Goal: Task Accomplishment & Management: Manage account settings

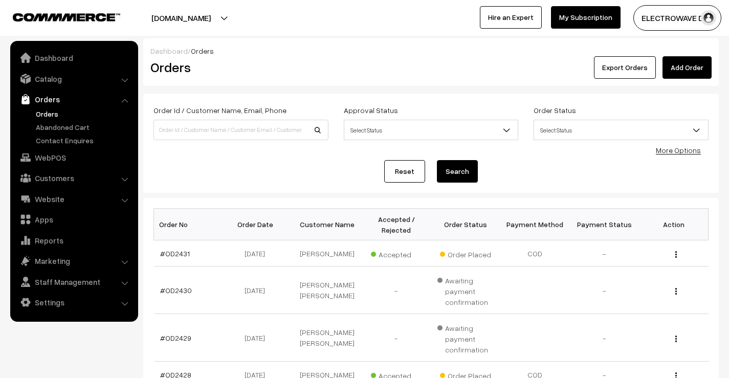
scroll to position [204, 0]
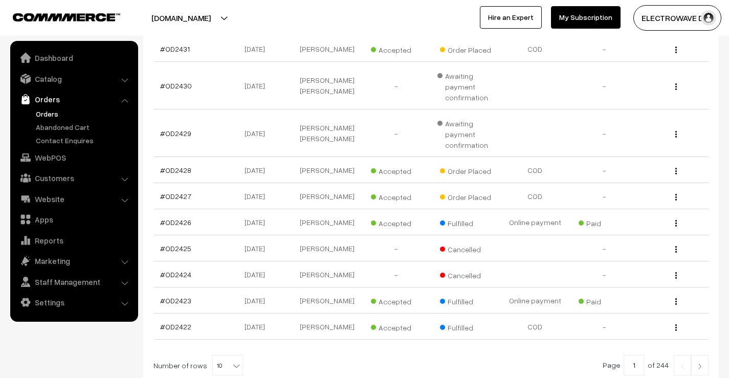
click at [42, 118] on link "Orders" at bounding box center [83, 113] width 101 height 11
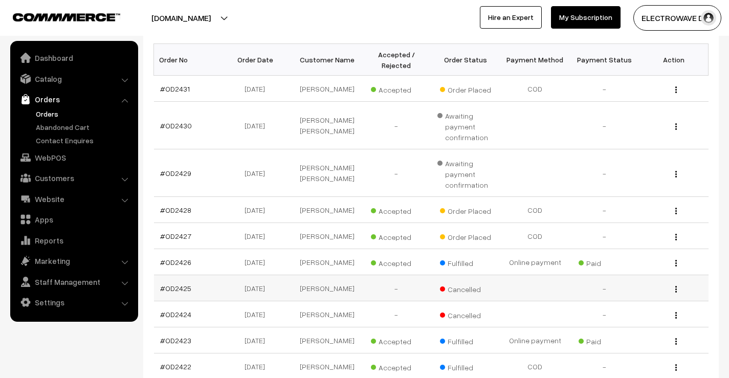
scroll to position [303, 0]
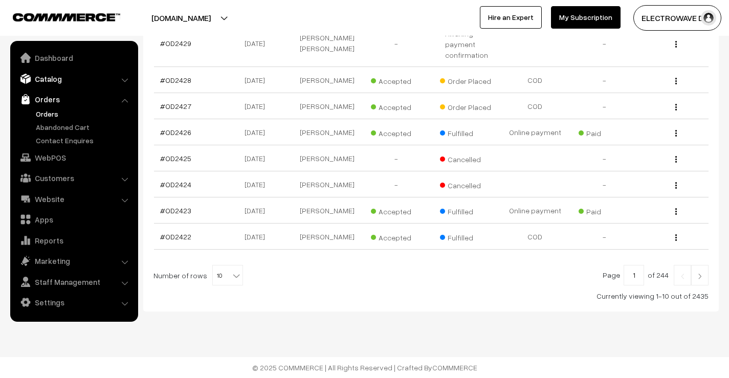
click at [67, 72] on link "Catalog" at bounding box center [74, 79] width 122 height 18
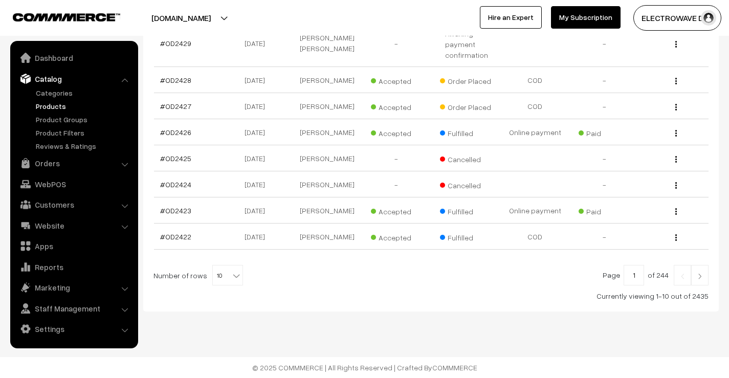
click at [51, 101] on link "Products" at bounding box center [83, 106] width 101 height 11
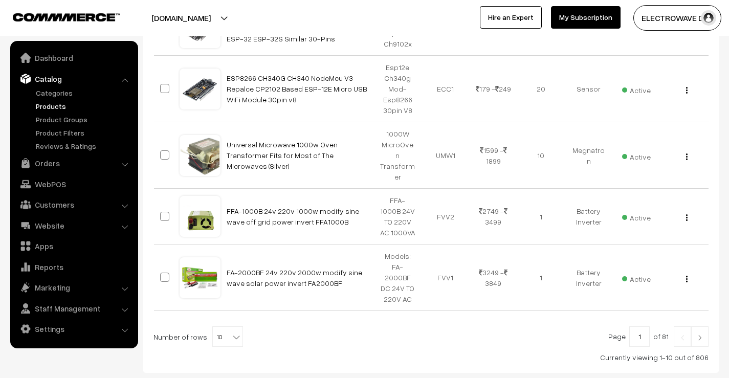
scroll to position [632, 0]
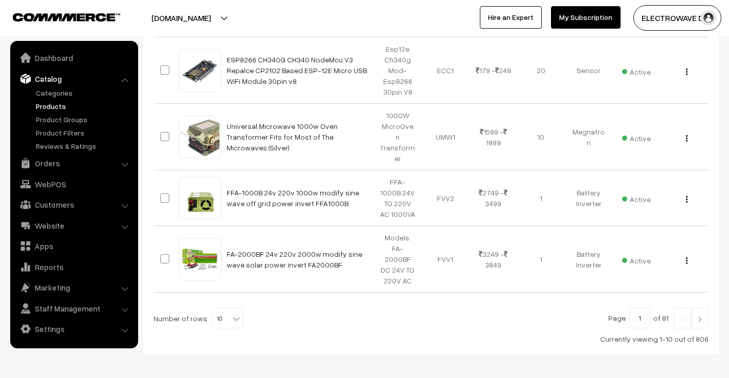
click at [231, 313] on b at bounding box center [236, 318] width 10 height 10
select select "100"
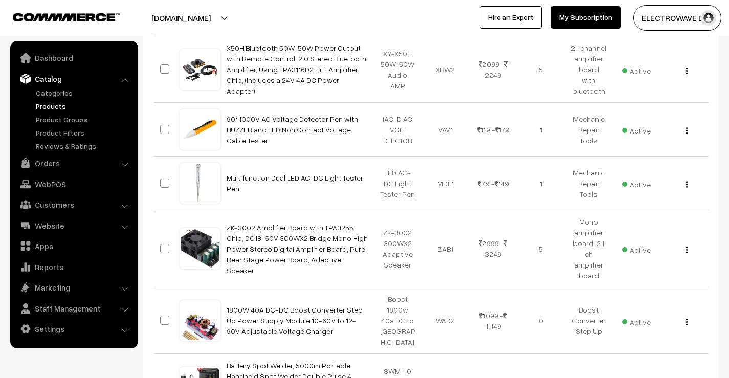
scroll to position [3528, 0]
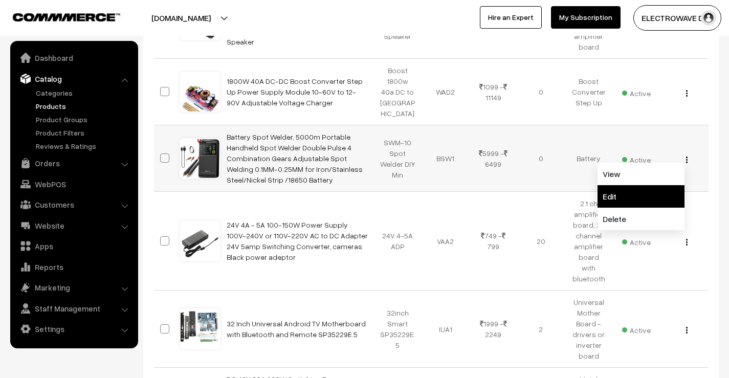
scroll to position [3783, 0]
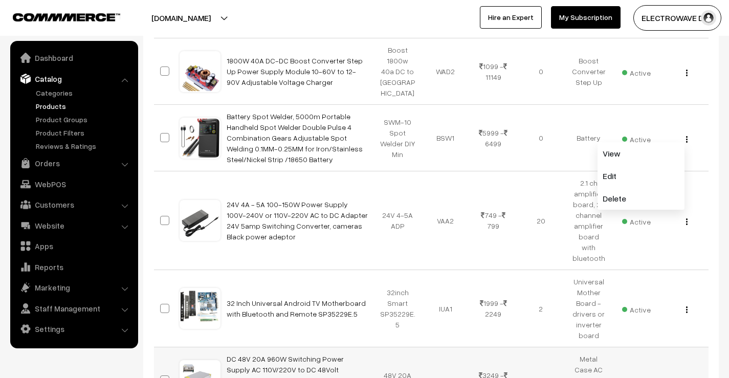
click at [685, 375] on div "View Edit Delete" at bounding box center [683, 380] width 35 height 11
click at [688, 375] on div "View Edit Delete" at bounding box center [683, 380] width 35 height 11
click at [687, 377] on img "button" at bounding box center [687, 381] width 2 height 7
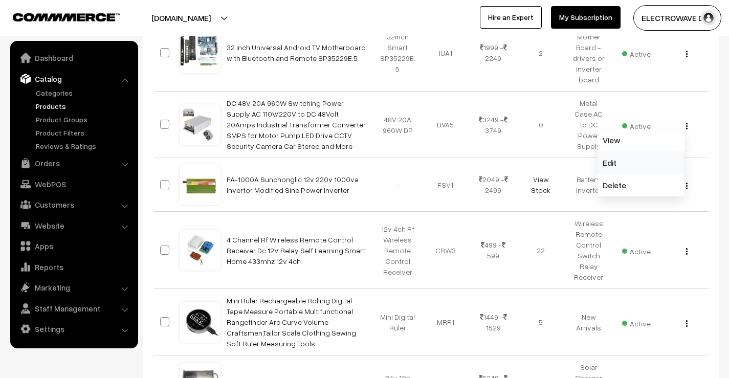
scroll to position [4090, 0]
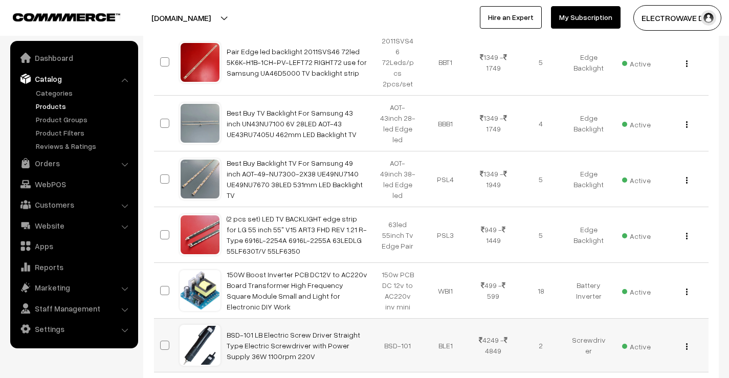
scroll to position [4806, 0]
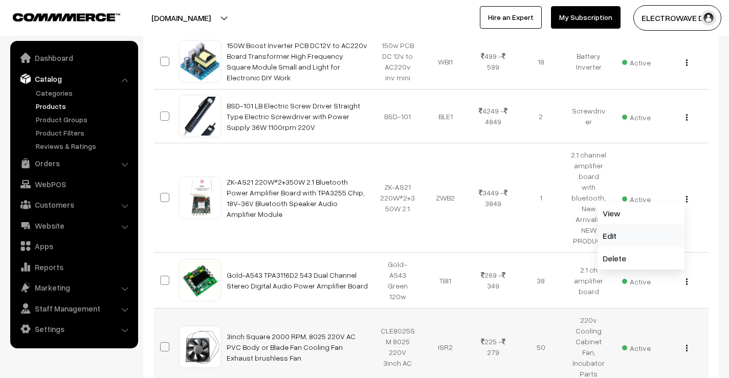
scroll to position [5112, 0]
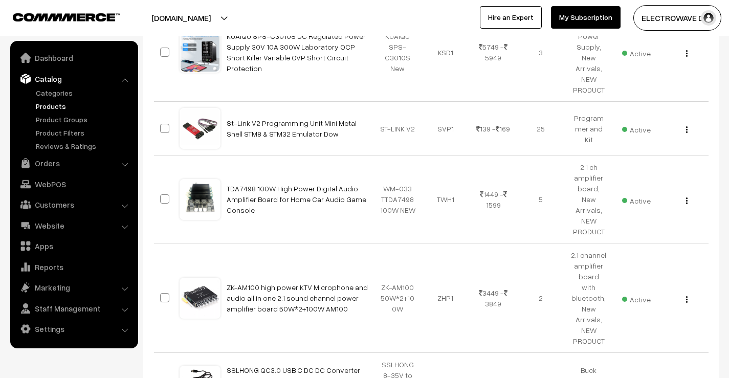
scroll to position [5982, 0]
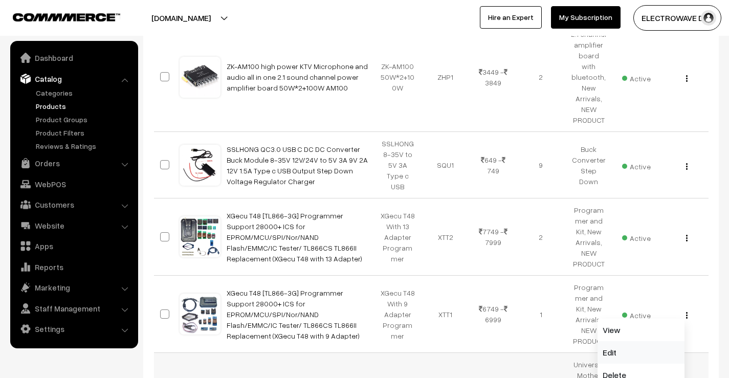
scroll to position [6288, 0]
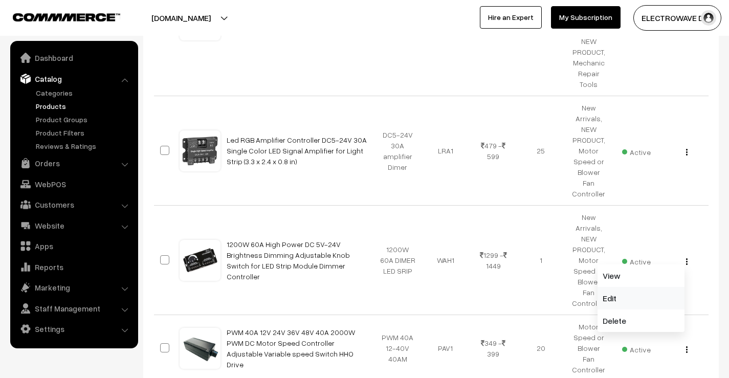
scroll to position [6609, 0]
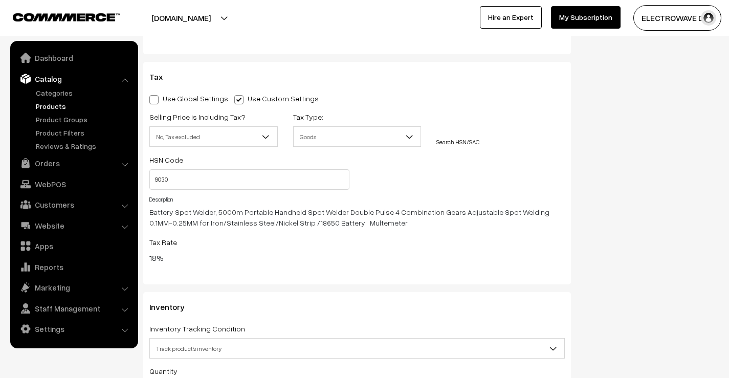
scroll to position [1329, 0]
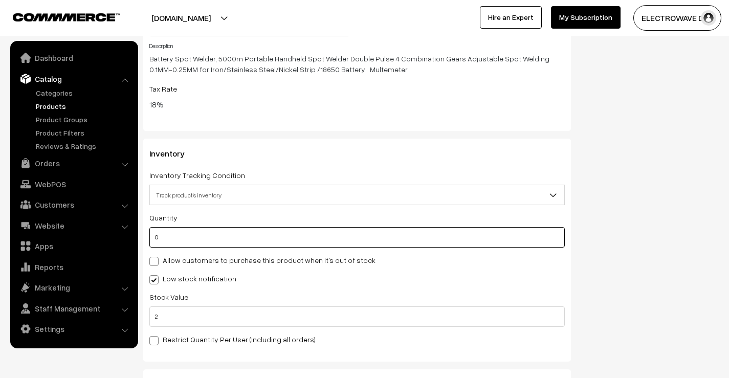
drag, startPoint x: 185, startPoint y: 237, endPoint x: 151, endPoint y: 237, distance: 33.7
click at [151, 237] on input "0" at bounding box center [356, 237] width 415 height 20
type input "2"
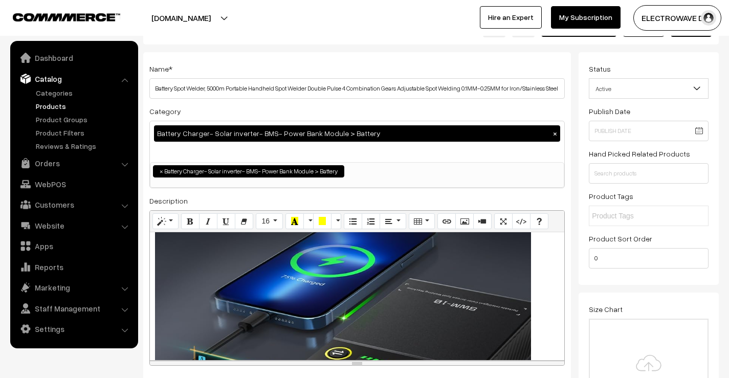
scroll to position [0, 0]
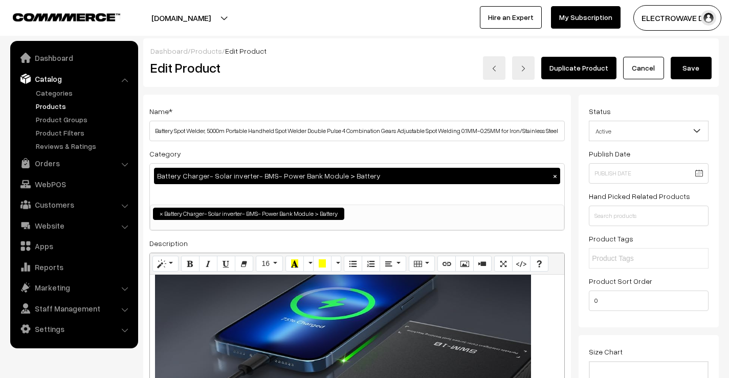
type input "2"
click at [687, 70] on button "Save" at bounding box center [690, 68] width 41 height 22
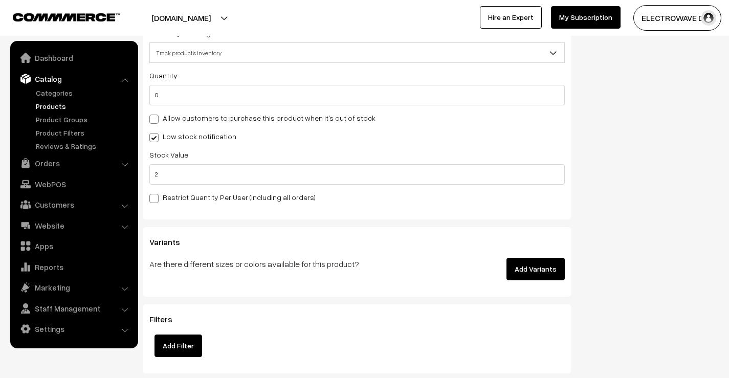
scroll to position [1360, 0]
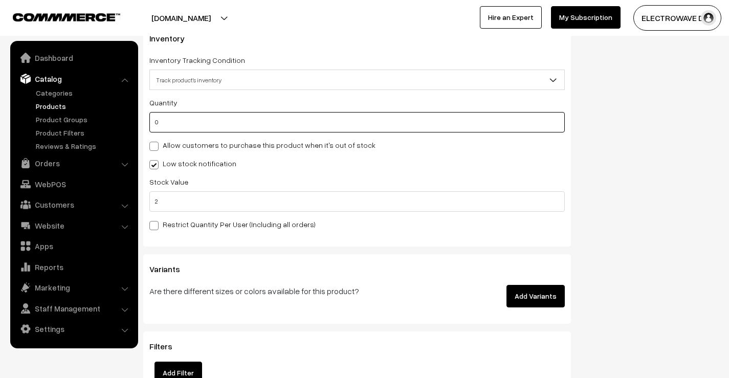
drag, startPoint x: 192, startPoint y: 126, endPoint x: 130, endPoint y: 126, distance: 61.9
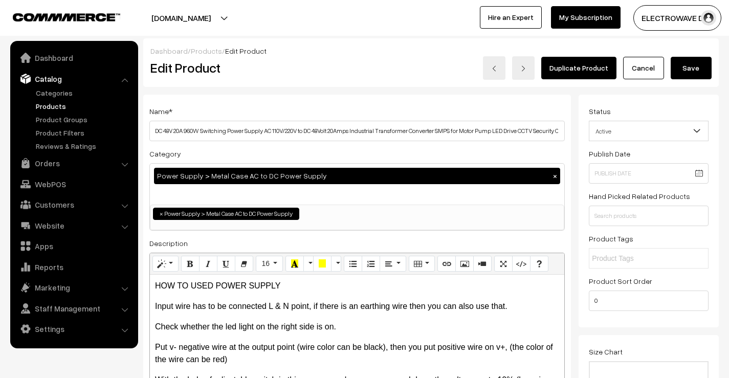
type input "4"
click at [703, 62] on button "Save" at bounding box center [690, 68] width 41 height 22
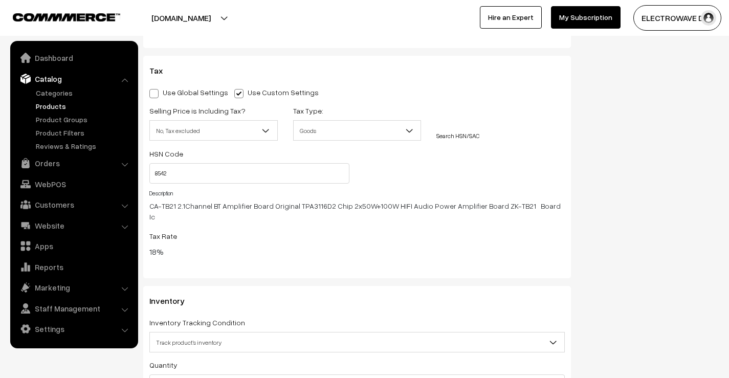
scroll to position [1380, 0]
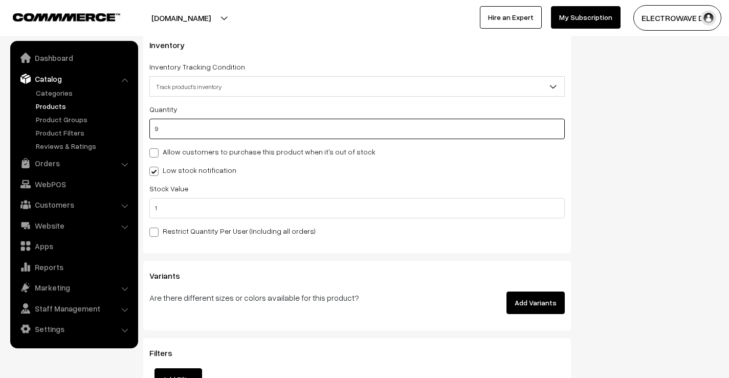
drag, startPoint x: 197, startPoint y: 115, endPoint x: 150, endPoint y: 117, distance: 47.1
click at [151, 119] on input "9" at bounding box center [356, 129] width 415 height 20
type input "1"
type input "10"
type input "15"
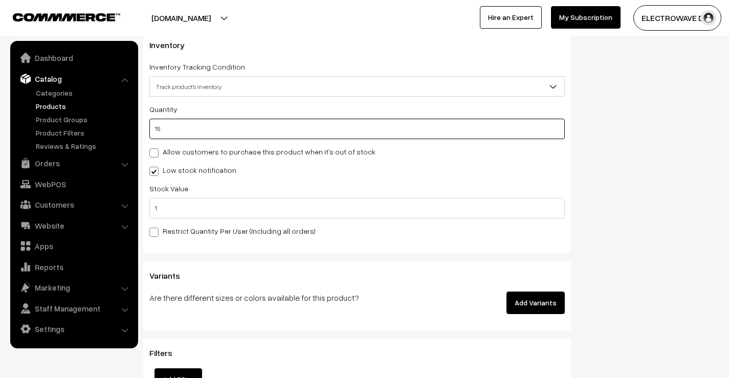
type input "24"
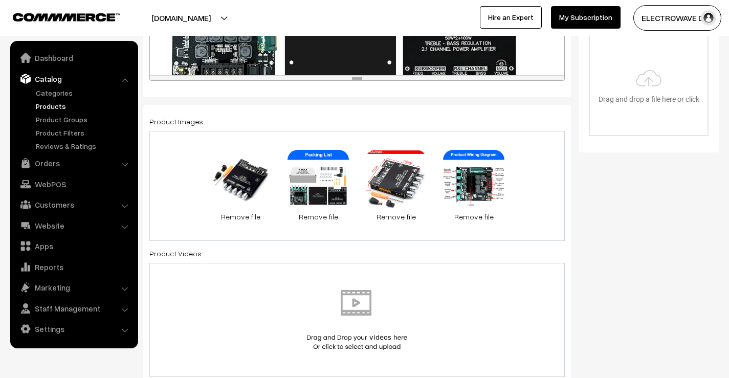
scroll to position [0, 0]
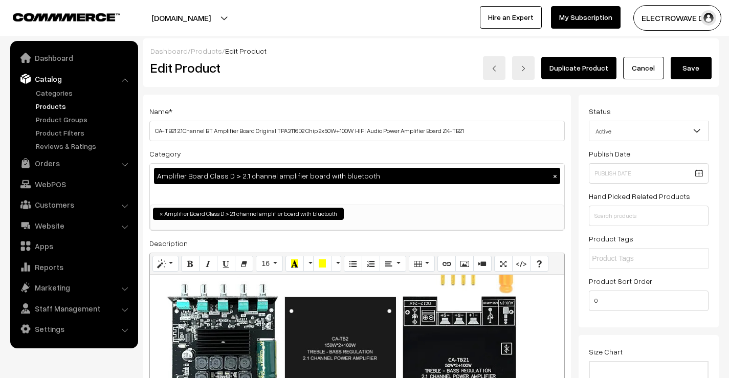
type input "15"
click at [681, 71] on button "Save" at bounding box center [690, 68] width 41 height 22
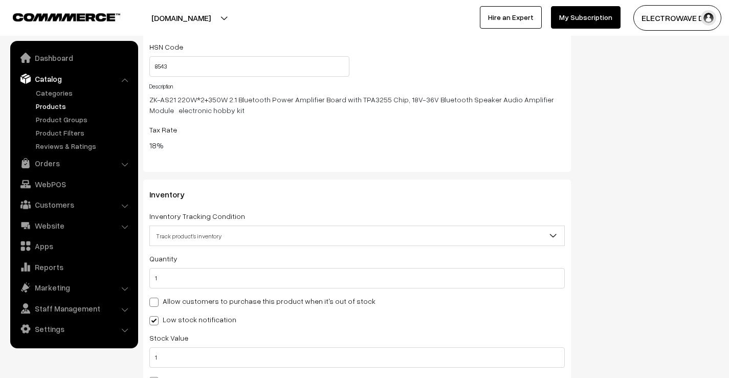
scroll to position [1278, 0]
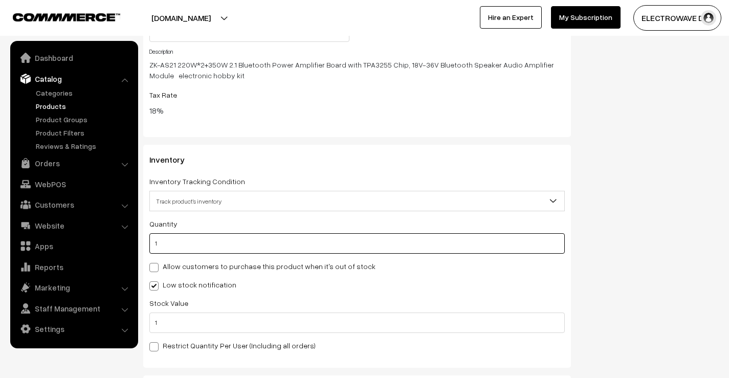
drag, startPoint x: 254, startPoint y: 245, endPoint x: 147, endPoint y: 253, distance: 106.6
click at [148, 253] on div "Inventory Inventory Tracking Condition Don't track inventory Track product's in…" at bounding box center [356, 256] width 427 height 223
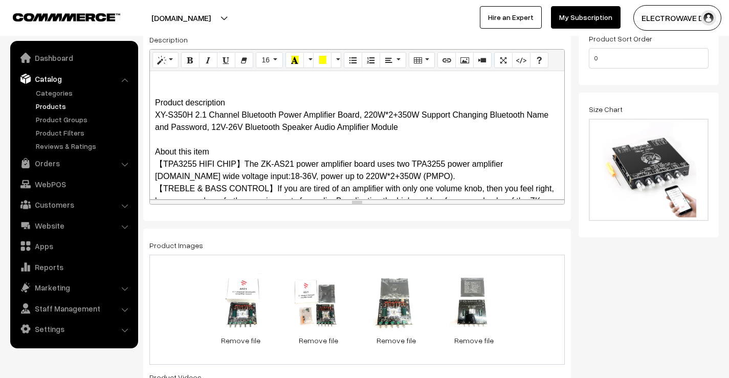
scroll to position [0, 0]
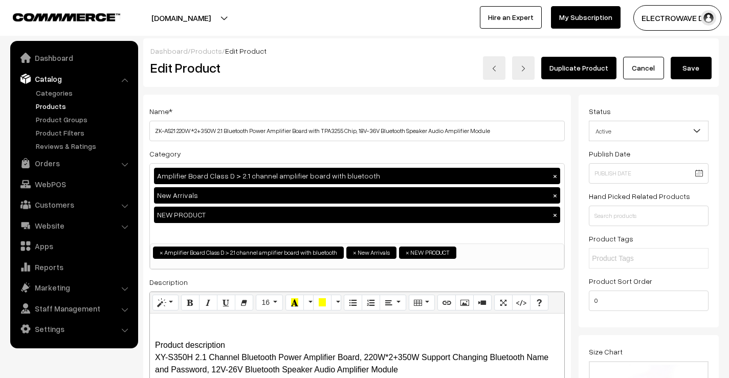
type input "10"
click at [675, 67] on button "Save" at bounding box center [690, 68] width 41 height 22
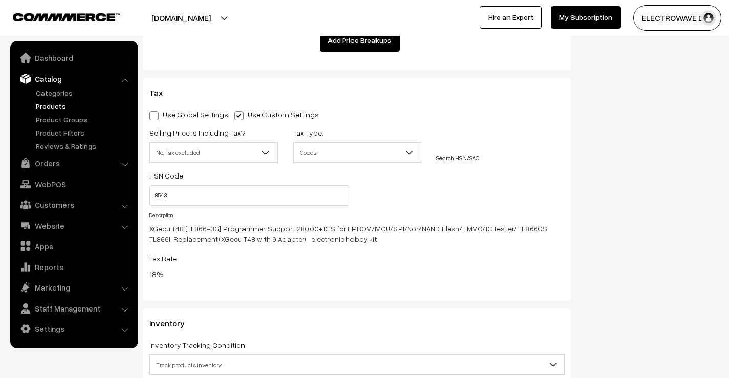
scroll to position [1431, 0]
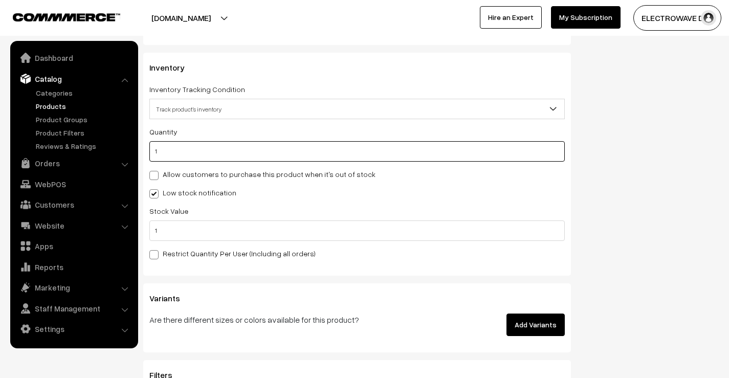
drag, startPoint x: 190, startPoint y: 158, endPoint x: 134, endPoint y: 158, distance: 55.7
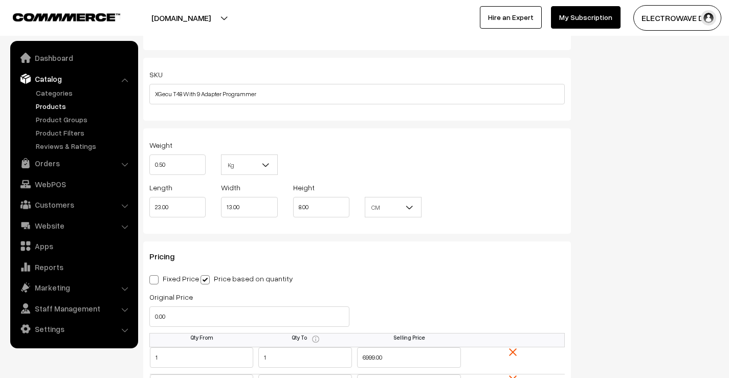
scroll to position [865, 0]
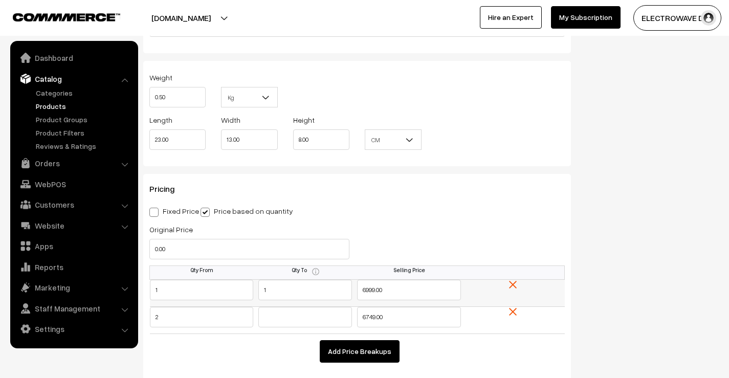
type input "3"
drag, startPoint x: 393, startPoint y: 286, endPoint x: 338, endPoint y: 289, distance: 54.8
click at [338, 289] on tr "1 1 6999.00" at bounding box center [357, 293] width 415 height 27
drag, startPoint x: 401, startPoint y: 317, endPoint x: 330, endPoint y: 318, distance: 71.6
click at [330, 318] on tr "2 6749.00" at bounding box center [357, 320] width 415 height 27
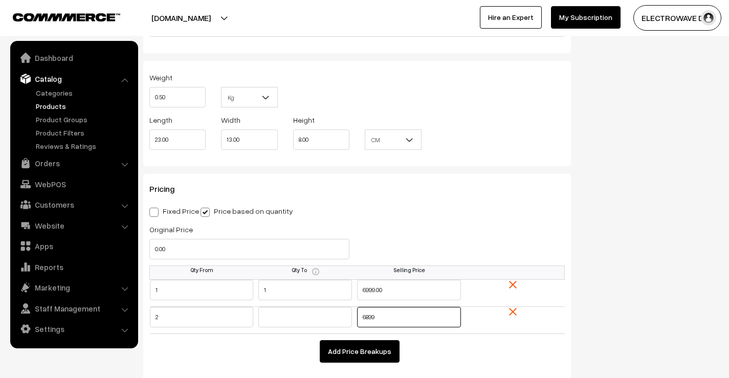
type input "6899"
click at [460, 239] on div "Selling Price 0.00" at bounding box center [464, 244] width 215 height 42
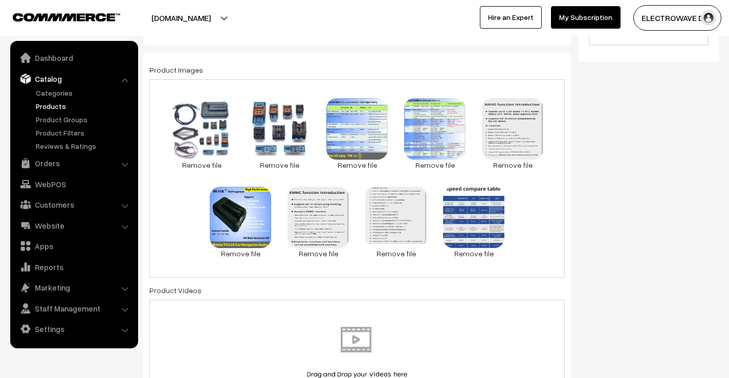
scroll to position [0, 0]
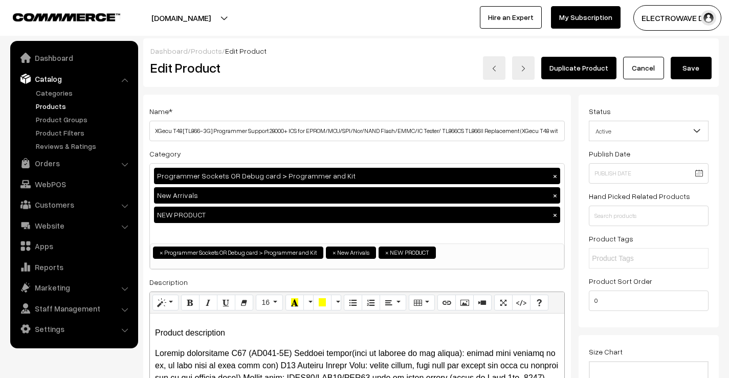
click at [695, 66] on button "Save" at bounding box center [690, 68] width 41 height 22
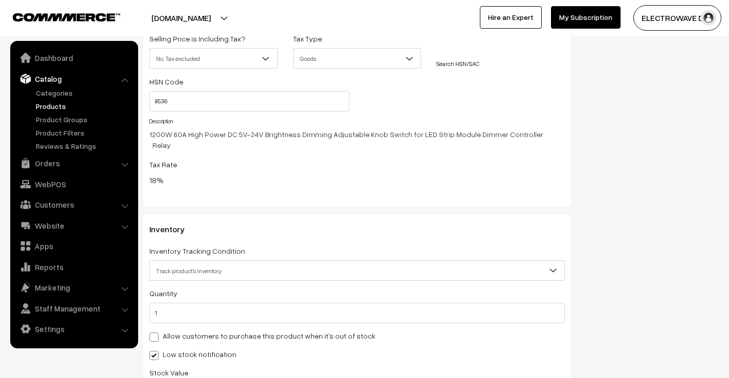
scroll to position [1380, 0]
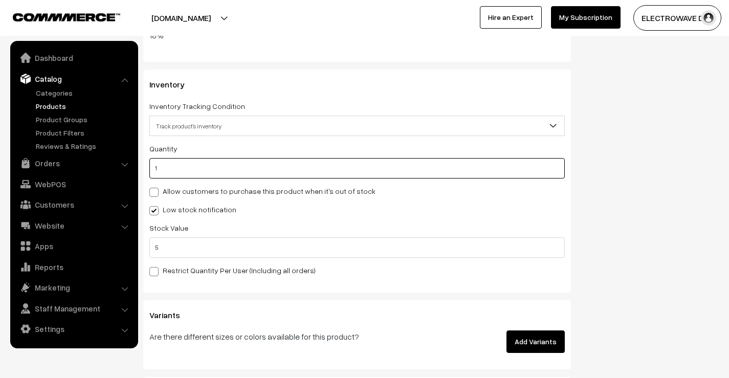
click at [200, 166] on input "1" at bounding box center [356, 168] width 415 height 20
type input "10"
type input "11"
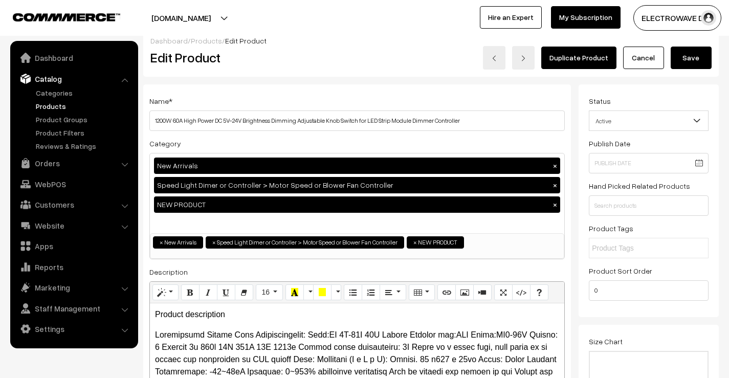
scroll to position [0, 0]
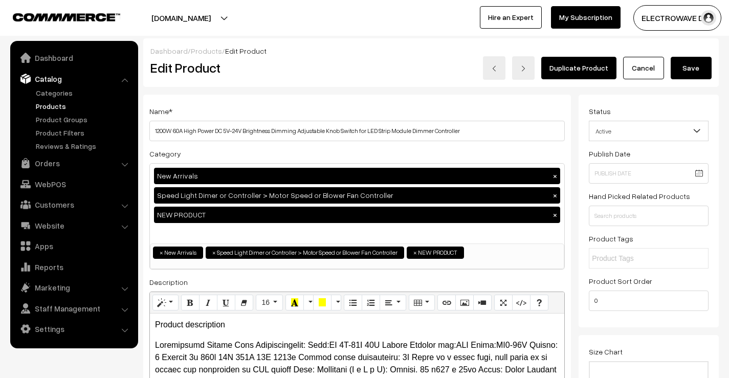
type input "10"
click at [691, 72] on button "Save" at bounding box center [690, 68] width 41 height 22
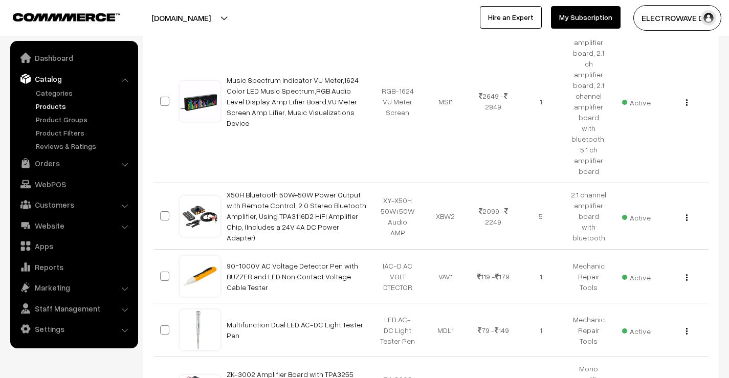
scroll to position [3323, 0]
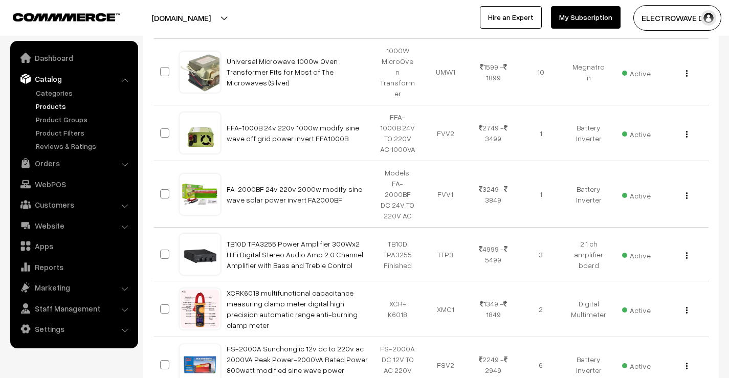
scroll to position [6609, 0]
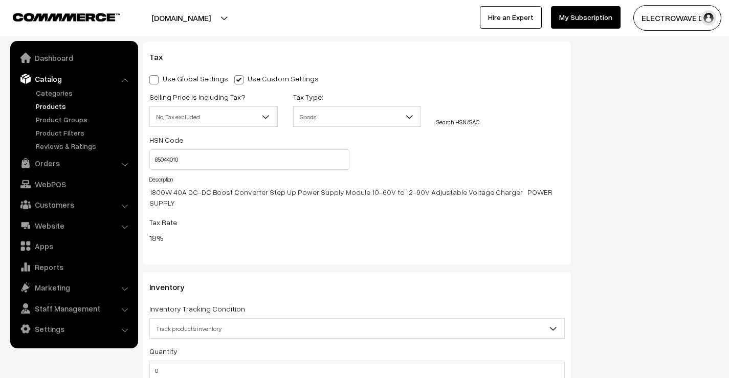
scroll to position [1380, 0]
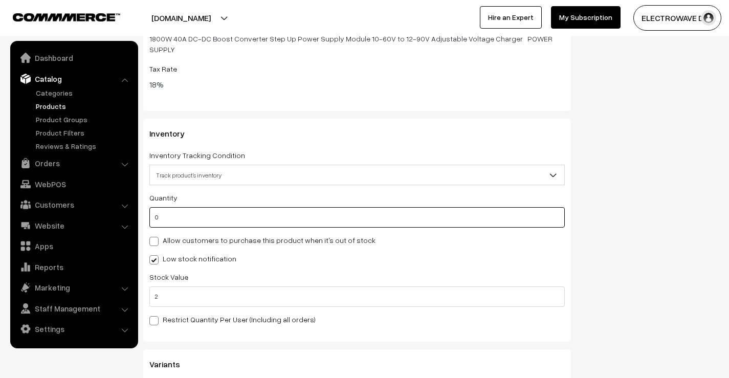
drag, startPoint x: 192, startPoint y: 203, endPoint x: 142, endPoint y: 202, distance: 50.1
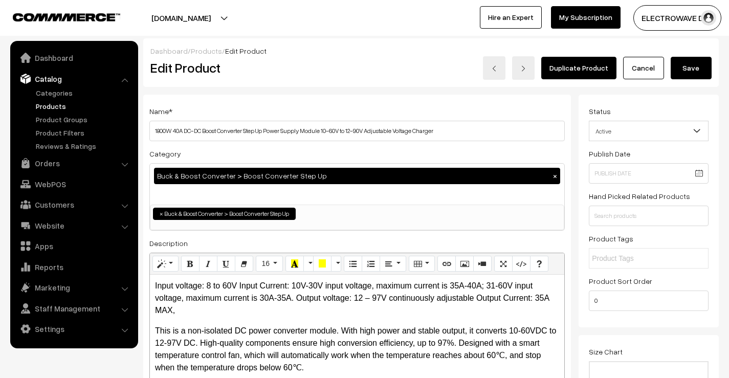
type input "25"
click at [700, 67] on button "Save" at bounding box center [690, 68] width 41 height 22
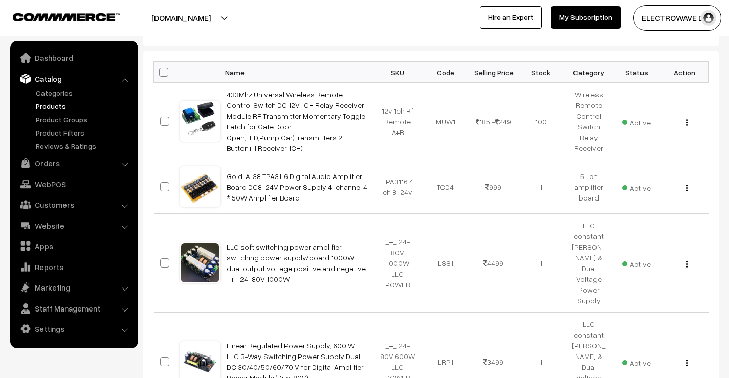
scroll to position [153, 0]
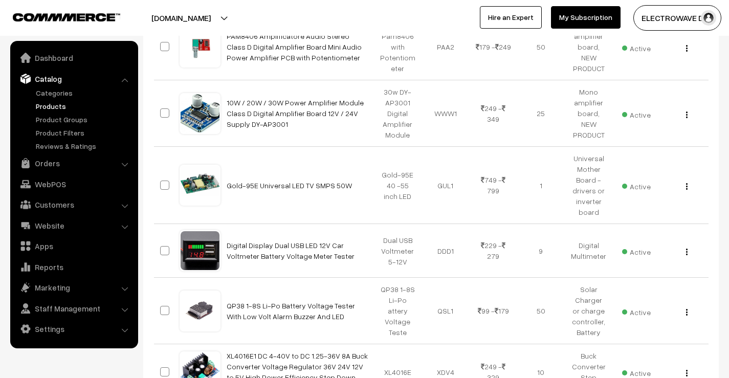
scroll to position [767, 0]
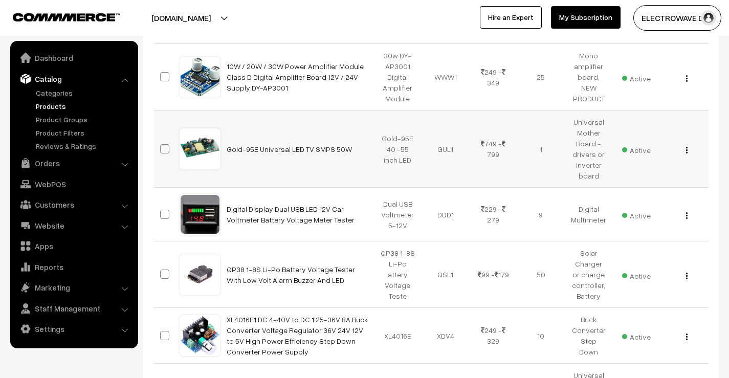
click at [686, 147] on img "button" at bounding box center [687, 150] width 2 height 7
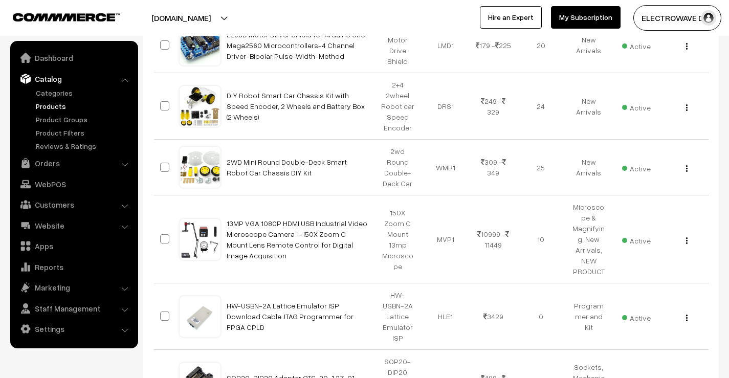
scroll to position [1994, 0]
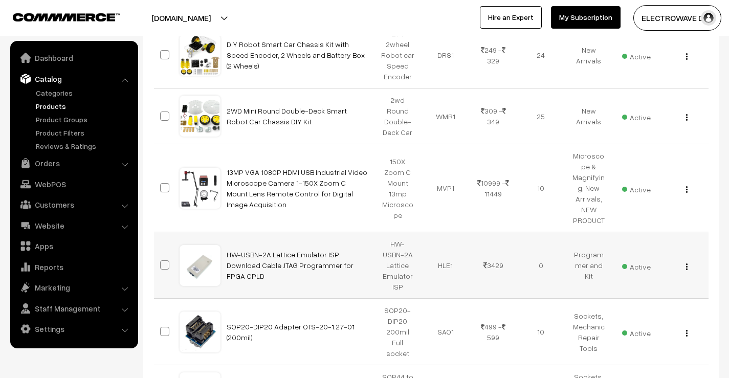
click at [685, 260] on div "View Edit Delete" at bounding box center [683, 265] width 35 height 11
click at [686, 263] on img "button" at bounding box center [687, 266] width 2 height 7
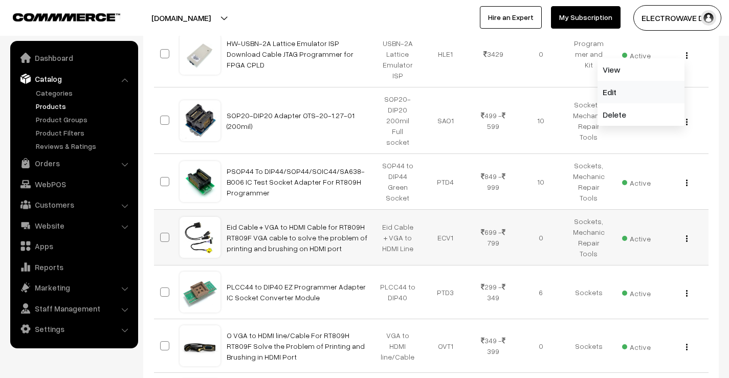
scroll to position [2249, 0]
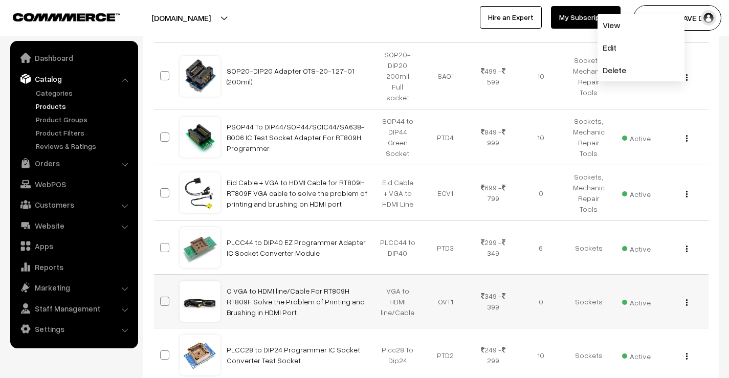
click at [686, 299] on img "button" at bounding box center [687, 302] width 2 height 7
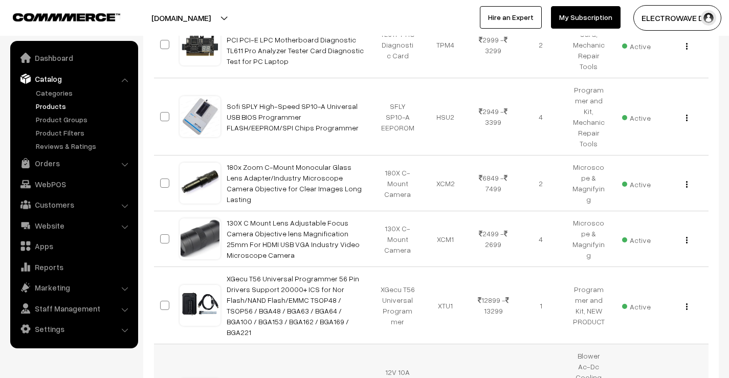
scroll to position [2965, 0]
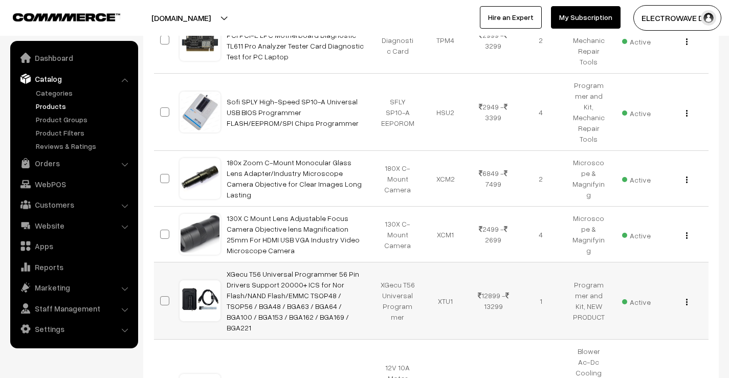
click at [685, 295] on div "View Edit Delete" at bounding box center [683, 300] width 35 height 11
click at [687, 299] on img "button" at bounding box center [687, 302] width 2 height 7
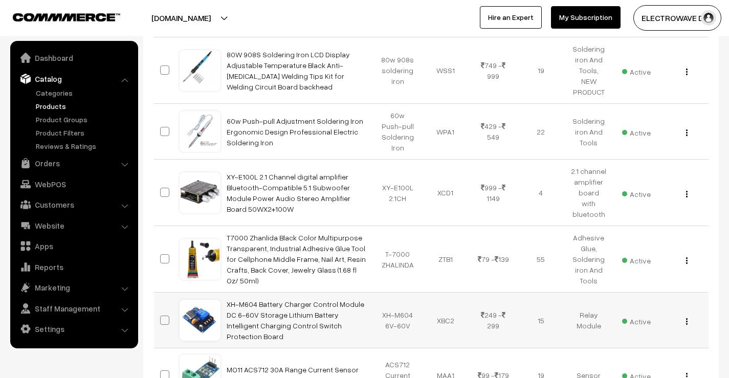
scroll to position [3834, 0]
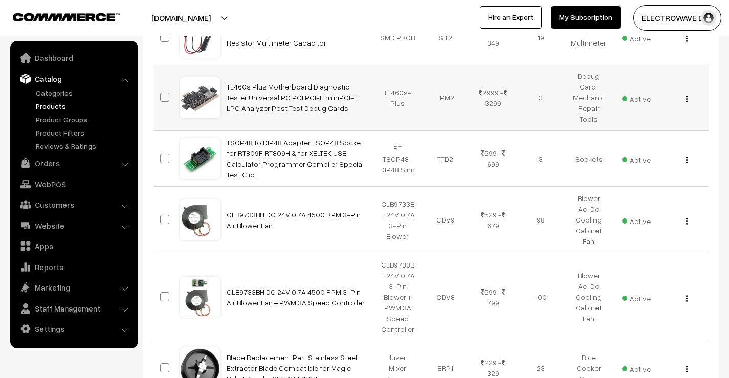
scroll to position [6442, 0]
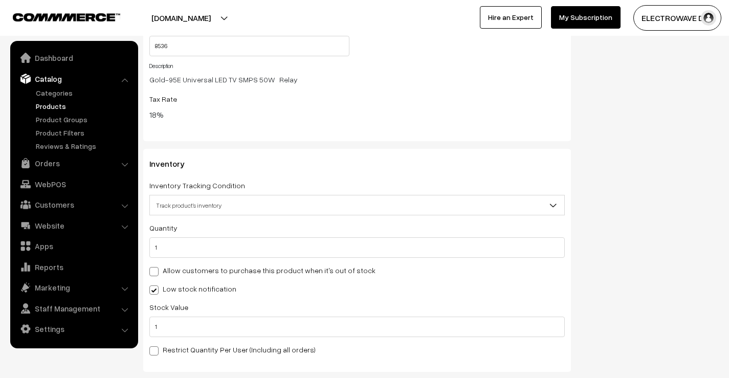
scroll to position [1278, 0]
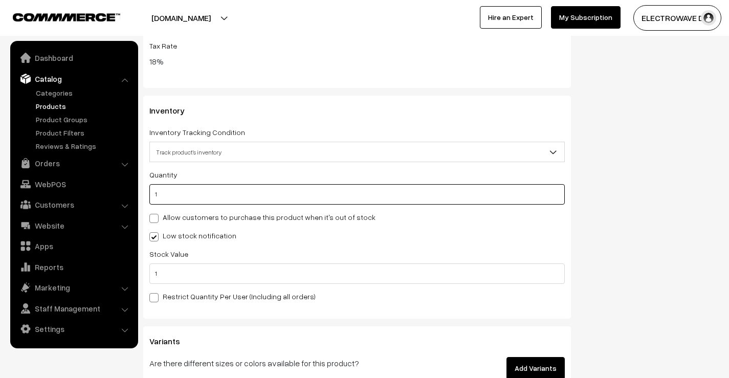
drag, startPoint x: 275, startPoint y: 195, endPoint x: 138, endPoint y: 201, distance: 137.7
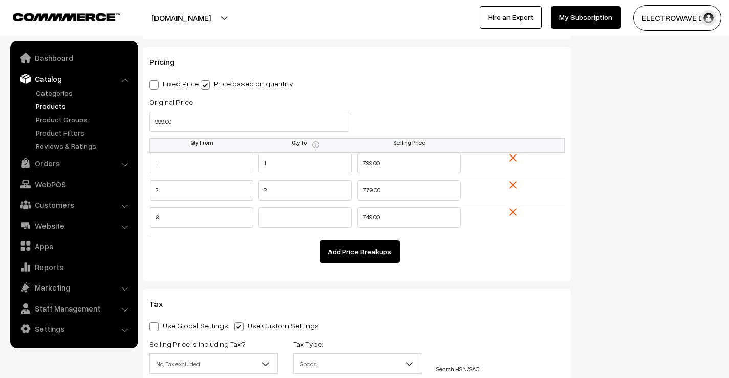
scroll to position [0, 0]
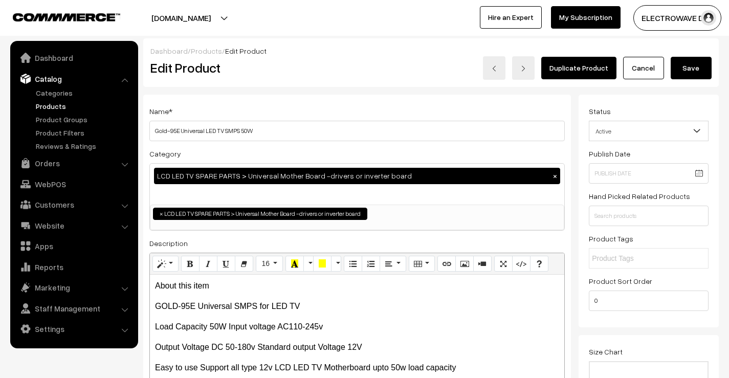
type input "5"
click at [679, 71] on button "Save" at bounding box center [690, 68] width 41 height 22
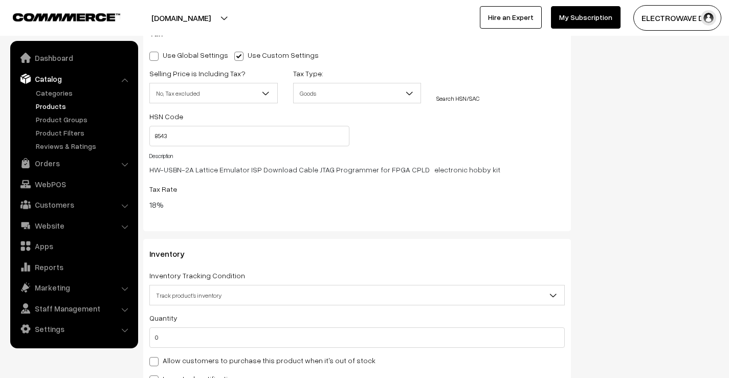
scroll to position [1125, 0]
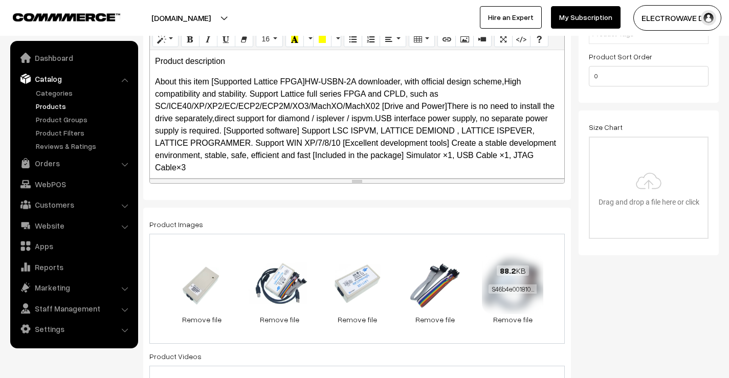
scroll to position [204, 0]
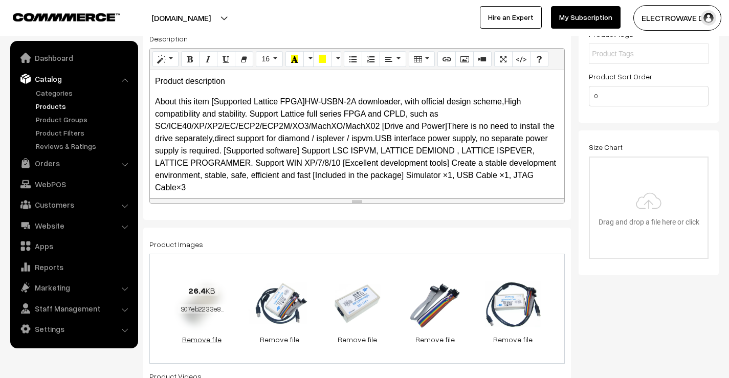
type input "2"
click at [193, 338] on link "Remove file" at bounding box center [201, 339] width 61 height 11
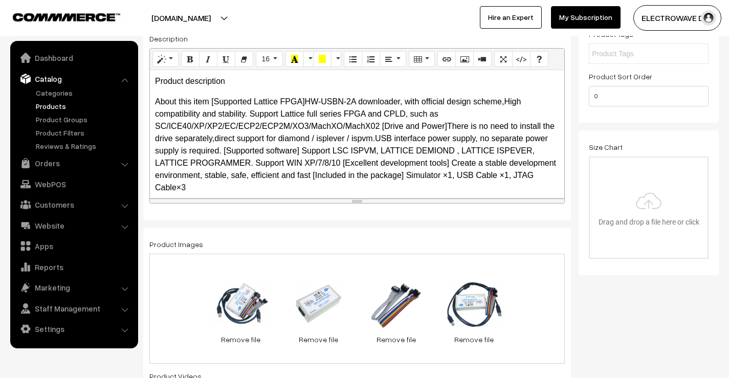
scroll to position [0, 0]
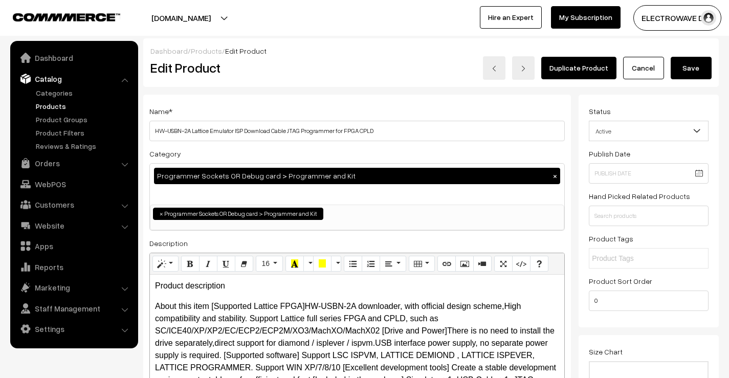
click at [697, 76] on button "Save" at bounding box center [690, 68] width 41 height 22
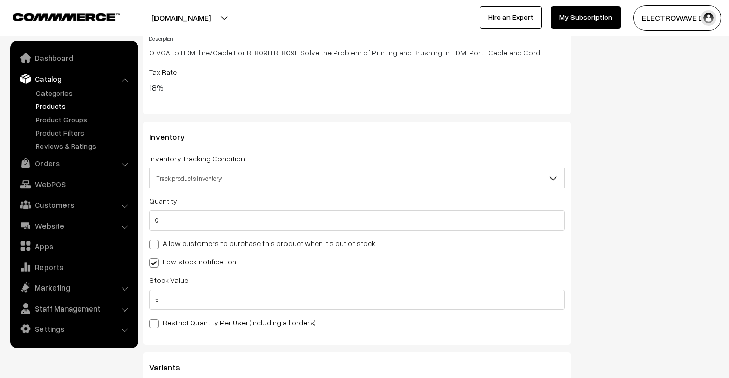
scroll to position [1278, 0]
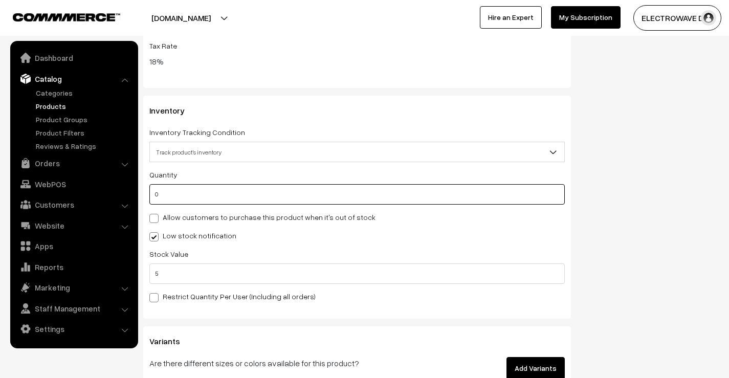
click at [159, 202] on input "0" at bounding box center [356, 194] width 415 height 20
type input "1"
type input "10"
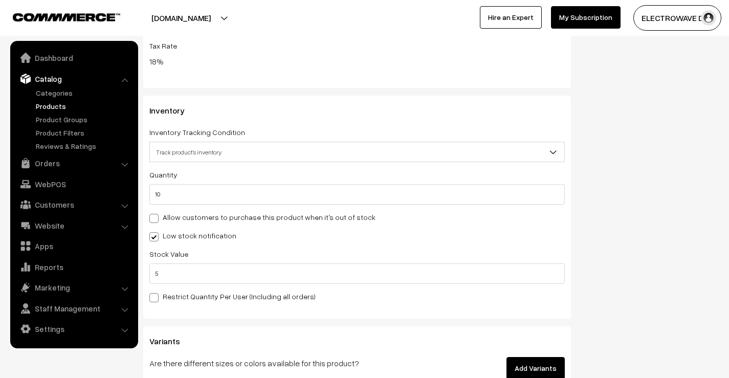
click at [570, 129] on div "Inventory Inventory Tracking Condition Don't track inventory Track product's in…" at bounding box center [356, 207] width 427 height 223
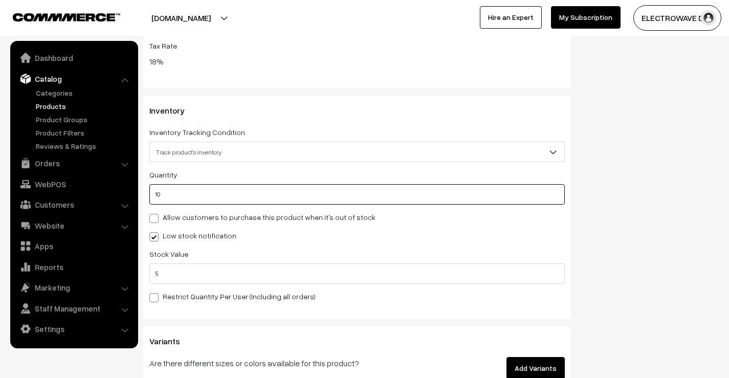
drag, startPoint x: 302, startPoint y: 189, endPoint x: 150, endPoint y: 189, distance: 152.4
click at [150, 189] on input "10" at bounding box center [356, 194] width 415 height 20
type input "9"
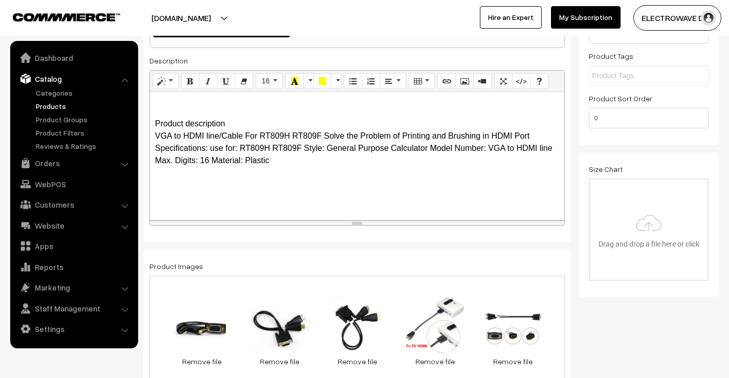
scroll to position [0, 0]
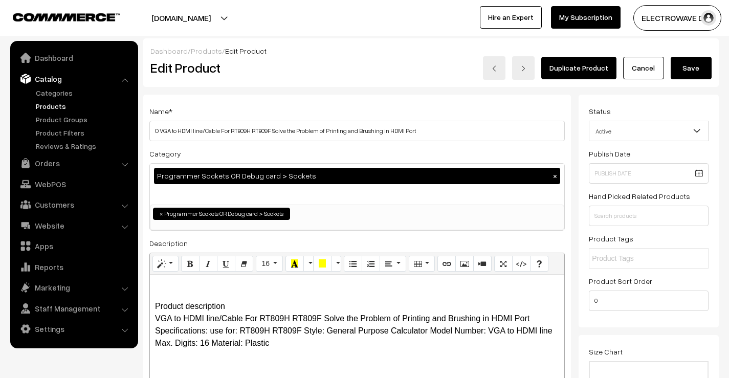
type input "9"
click at [687, 70] on button "Save" at bounding box center [690, 68] width 41 height 22
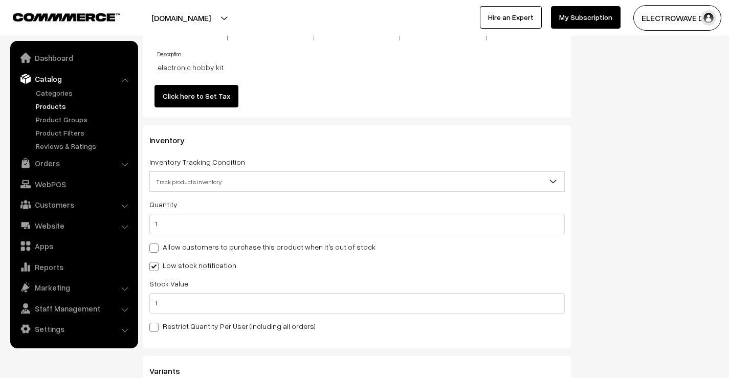
scroll to position [1329, 0]
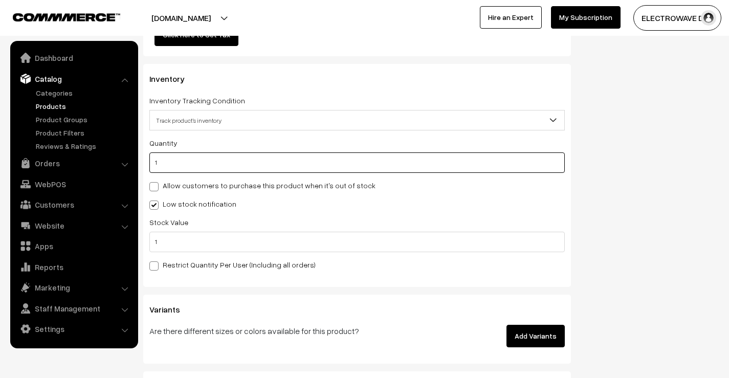
drag, startPoint x: 173, startPoint y: 166, endPoint x: 139, endPoint y: 168, distance: 34.3
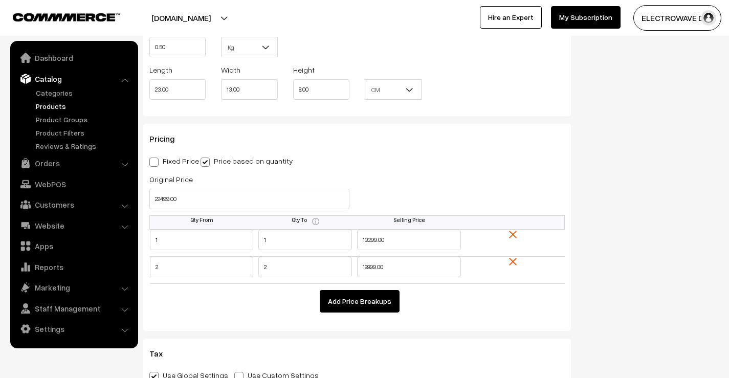
scroll to position [818, 0]
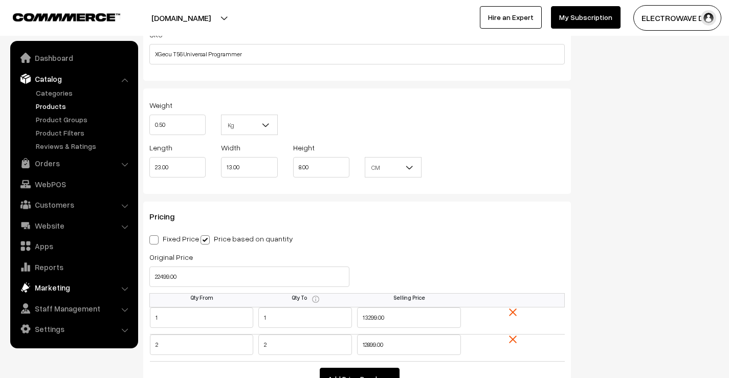
type input "5"
click at [119, 281] on body "Thank you for showing interest. Our team will call you shortly. Close [DOMAIN_N…" at bounding box center [364, 346] width 729 height 2328
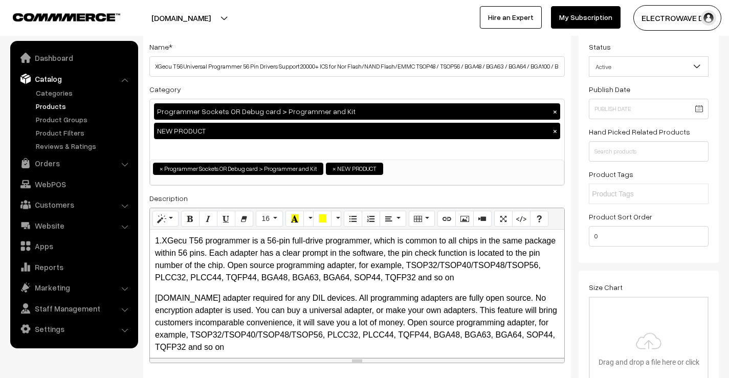
scroll to position [0, 0]
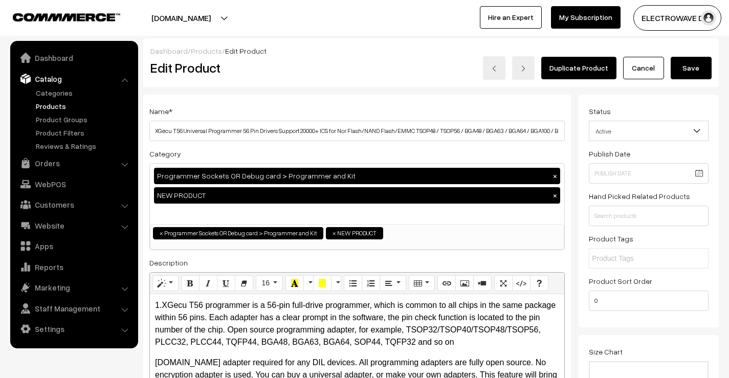
click at [687, 77] on button "Save" at bounding box center [690, 68] width 41 height 22
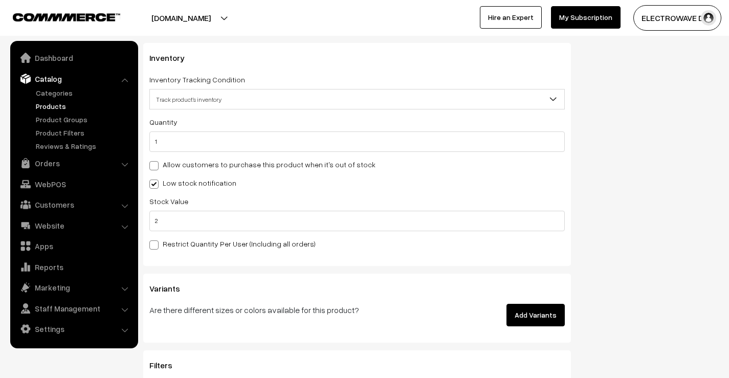
scroll to position [1380, 0]
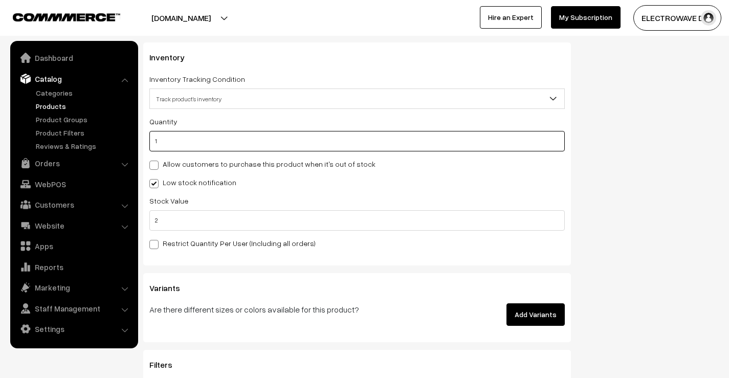
drag, startPoint x: 196, startPoint y: 141, endPoint x: 142, endPoint y: 144, distance: 53.7
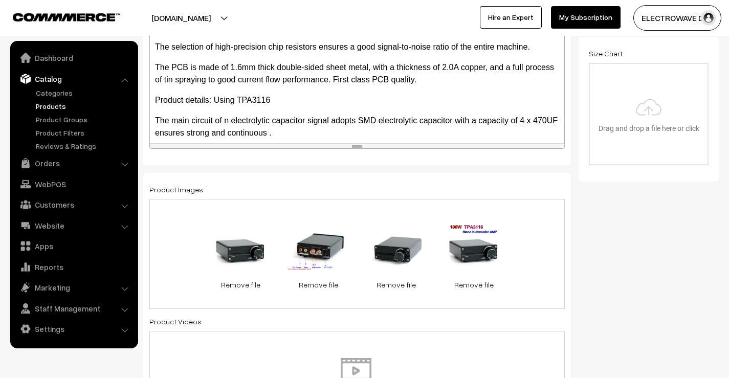
scroll to position [0, 0]
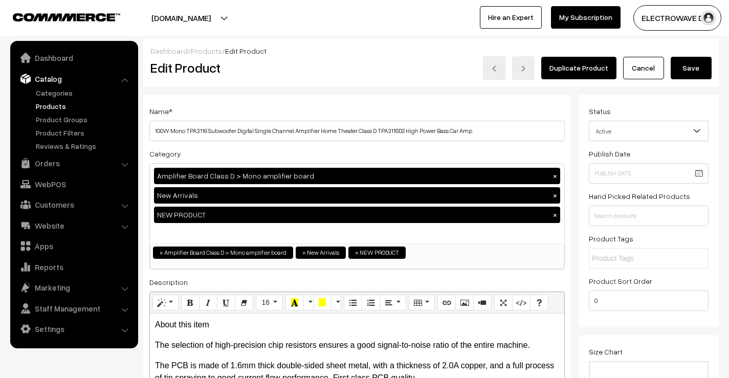
type input "10"
drag, startPoint x: 699, startPoint y: 67, endPoint x: 692, endPoint y: 58, distance: 12.1
click at [699, 67] on button "Save" at bounding box center [690, 68] width 41 height 22
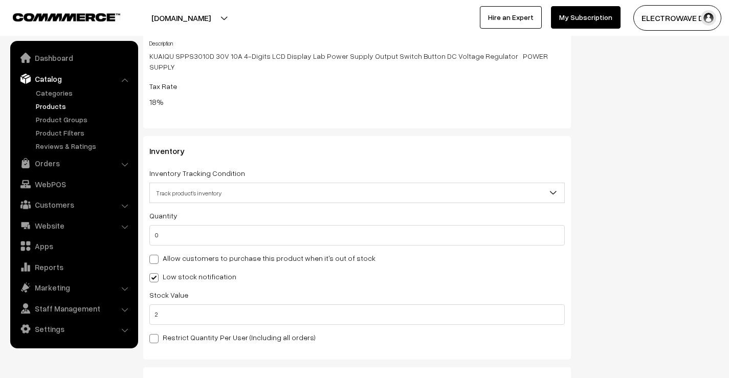
scroll to position [1380, 0]
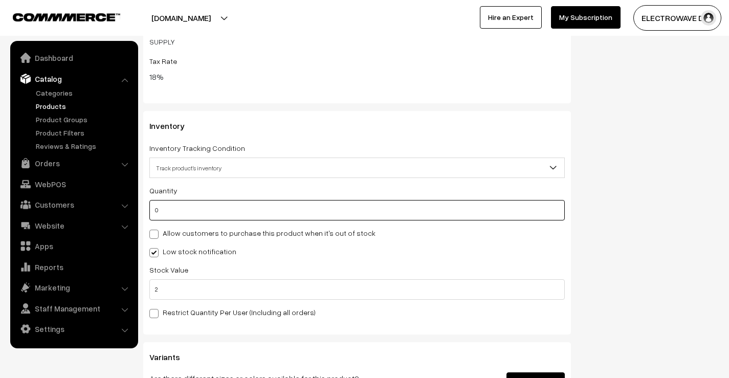
drag, startPoint x: 177, startPoint y: 210, endPoint x: 145, endPoint y: 210, distance: 32.7
click at [146, 211] on div "Inventory Inventory Tracking Condition Don't track inventory Track product's in…" at bounding box center [356, 222] width 427 height 223
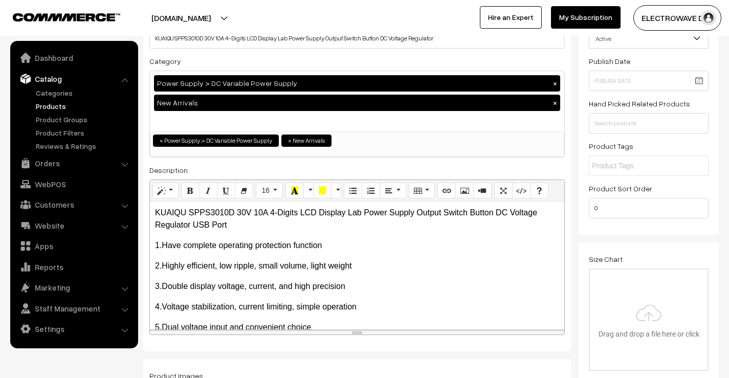
scroll to position [0, 0]
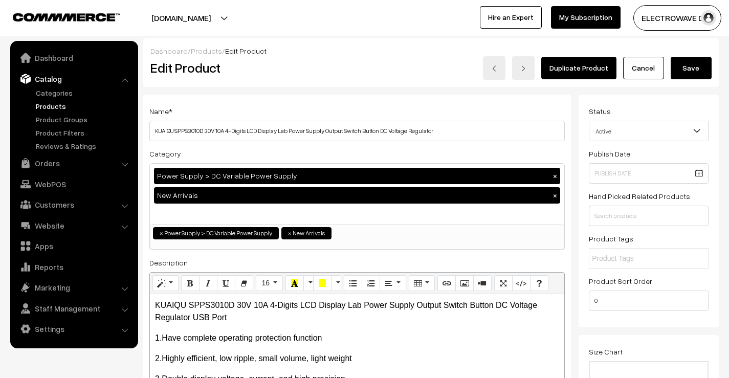
type input "5"
click at [688, 69] on button "Save" at bounding box center [690, 68] width 41 height 22
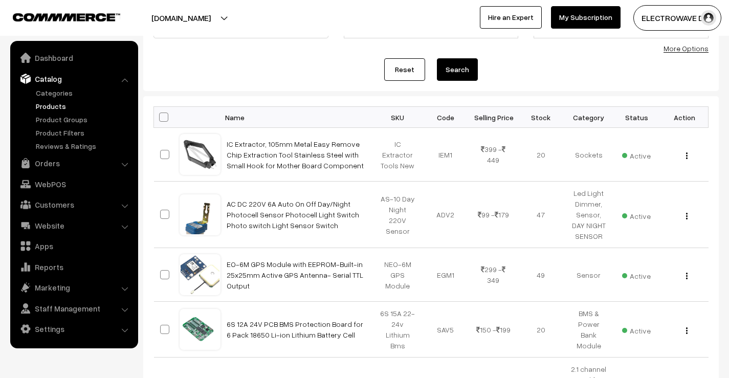
scroll to position [102, 0]
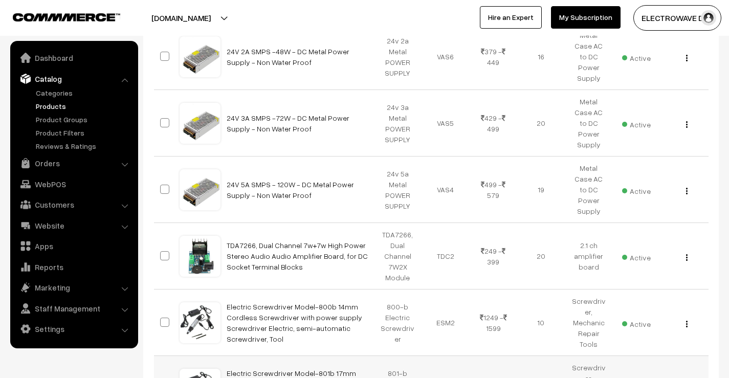
scroll to position [1636, 0]
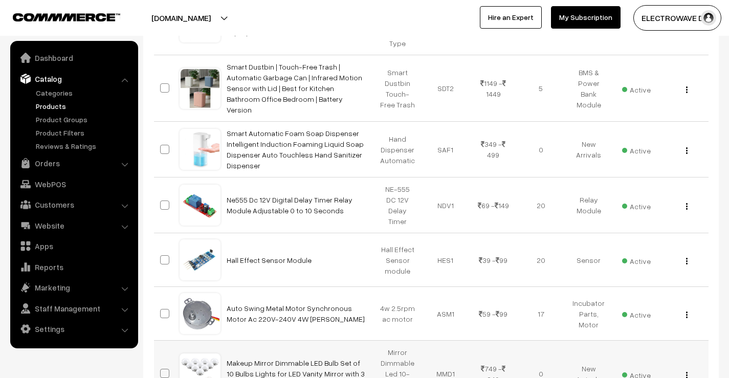
scroll to position [5770, 0]
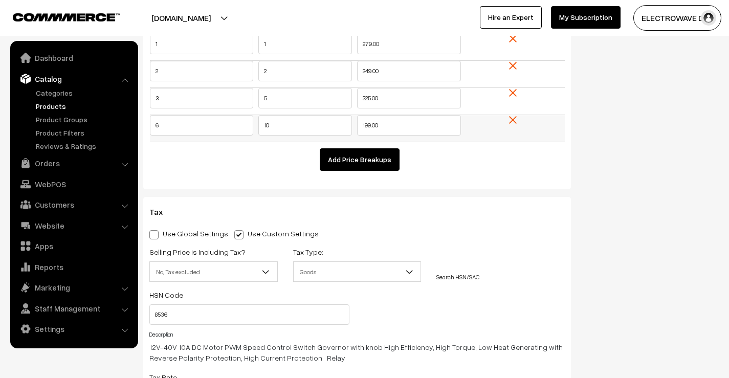
scroll to position [869, 0]
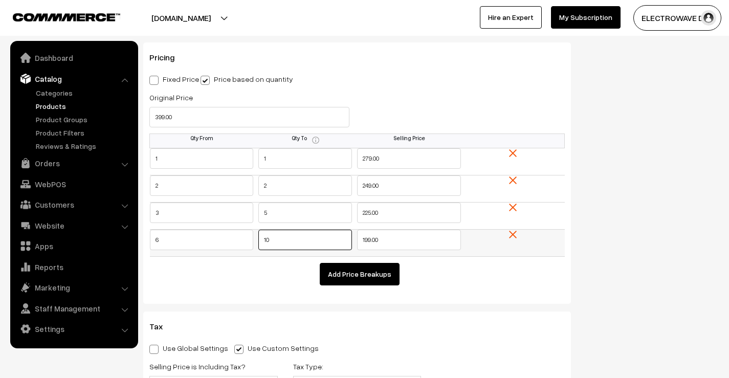
drag, startPoint x: 249, startPoint y: 240, endPoint x: 235, endPoint y: 238, distance: 14.4
click at [235, 238] on tr "6 10 199.00" at bounding box center [357, 242] width 415 height 27
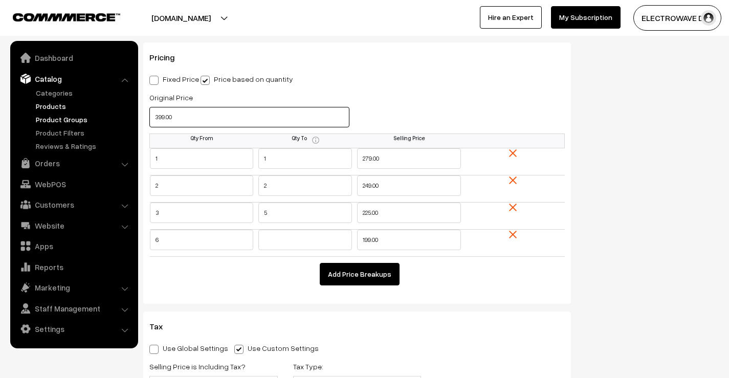
drag, startPoint x: 204, startPoint y: 118, endPoint x: 128, endPoint y: 118, distance: 76.7
click at [124, 118] on body "Thank you for showing interest. Our team will call you shortly. Close dhruvpro.…" at bounding box center [364, 328] width 729 height 2395
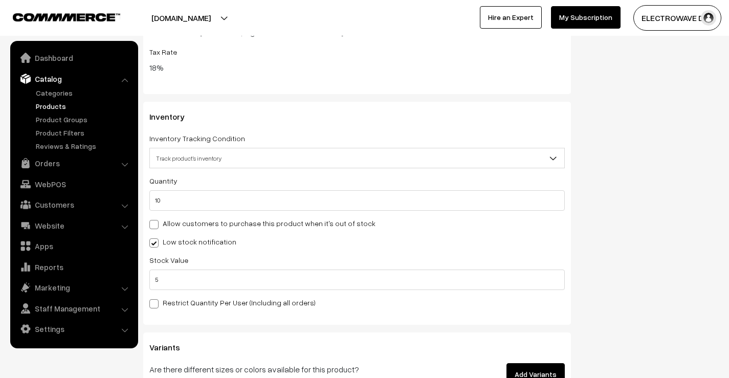
scroll to position [1329, 0]
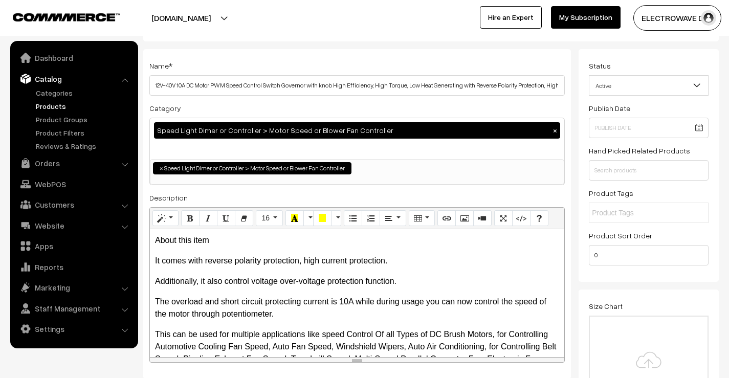
scroll to position [0, 0]
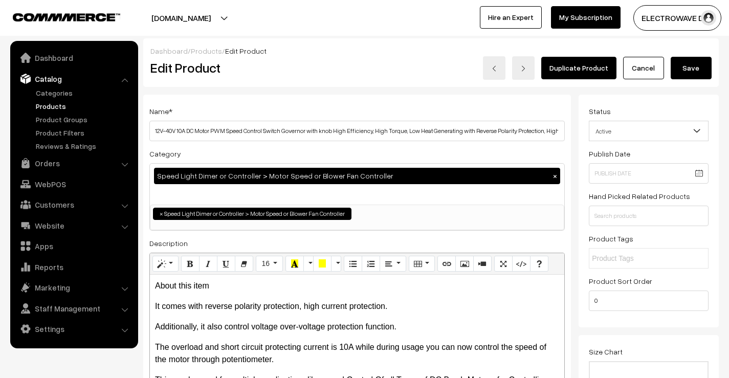
type input "19"
click at [688, 76] on button "Save" at bounding box center [690, 68] width 41 height 22
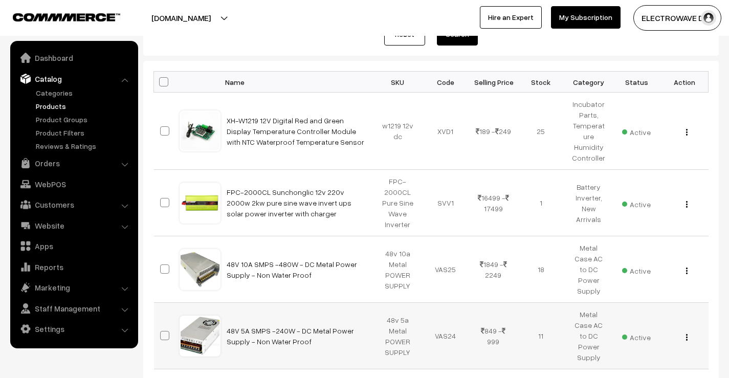
scroll to position [204, 0]
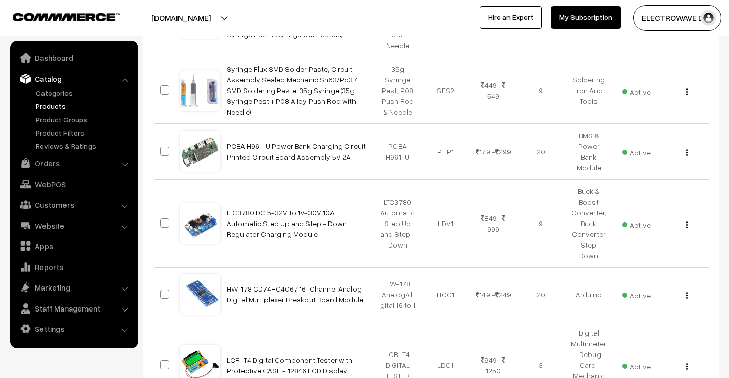
scroll to position [5675, 0]
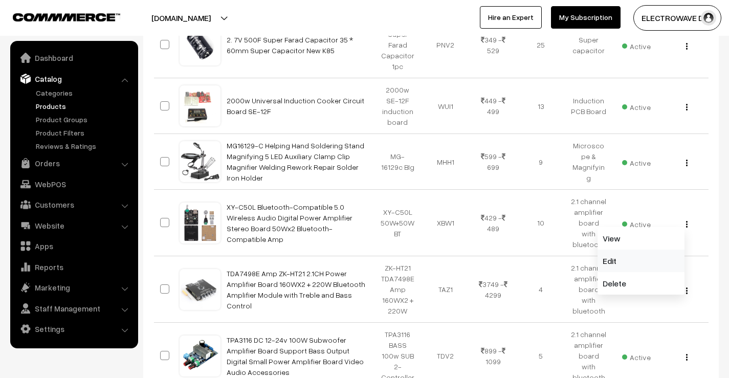
scroll to position [6074, 0]
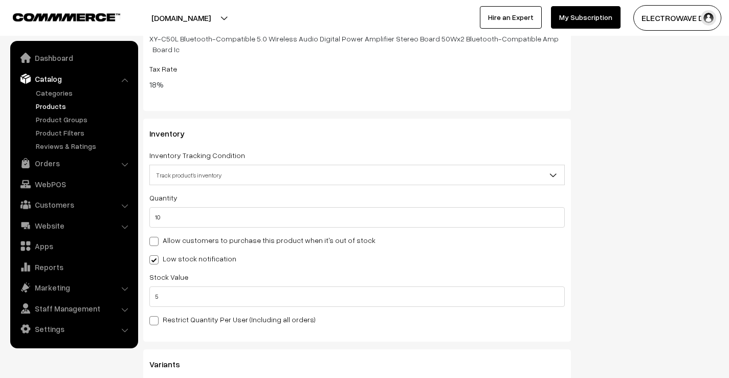
scroll to position [1534, 0]
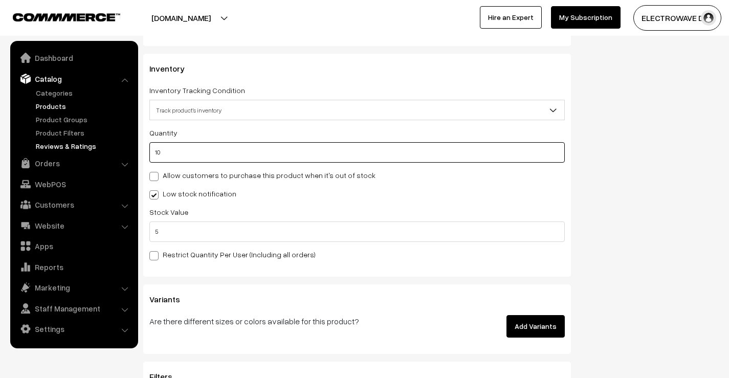
drag, startPoint x: 196, startPoint y: 143, endPoint x: 116, endPoint y: 144, distance: 79.8
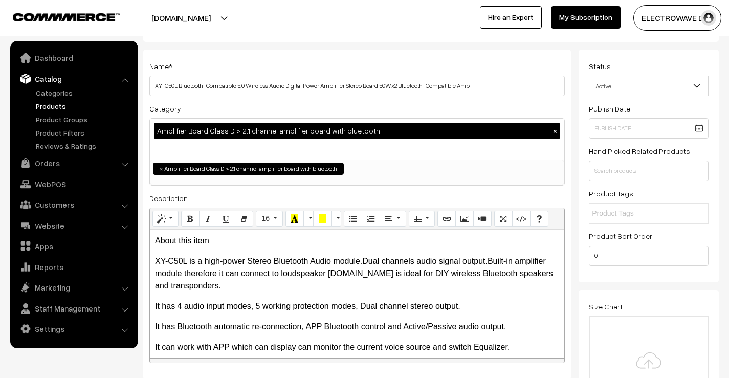
scroll to position [0, 0]
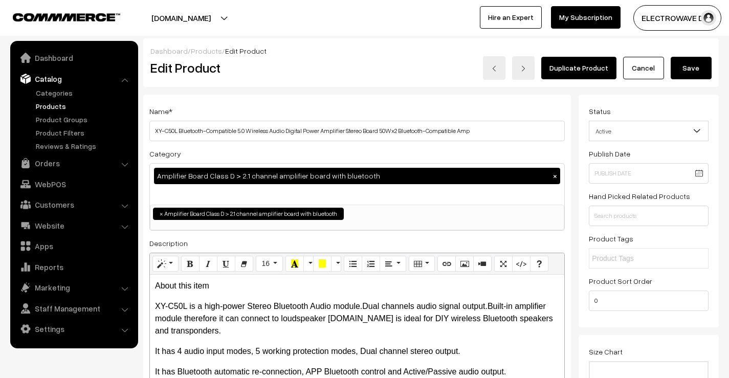
type input "24"
click at [693, 80] on div "Dashboard / Products / Edit Product Edit Product Duplicate Product Cancel Save" at bounding box center [430, 62] width 575 height 49
click at [689, 70] on button "Save" at bounding box center [690, 68] width 41 height 22
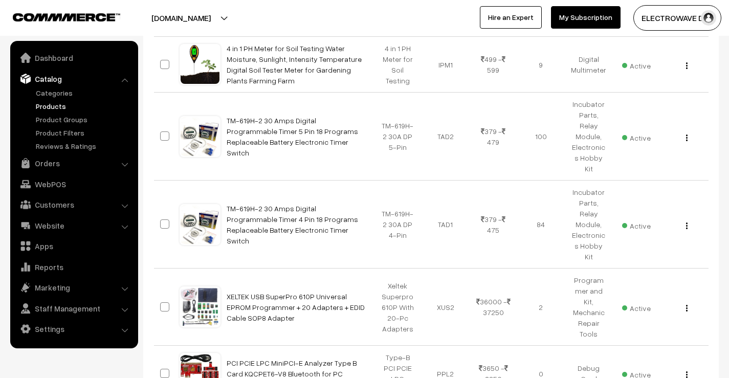
scroll to position [2914, 0]
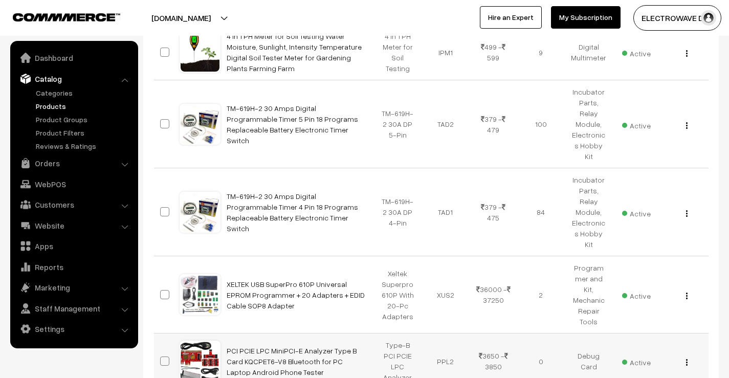
click at [687, 359] on img "button" at bounding box center [687, 362] width 2 height 7
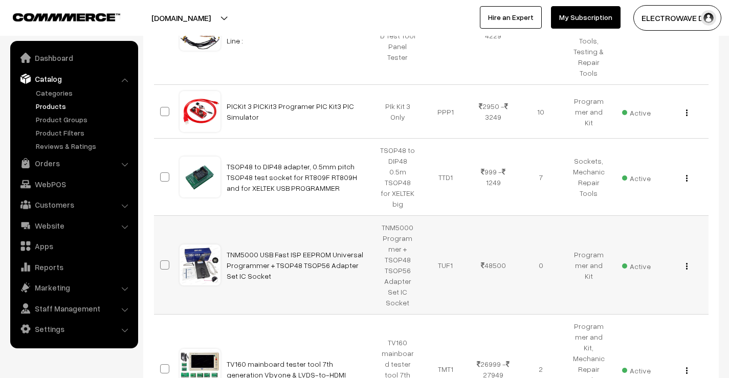
scroll to position [4448, 0]
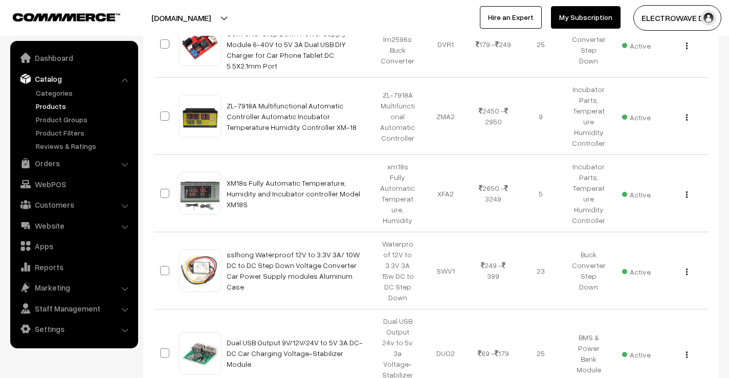
scroll to position [6368, 0]
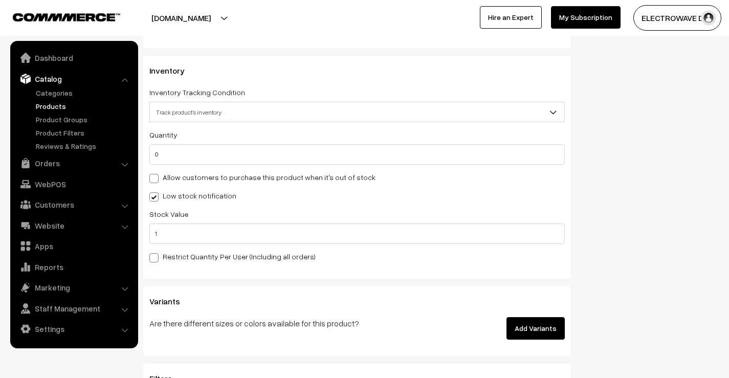
scroll to position [1380, 0]
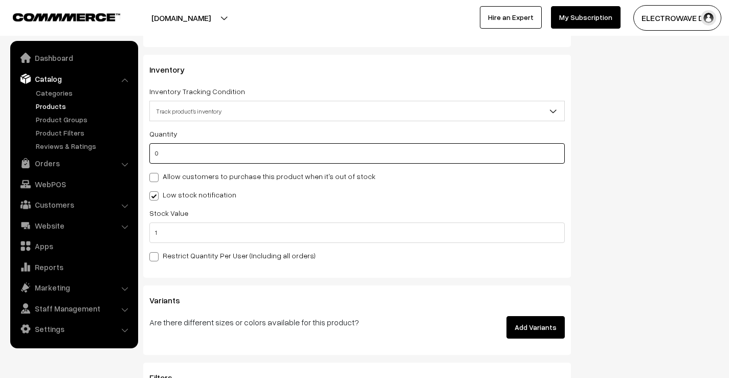
drag, startPoint x: 157, startPoint y: 161, endPoint x: 151, endPoint y: 161, distance: 6.1
click at [151, 161] on input "0" at bounding box center [356, 153] width 415 height 20
type input "2"
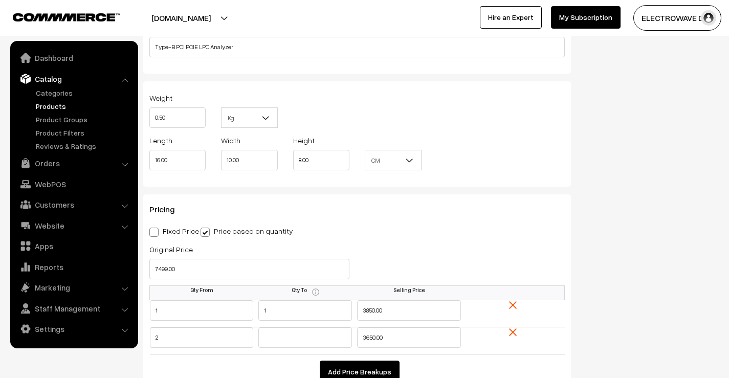
scroll to position [818, 0]
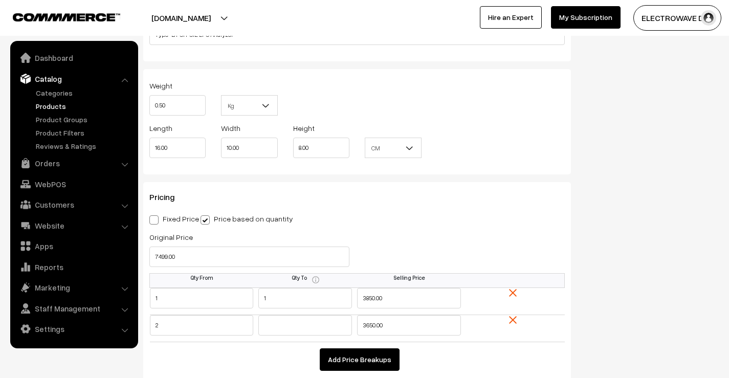
type input "2"
drag, startPoint x: 184, startPoint y: 252, endPoint x: 167, endPoint y: 241, distance: 19.7
click at [141, 253] on div "Name * PCI PCIE LPC MiniPCI-E Analyzer Type B Card KQCPET6-V8 Bluetooth for PC …" at bounding box center [356, 139] width 443 height 1725
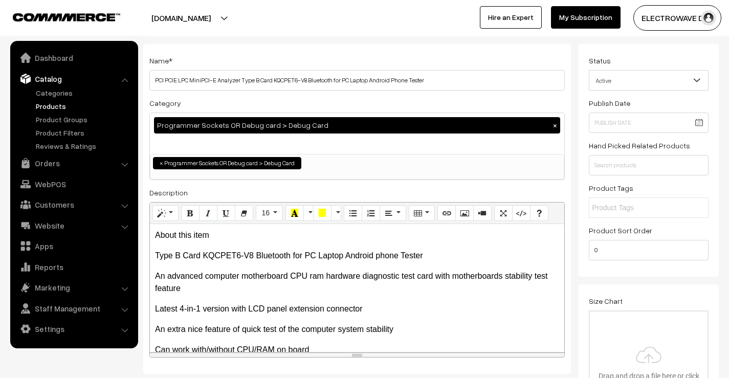
scroll to position [0, 0]
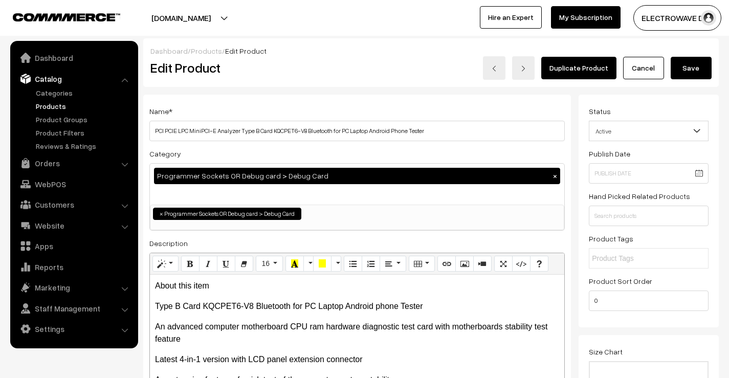
click at [695, 72] on button "Save" at bounding box center [690, 68] width 41 height 22
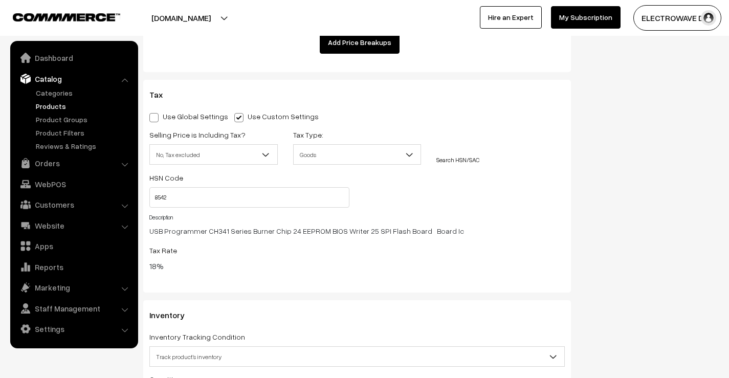
scroll to position [1278, 0]
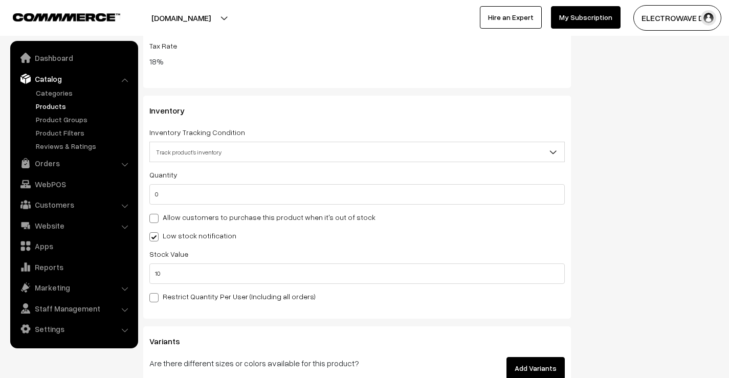
drag, startPoint x: 192, startPoint y: 183, endPoint x: 147, endPoint y: 193, distance: 46.3
click at [147, 193] on div "Inventory Inventory Tracking Condition Don't track inventory Track product's in…" at bounding box center [356, 207] width 427 height 223
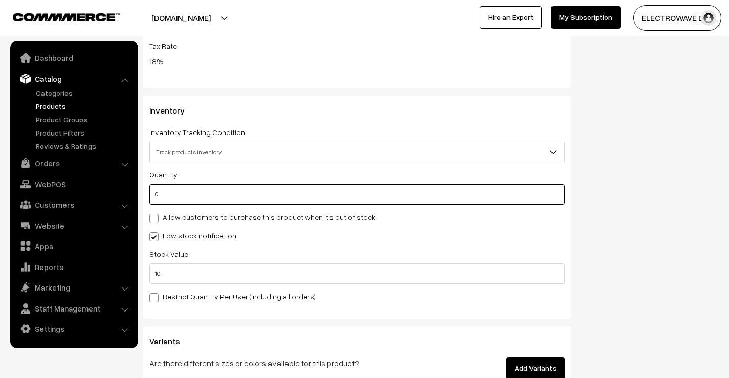
drag, startPoint x: 178, startPoint y: 195, endPoint x: 147, endPoint y: 196, distance: 30.7
click at [147, 196] on div "Inventory Inventory Tracking Condition Don't track inventory Track product's in…" at bounding box center [356, 207] width 427 height 223
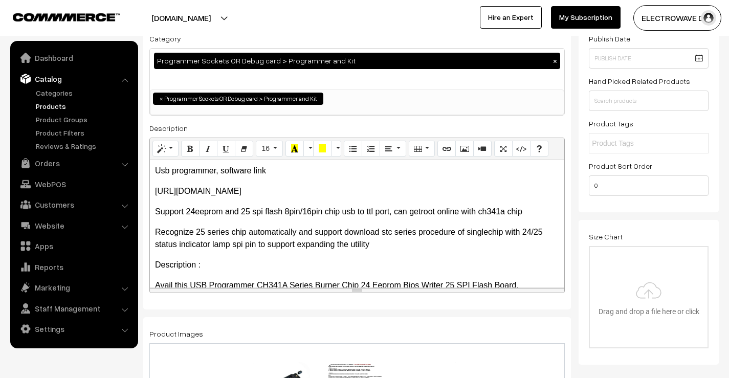
scroll to position [0, 0]
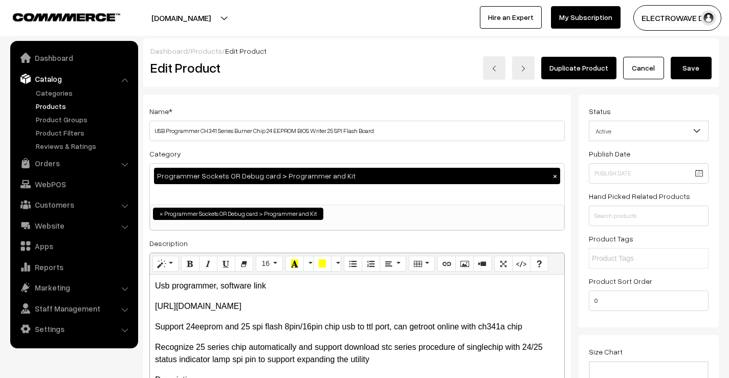
type input "25"
click at [696, 66] on button "Save" at bounding box center [690, 68] width 41 height 22
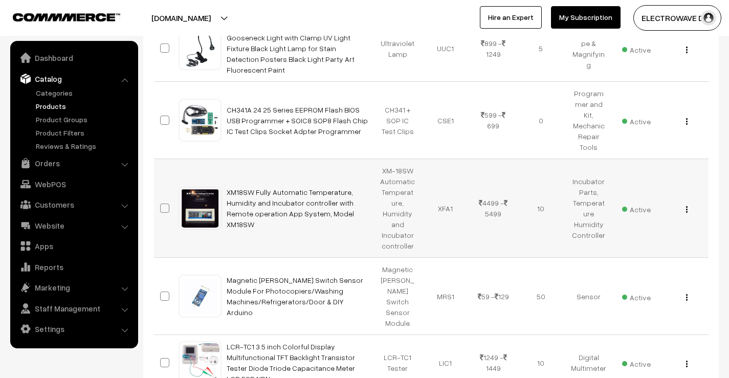
scroll to position [920, 0]
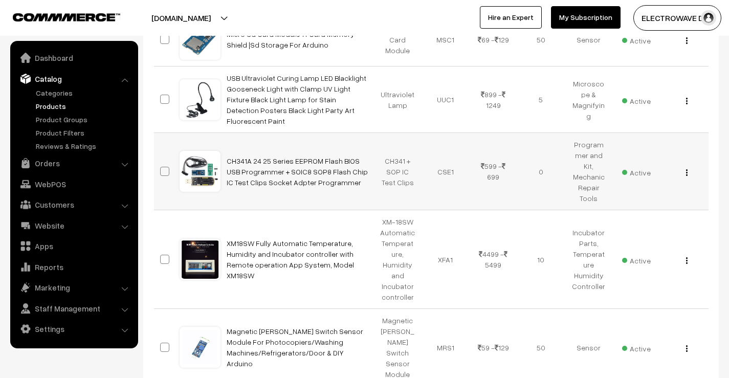
click at [686, 169] on img "button" at bounding box center [687, 172] width 2 height 7
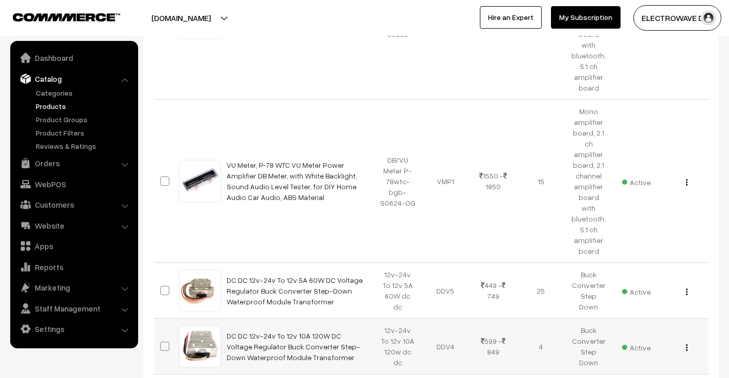
scroll to position [1943, 0]
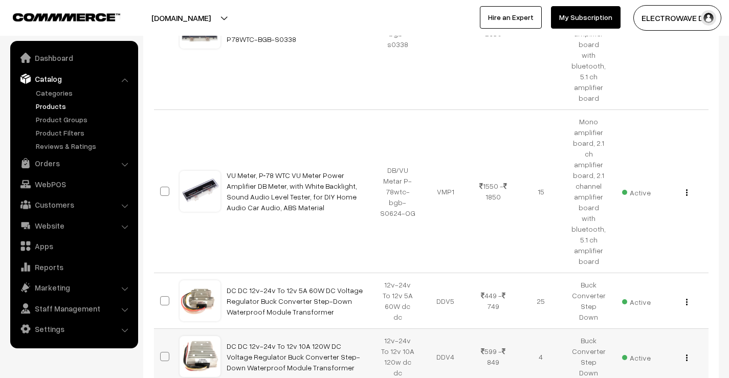
click at [685, 351] on div "View Edit Delete" at bounding box center [683, 356] width 35 height 11
click at [686, 354] on img "button" at bounding box center [687, 357] width 2 height 7
click at [686, 299] on img "button" at bounding box center [687, 302] width 2 height 7
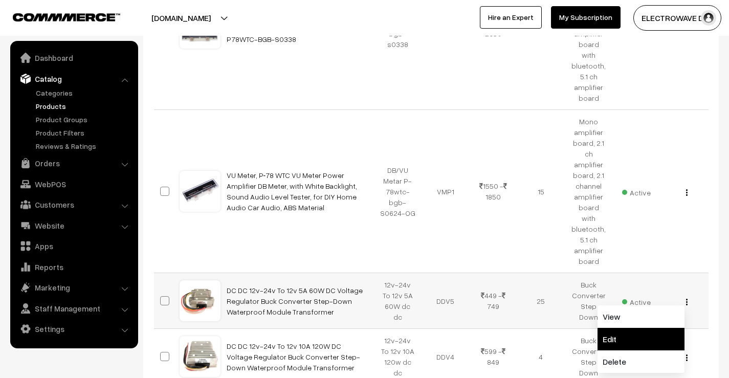
drag, startPoint x: 597, startPoint y: 153, endPoint x: 612, endPoint y: 155, distance: 15.4
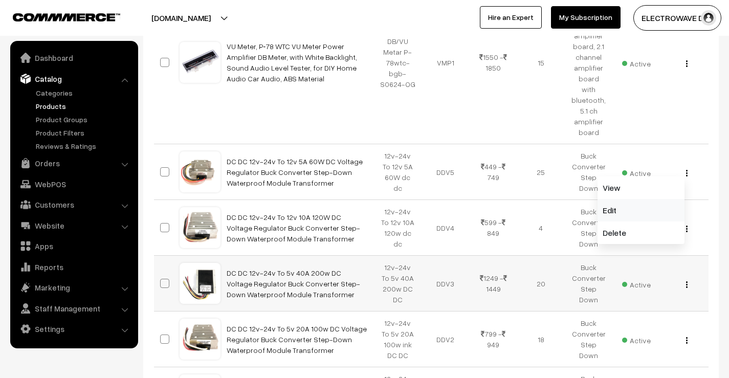
scroll to position [2096, 0]
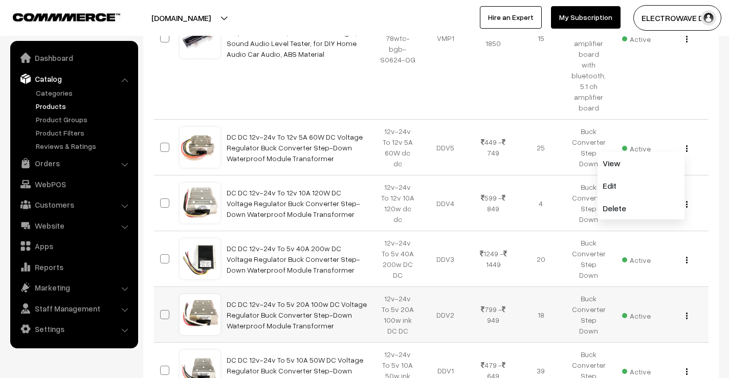
click at [686, 312] on img "button" at bounding box center [687, 315] width 2 height 7
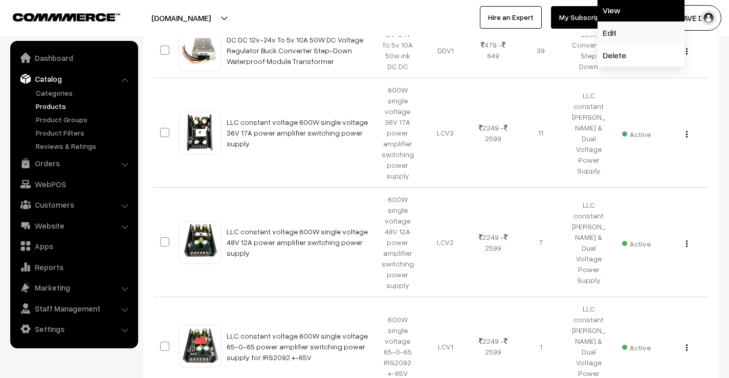
scroll to position [2454, 0]
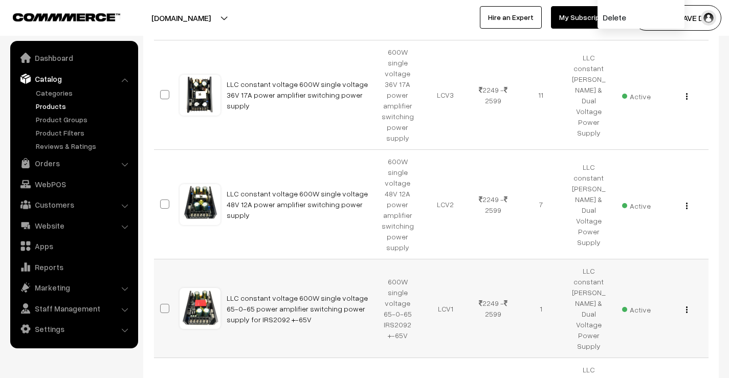
click at [686, 306] on img "button" at bounding box center [687, 309] width 2 height 7
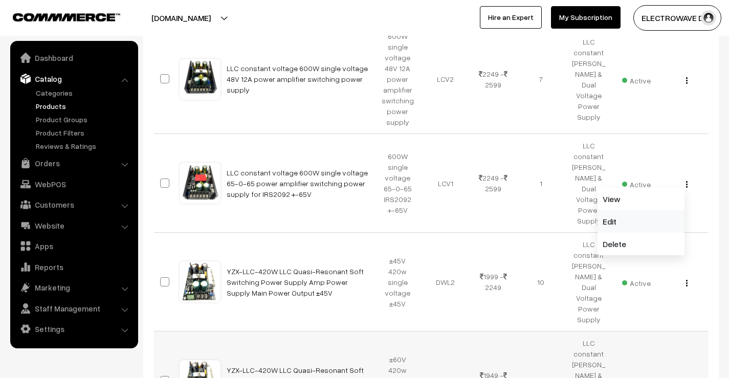
scroll to position [2607, 0]
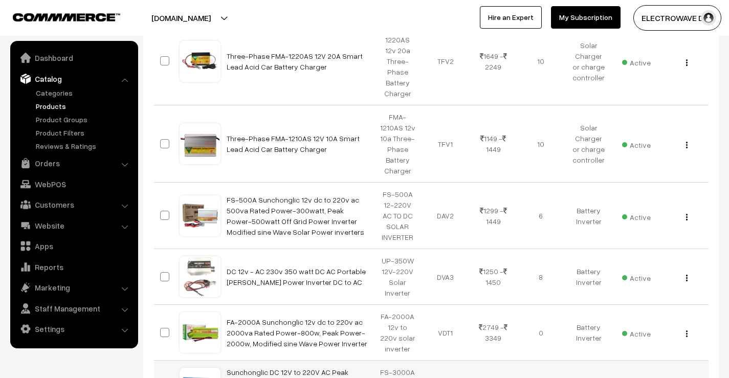
scroll to position [5164, 0]
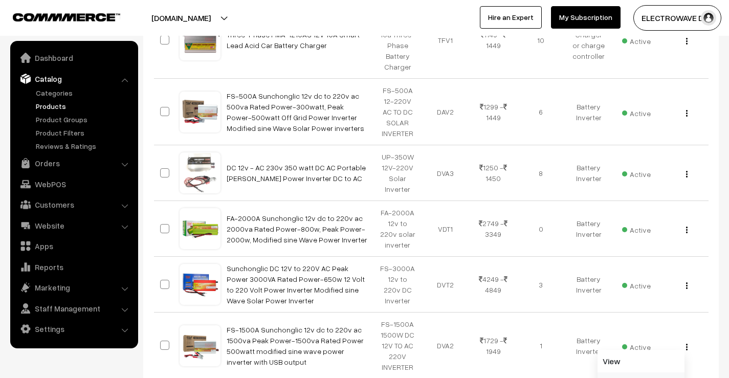
scroll to position [5266, 0]
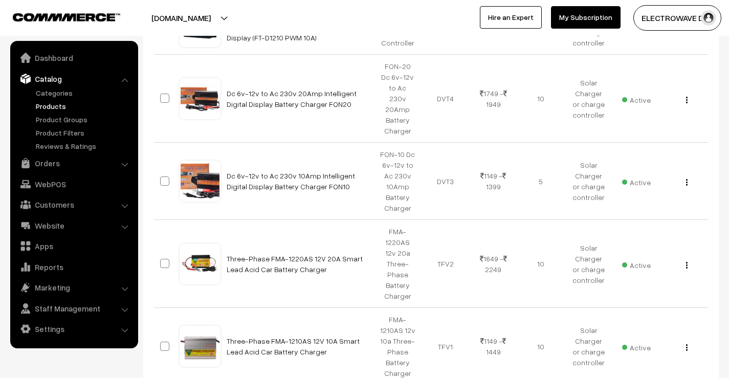
scroll to position [4908, 0]
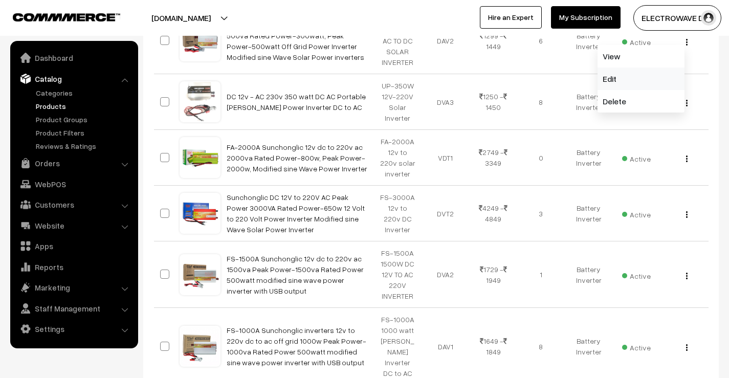
scroll to position [5317, 0]
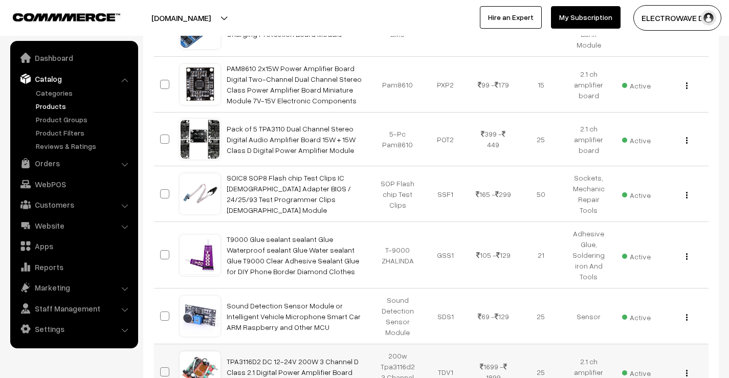
scroll to position [6658, 0]
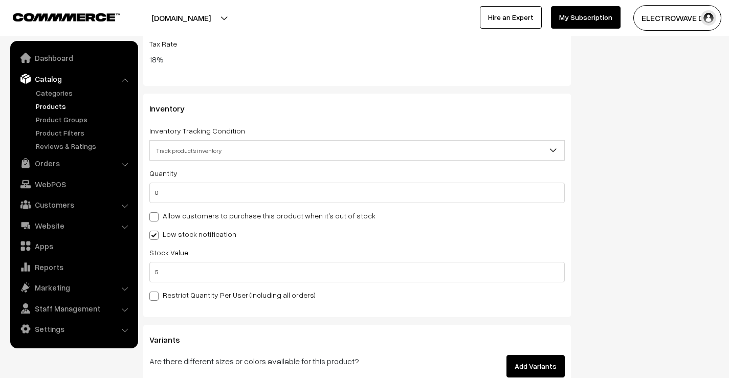
scroll to position [1329, 0]
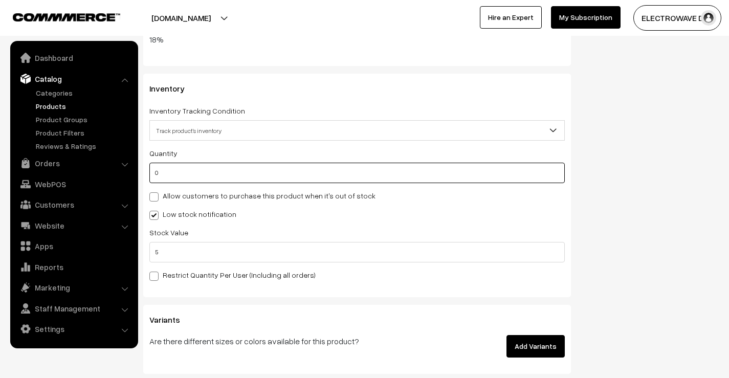
drag, startPoint x: 210, startPoint y: 169, endPoint x: 151, endPoint y: 166, distance: 59.4
click at [151, 166] on input "0" at bounding box center [356, 173] width 415 height 20
type input "3"
type input "390"
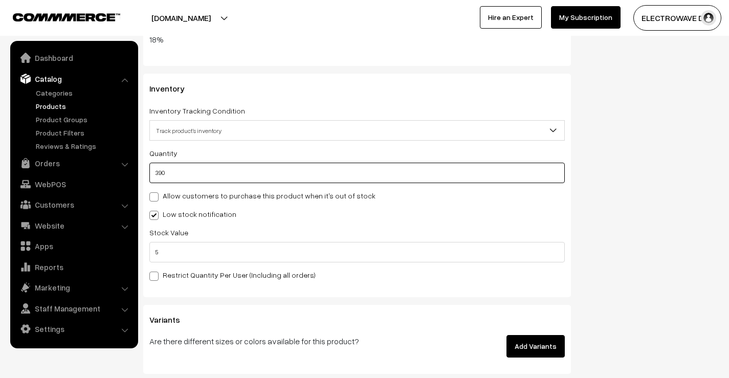
type input "390"
type input "39"
type input "3"
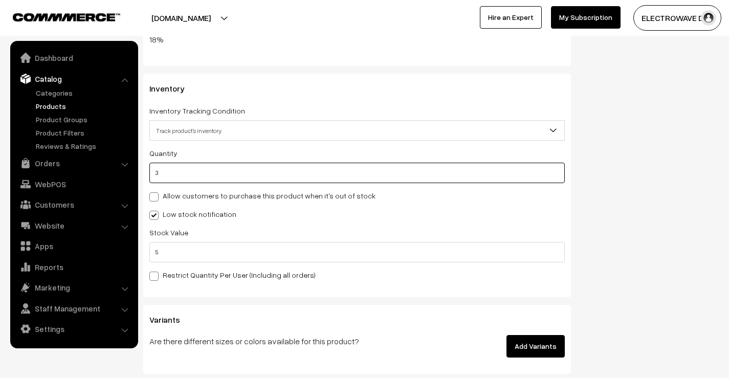
type input "30"
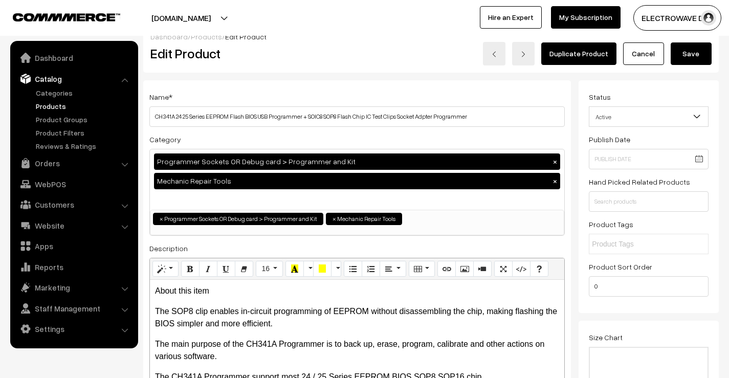
scroll to position [0, 0]
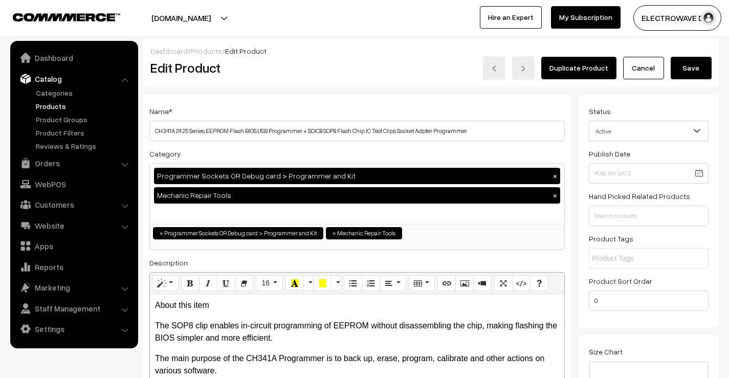
type input "30"
drag, startPoint x: 697, startPoint y: 63, endPoint x: 690, endPoint y: 59, distance: 8.0
click at [697, 63] on button "Save" at bounding box center [690, 68] width 41 height 22
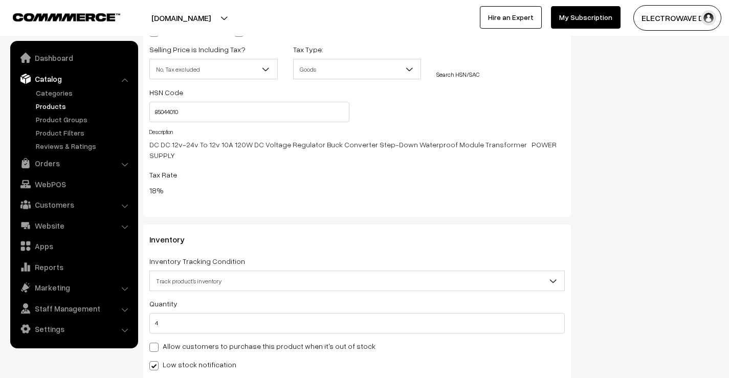
scroll to position [1329, 0]
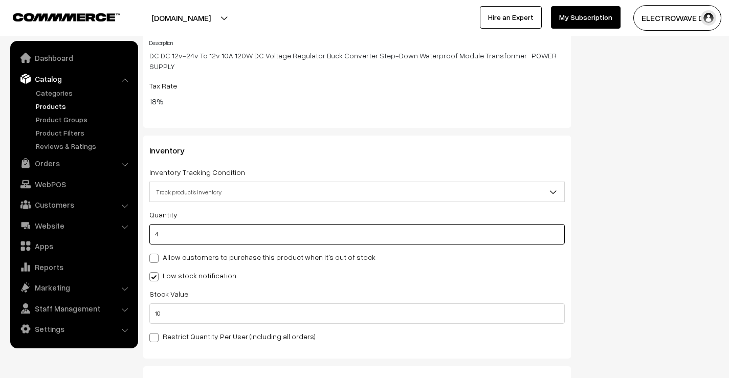
drag, startPoint x: 205, startPoint y: 230, endPoint x: 150, endPoint y: 235, distance: 54.9
click at [151, 236] on div "Quantity 4 Adjust Quantity Adjust Set 0 10" at bounding box center [356, 275] width 415 height 134
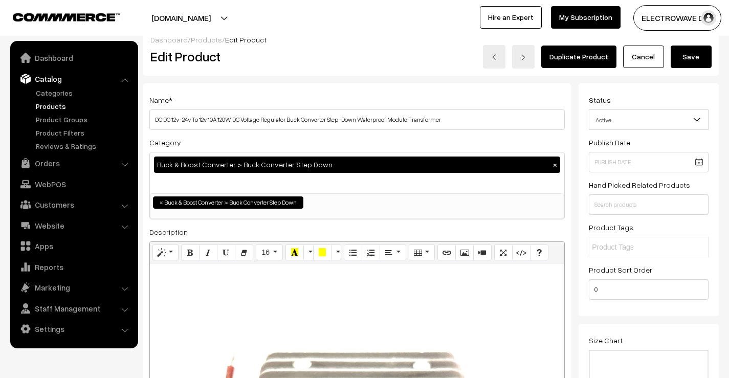
scroll to position [0, 0]
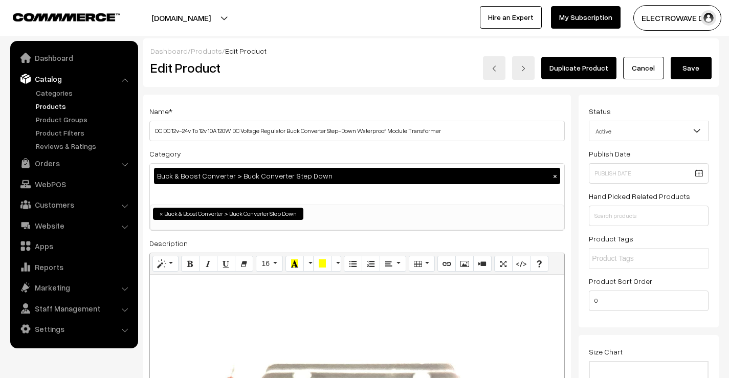
type input "50"
click at [685, 74] on button "Save" at bounding box center [690, 68] width 41 height 22
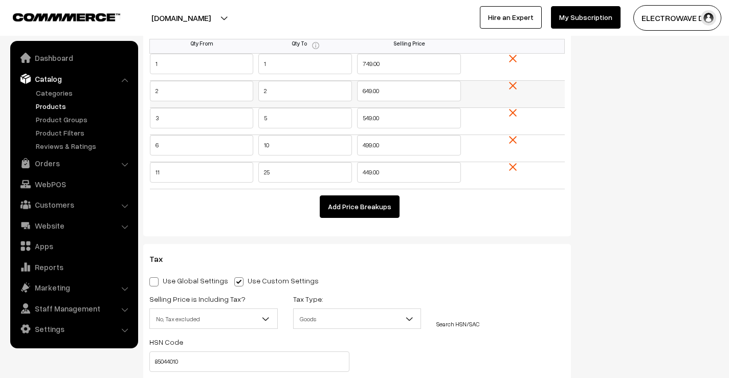
scroll to position [869, 0]
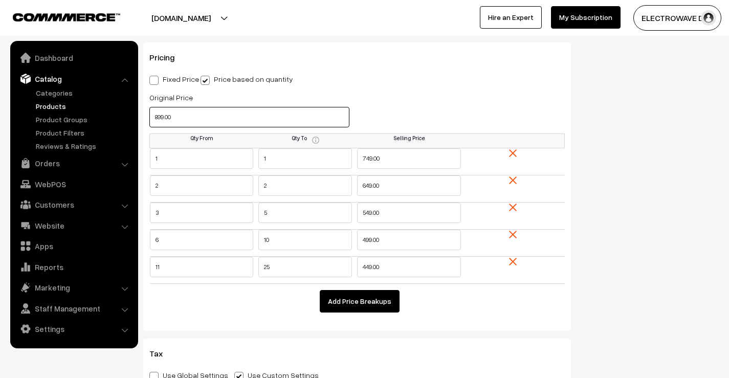
drag, startPoint x: 190, startPoint y: 108, endPoint x: 154, endPoint y: 117, distance: 36.8
click at [154, 117] on input "899.00" at bounding box center [249, 117] width 200 height 20
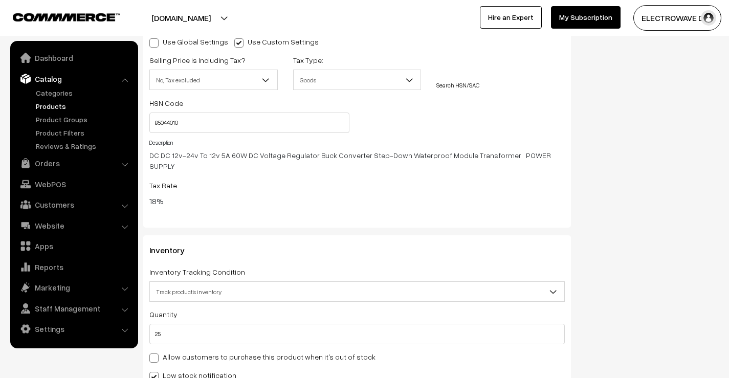
scroll to position [1278, 0]
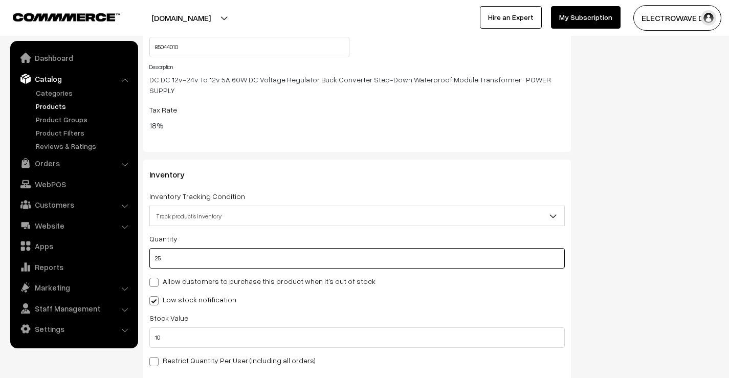
click at [157, 251] on input "25" at bounding box center [356, 258] width 415 height 20
type input "50"
type input "255"
type input "280"
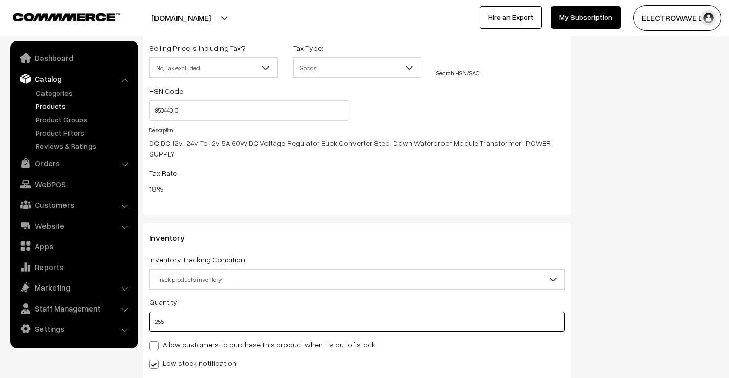
scroll to position [1235, 0]
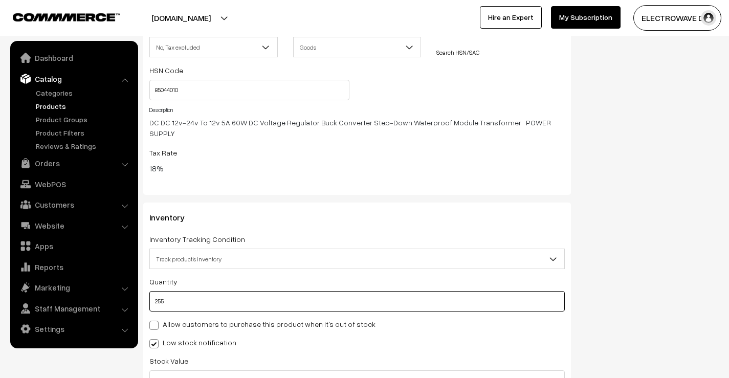
type input "25"
type input "50"
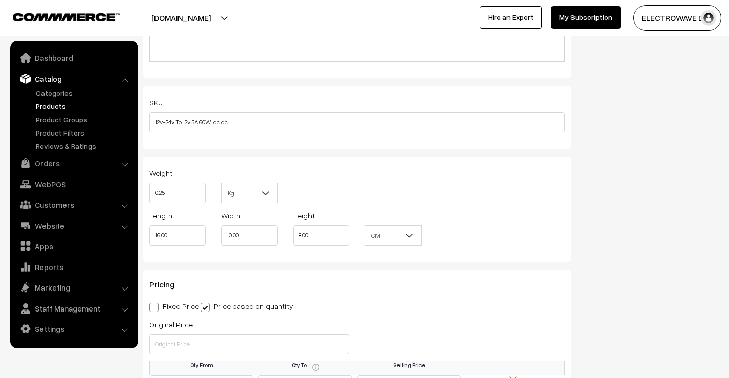
scroll to position [0, 0]
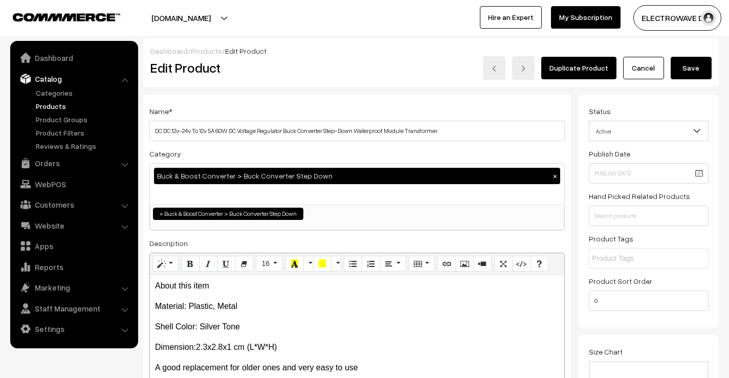
click at [693, 70] on button "Save" at bounding box center [690, 68] width 41 height 22
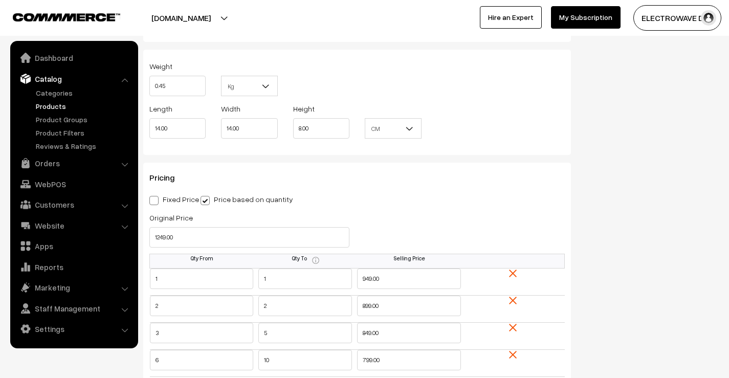
scroll to position [818, 0]
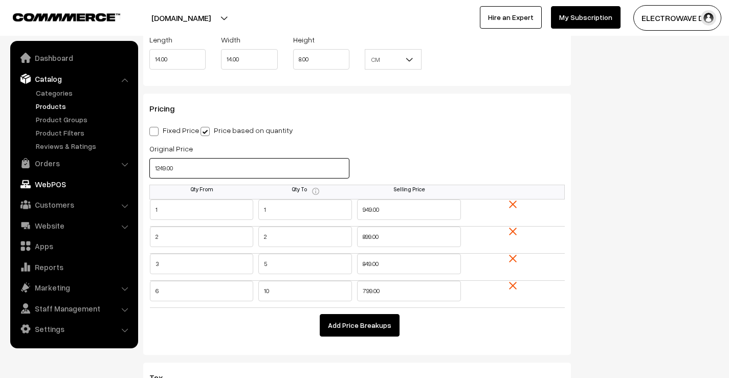
drag, startPoint x: 190, startPoint y: 175, endPoint x: 127, endPoint y: 178, distance: 63.0
click at [127, 178] on body "Thank you for showing interest. Our team will call you shortly. Close [DOMAIN_N…" at bounding box center [364, 355] width 729 height 2346
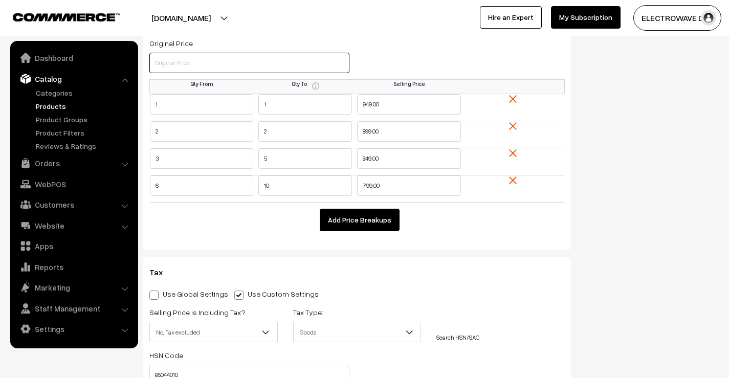
scroll to position [971, 0]
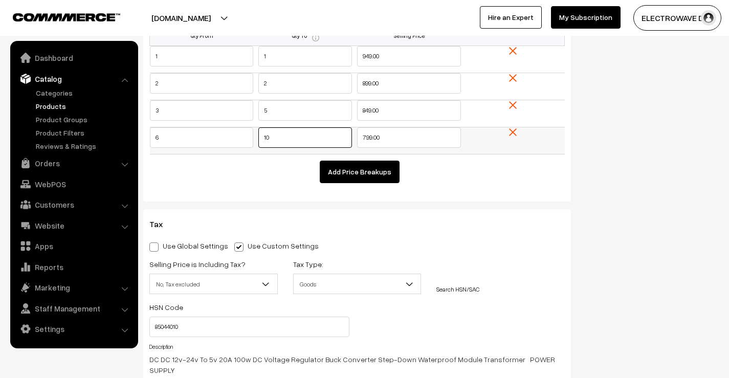
drag, startPoint x: 275, startPoint y: 141, endPoint x: 253, endPoint y: 142, distance: 22.0
click at [253, 142] on td "10" at bounding box center [305, 140] width 104 height 27
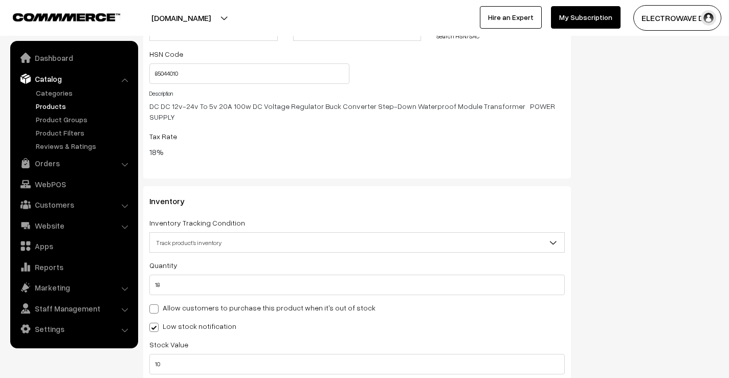
scroll to position [1329, 0]
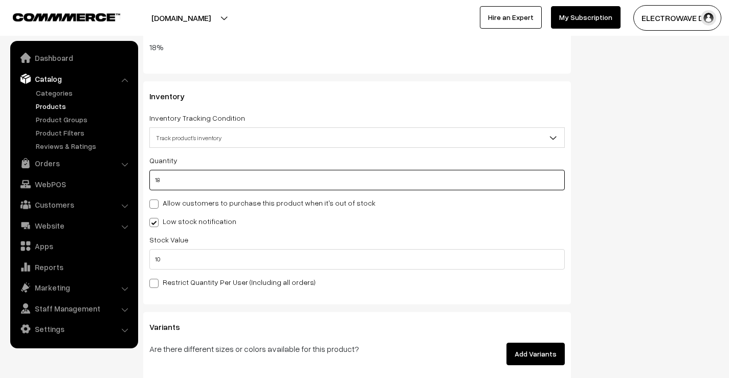
drag, startPoint x: 180, startPoint y: 172, endPoint x: 135, endPoint y: 172, distance: 45.0
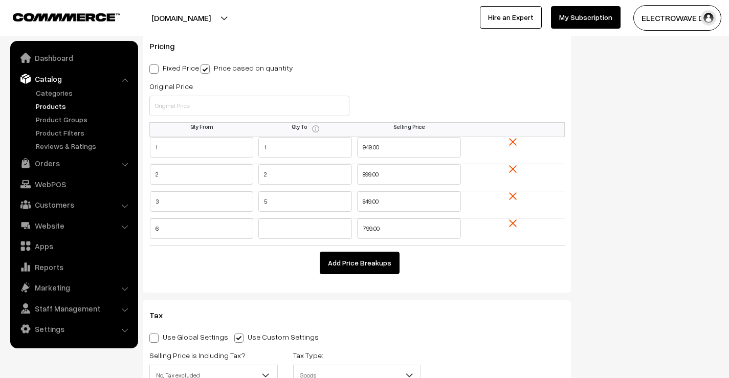
scroll to position [0, 0]
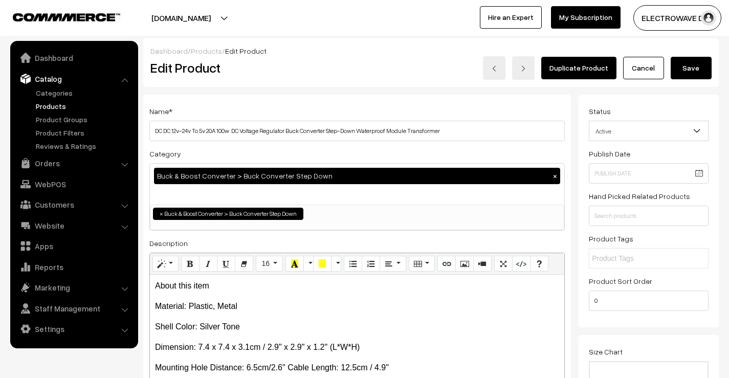
type input "55"
click at [690, 65] on button "Save" at bounding box center [690, 68] width 41 height 22
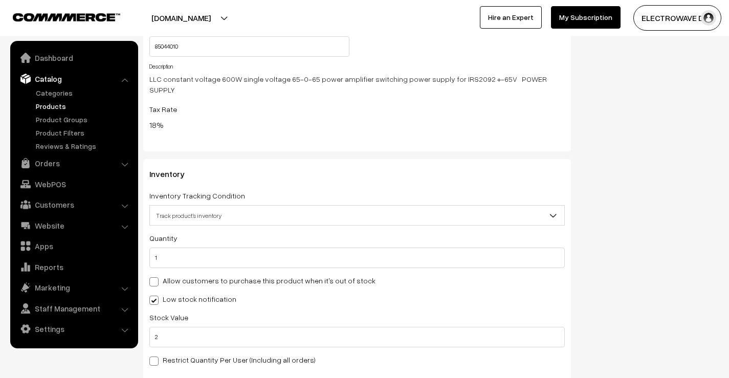
scroll to position [1227, 0]
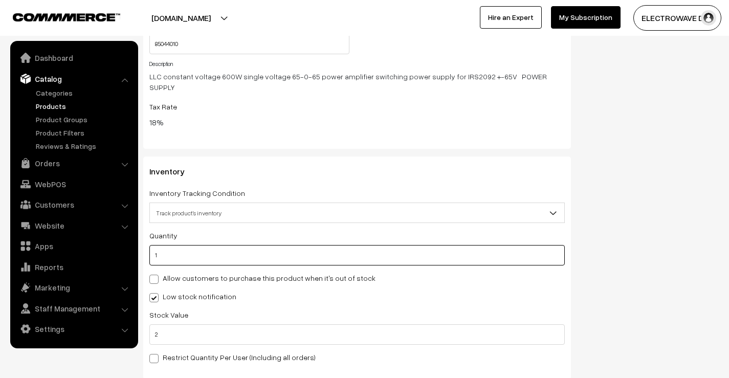
click at [220, 245] on input "1" at bounding box center [356, 255] width 415 height 20
type input "11"
type input "12"
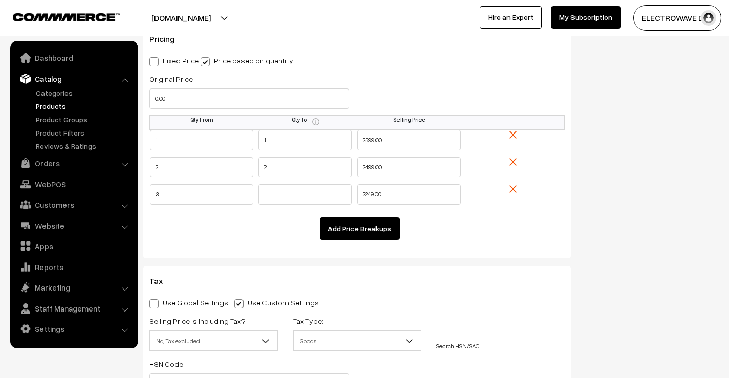
scroll to position [0, 0]
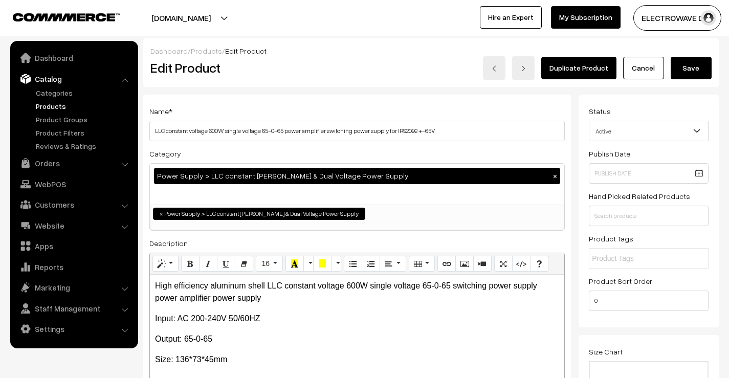
type input "11"
click at [689, 74] on button "Save" at bounding box center [690, 68] width 41 height 22
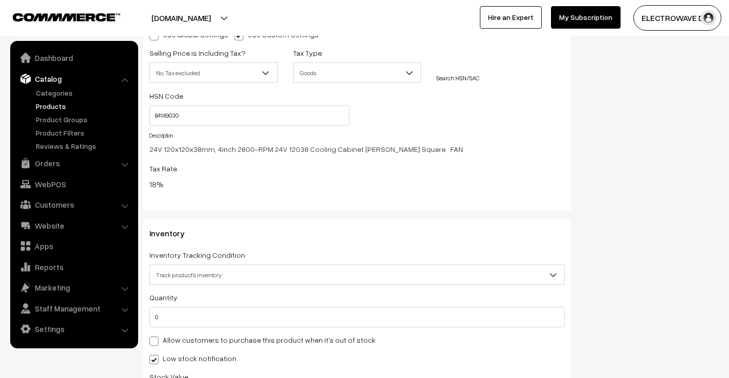
scroll to position [1329, 0]
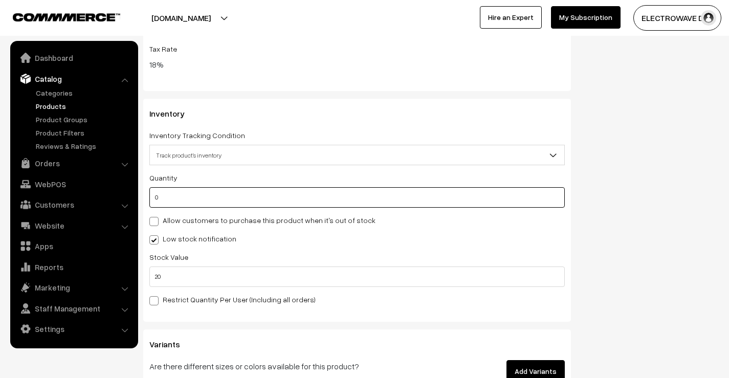
drag, startPoint x: 193, startPoint y: 206, endPoint x: 161, endPoint y: 207, distance: 31.7
click at [161, 207] on input "0" at bounding box center [356, 197] width 415 height 20
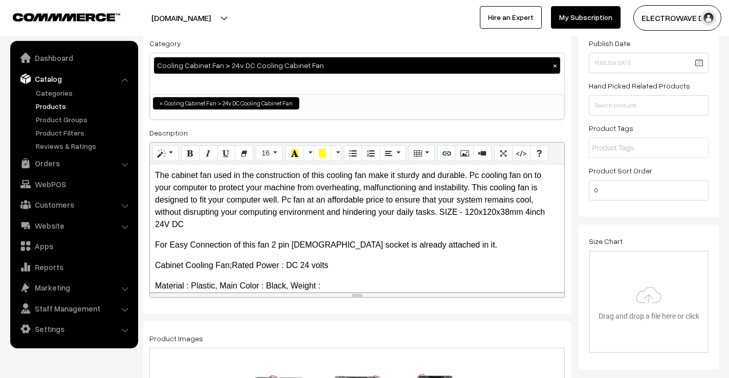
scroll to position [0, 0]
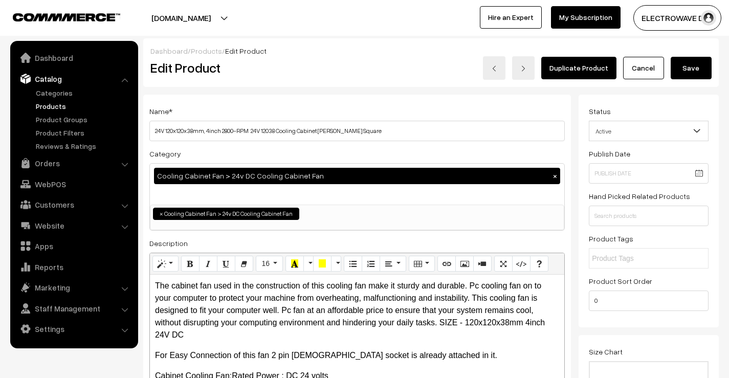
type input "42"
click at [692, 71] on button "Save" at bounding box center [690, 68] width 41 height 22
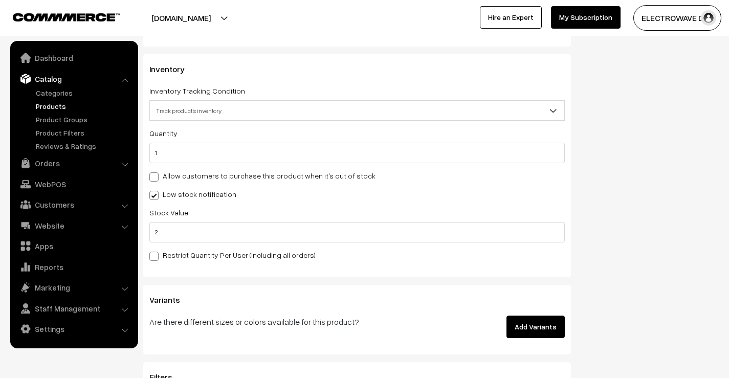
scroll to position [1380, 0]
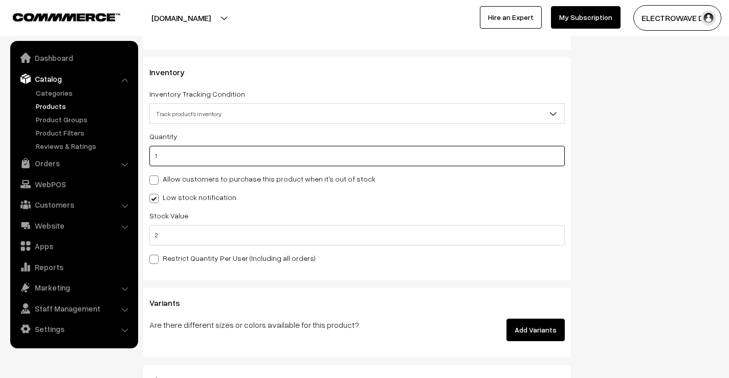
drag, startPoint x: 202, startPoint y: 156, endPoint x: 159, endPoint y: 163, distance: 43.5
click at [159, 163] on input "1" at bounding box center [356, 156] width 415 height 20
drag, startPoint x: 231, startPoint y: 156, endPoint x: 150, endPoint y: 161, distance: 81.4
click at [150, 161] on input "1" at bounding box center [356, 156] width 415 height 20
type input "2"
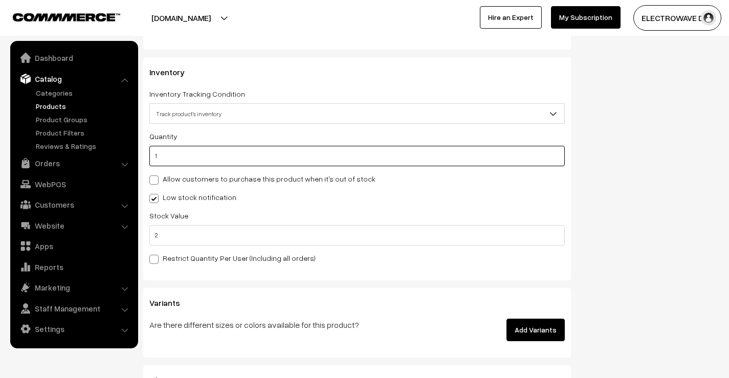
type input "17"
type input "18"
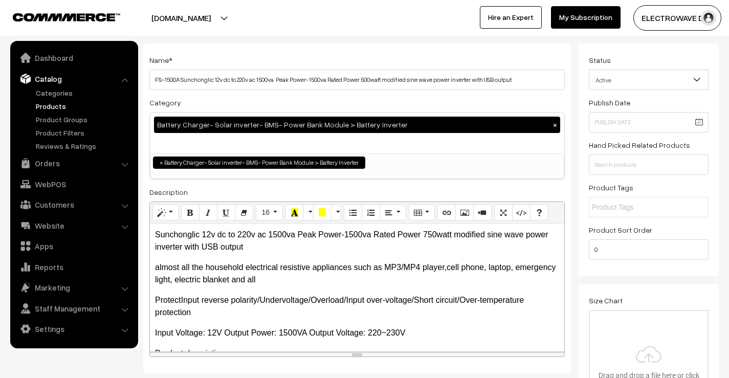
scroll to position [0, 0]
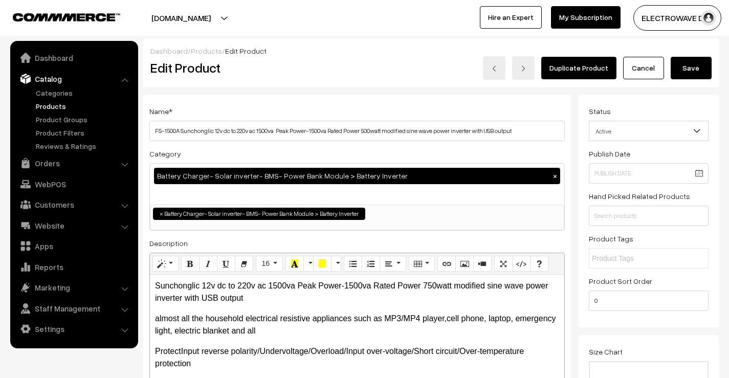
type input "17"
drag, startPoint x: 695, startPoint y: 82, endPoint x: 693, endPoint y: 67, distance: 15.0
click at [694, 77] on div "Dashboard / Products / Edit Product Edit Product Duplicate Product Cancel Save" at bounding box center [430, 62] width 575 height 49
click at [693, 67] on button "Save" at bounding box center [690, 68] width 41 height 22
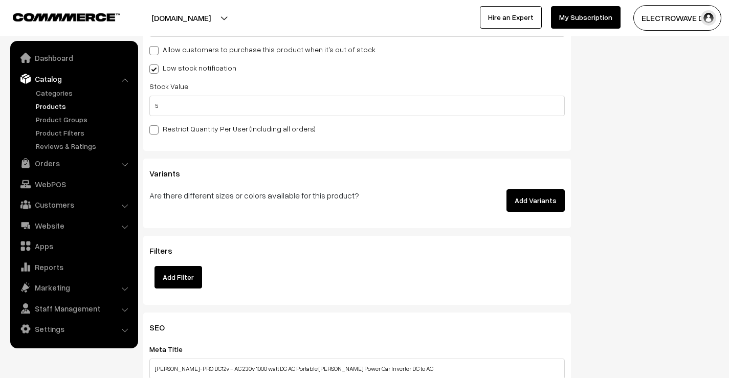
scroll to position [1380, 0]
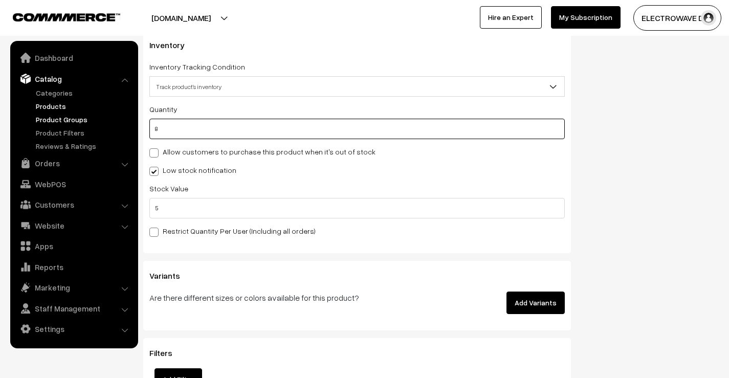
drag, startPoint x: 188, startPoint y: 128, endPoint x: 124, endPoint y: 123, distance: 64.6
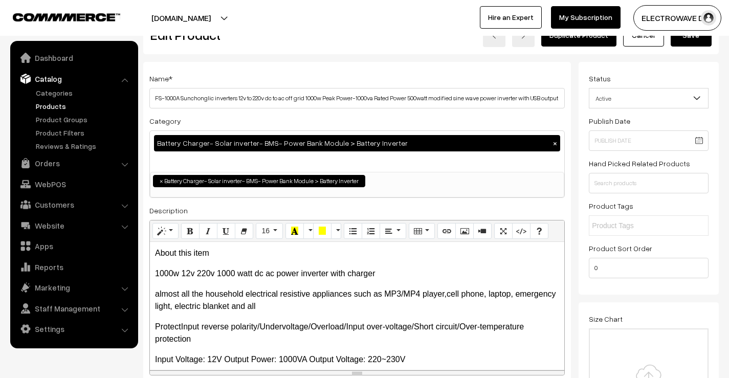
scroll to position [0, 0]
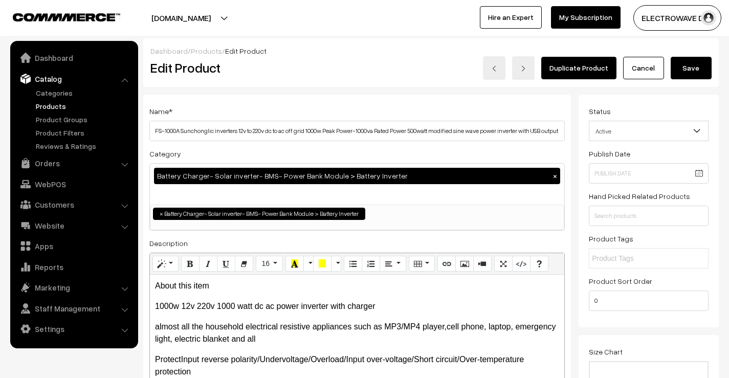
type input "19"
drag, startPoint x: 696, startPoint y: 73, endPoint x: 649, endPoint y: 36, distance: 60.0
click at [695, 72] on button "Save" at bounding box center [690, 68] width 41 height 22
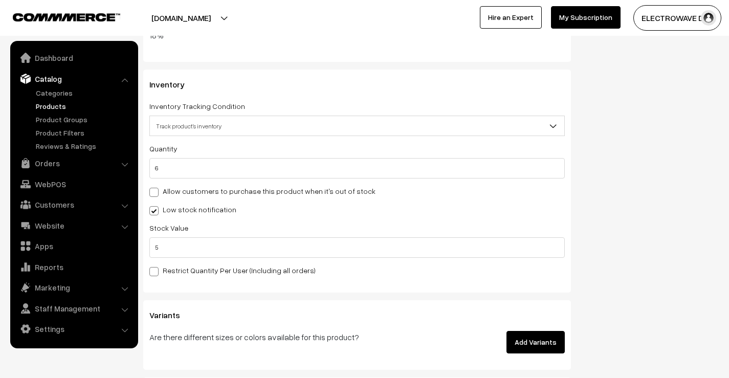
scroll to position [1483, 0]
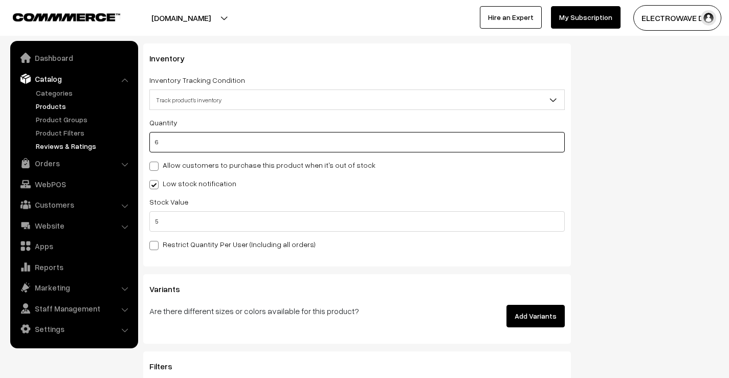
drag, startPoint x: 180, startPoint y: 145, endPoint x: 130, endPoint y: 146, distance: 50.1
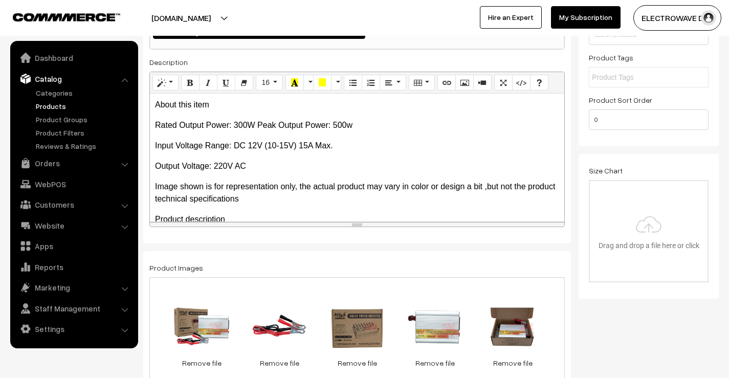
scroll to position [0, 0]
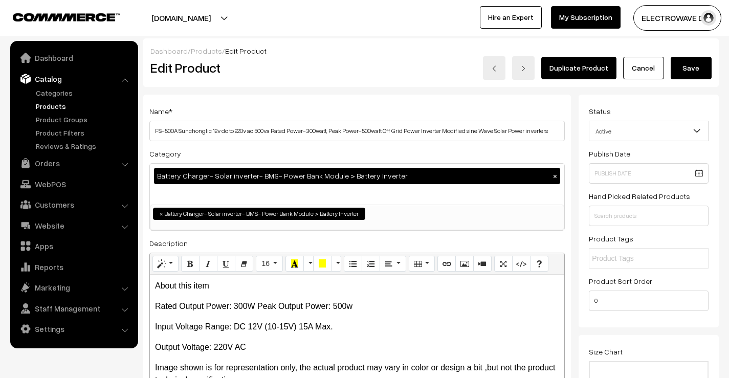
type input "17"
click at [695, 79] on button "Save" at bounding box center [690, 68] width 41 height 22
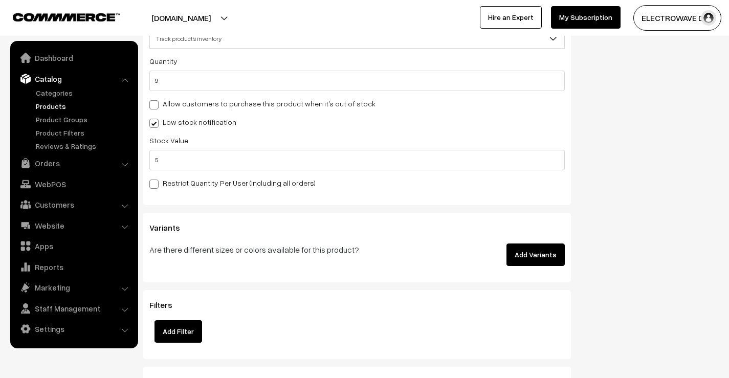
scroll to position [1377, 0]
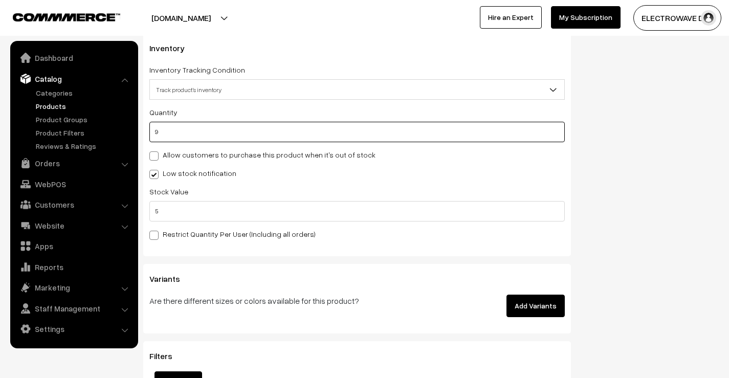
drag, startPoint x: 143, startPoint y: 120, endPoint x: 137, endPoint y: 119, distance: 6.7
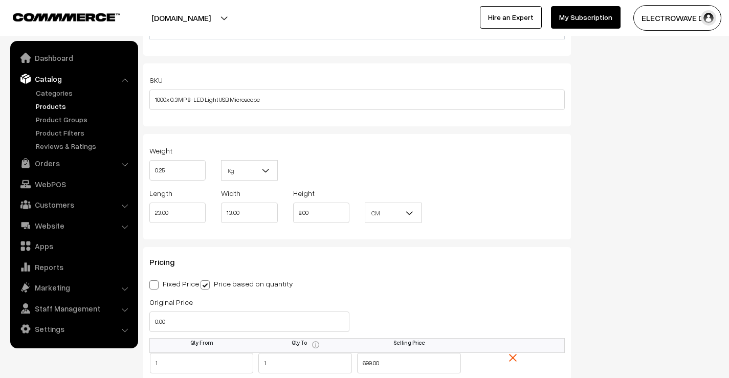
scroll to position [0, 0]
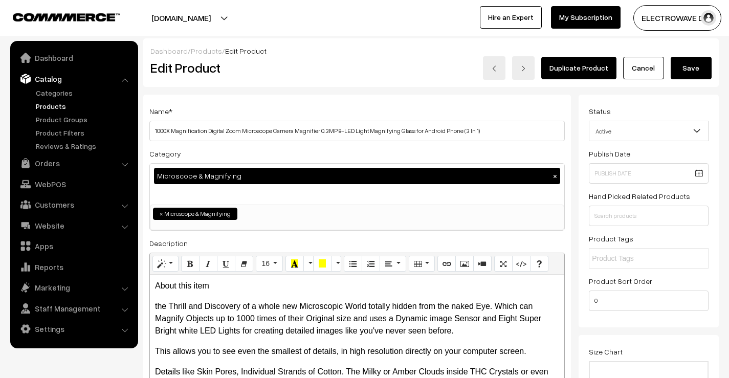
type input "24"
click at [692, 63] on button "Save" at bounding box center [690, 68] width 41 height 22
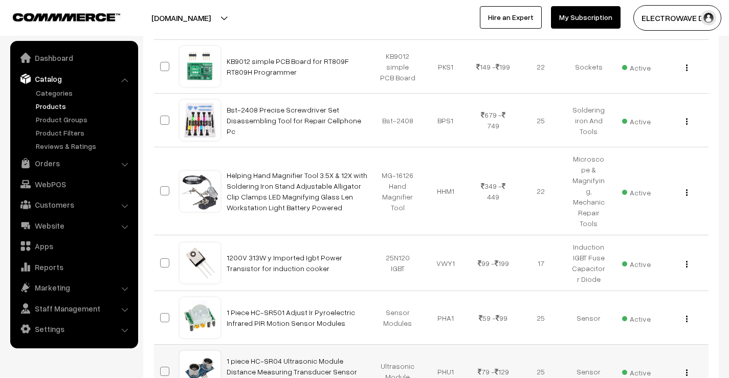
scroll to position [3937, 0]
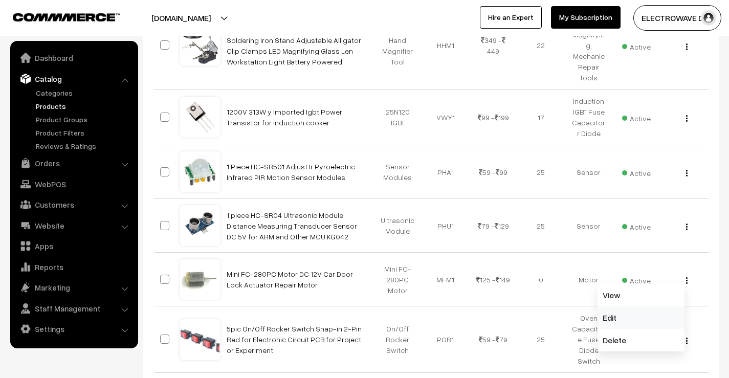
scroll to position [4090, 0]
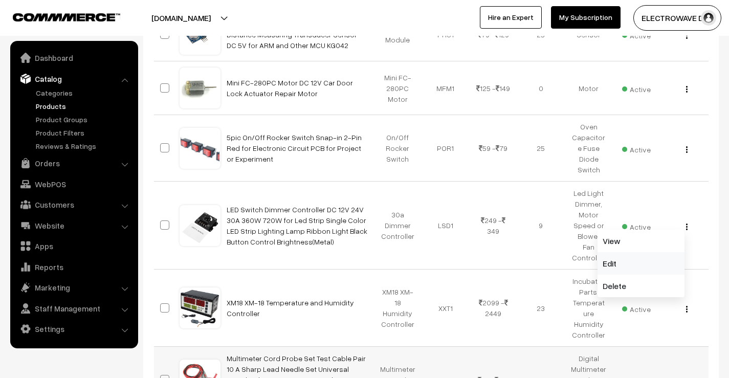
scroll to position [4294, 0]
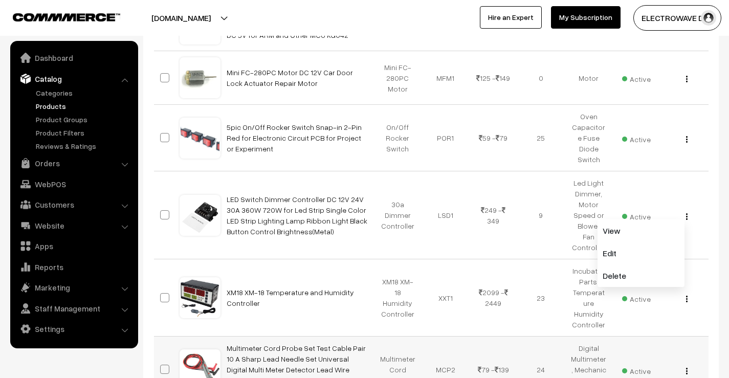
drag, startPoint x: 686, startPoint y: 80, endPoint x: 671, endPoint y: 94, distance: 20.3
click at [686, 368] on img "button" at bounding box center [687, 371] width 2 height 7
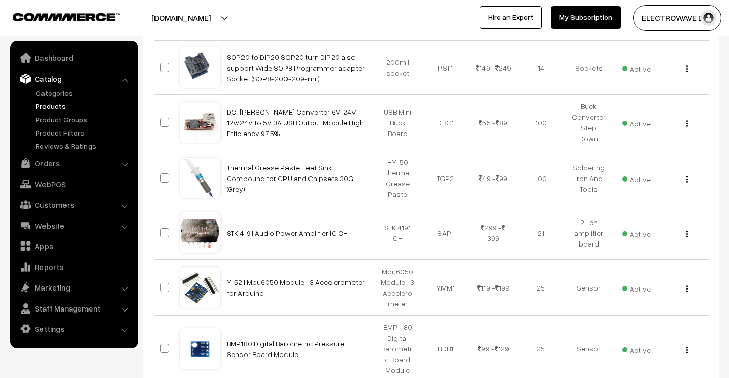
scroll to position [6288, 0]
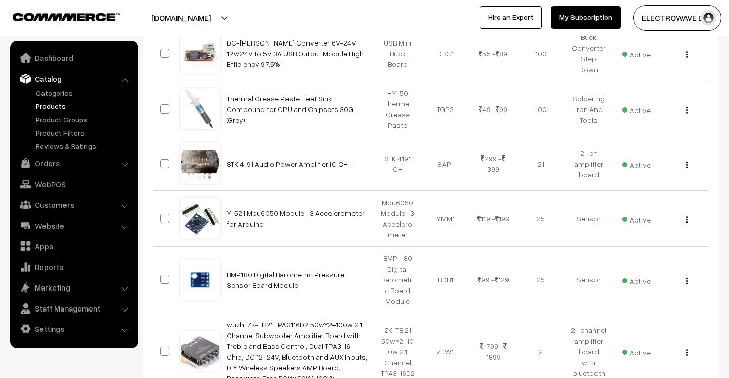
scroll to position [6359, 0]
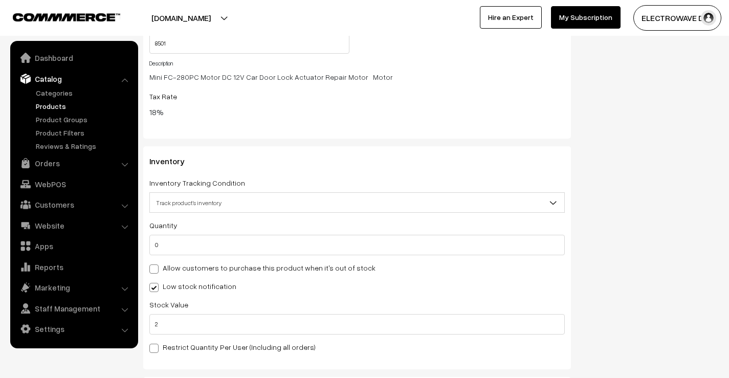
scroll to position [1329, 0]
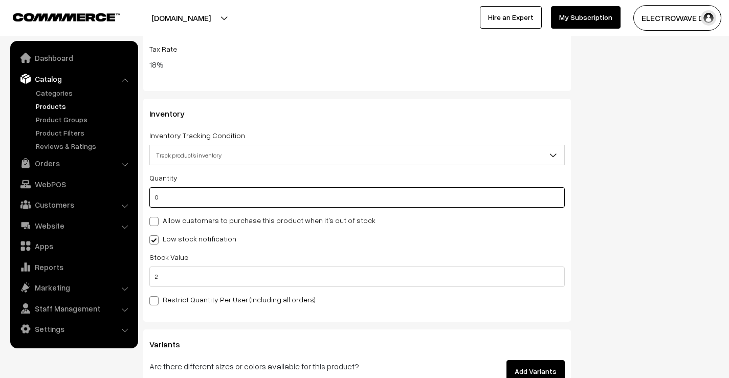
drag, startPoint x: 173, startPoint y: 201, endPoint x: 144, endPoint y: 199, distance: 28.7
click at [145, 200] on div "Inventory Inventory Tracking Condition Don't track inventory Track product's in…" at bounding box center [356, 210] width 427 height 223
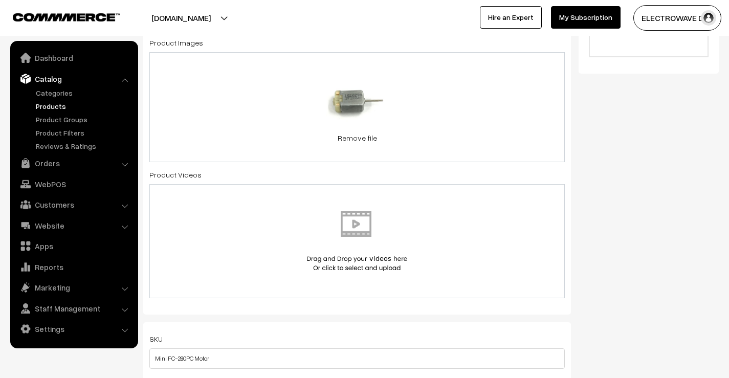
scroll to position [0, 0]
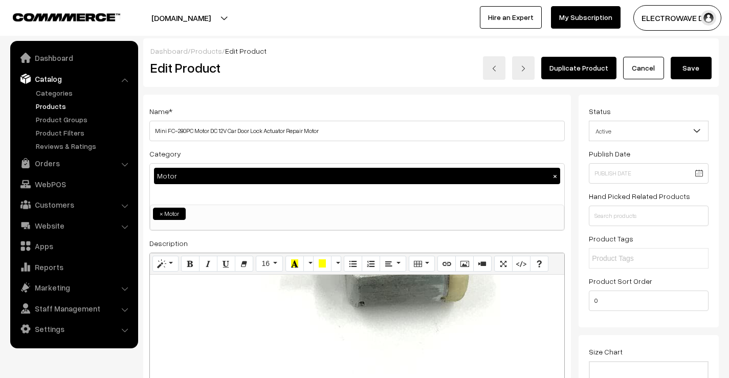
type input "99"
click at [690, 66] on button "Save" at bounding box center [690, 68] width 41 height 22
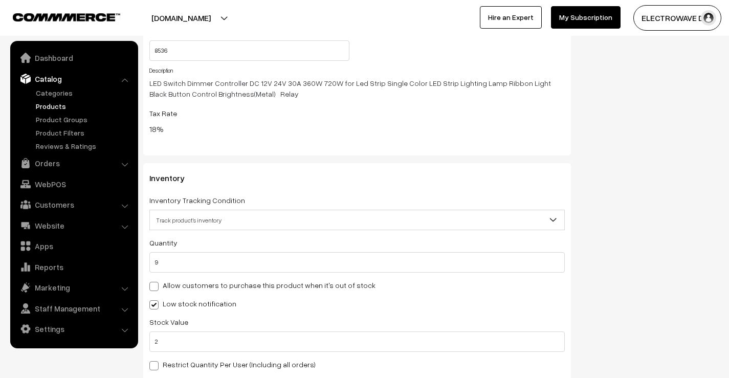
scroll to position [1431, 0]
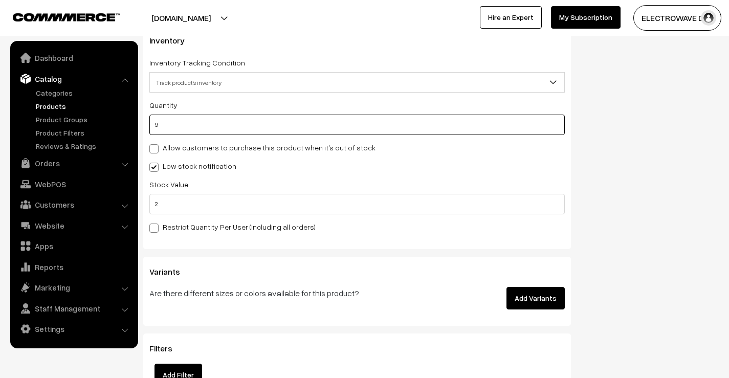
drag, startPoint x: 182, startPoint y: 124, endPoint x: 148, endPoint y: 127, distance: 33.8
click at [148, 127] on div "Inventory Inventory Tracking Condition Don't track inventory Track product's in…" at bounding box center [356, 137] width 427 height 223
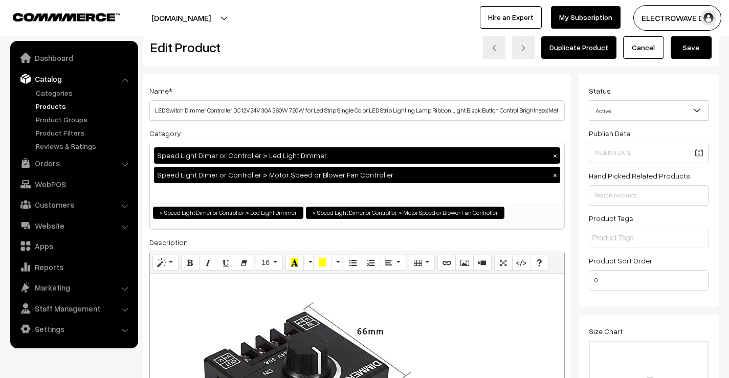
scroll to position [0, 0]
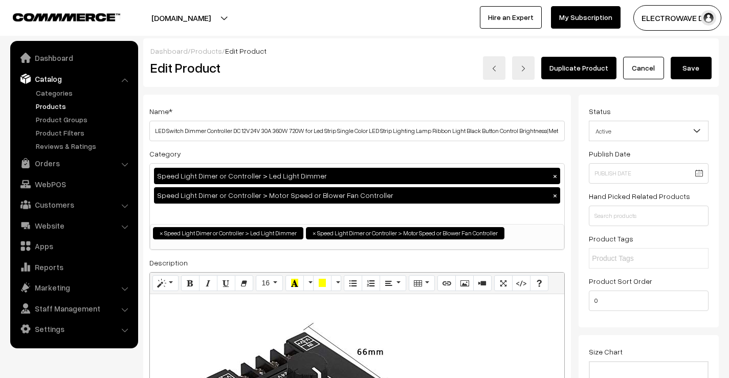
type input "117"
click at [676, 58] on button "Save" at bounding box center [690, 68] width 41 height 22
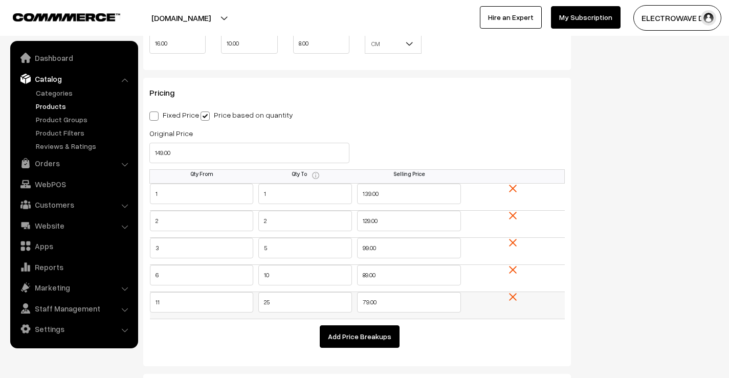
scroll to position [920, 0]
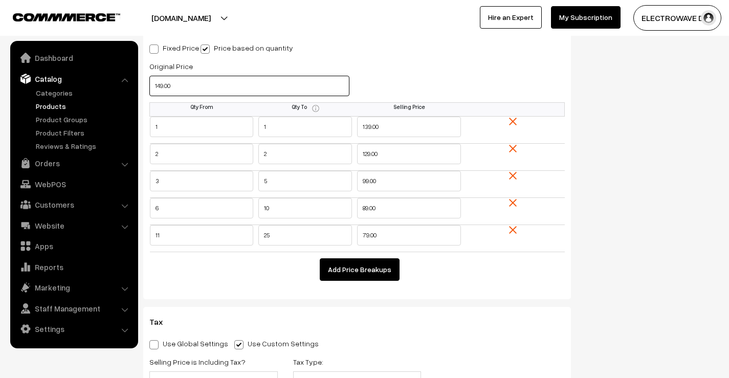
drag, startPoint x: 200, startPoint y: 83, endPoint x: 133, endPoint y: 83, distance: 67.0
click at [133, 83] on body "Thank you for showing interest. Our team will call you shortly. Close dhruvpro.…" at bounding box center [364, 239] width 729 height 2318
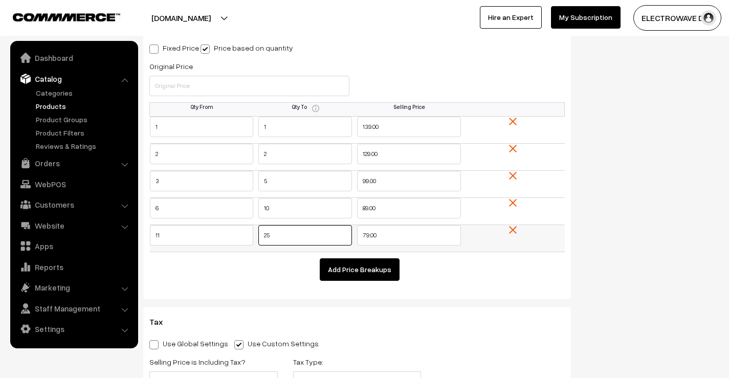
drag, startPoint x: 255, startPoint y: 242, endPoint x: 278, endPoint y: 255, distance: 26.8
click at [254, 242] on td "25" at bounding box center [305, 238] width 104 height 27
click at [282, 266] on td "Add Price Breakups" at bounding box center [357, 266] width 415 height 29
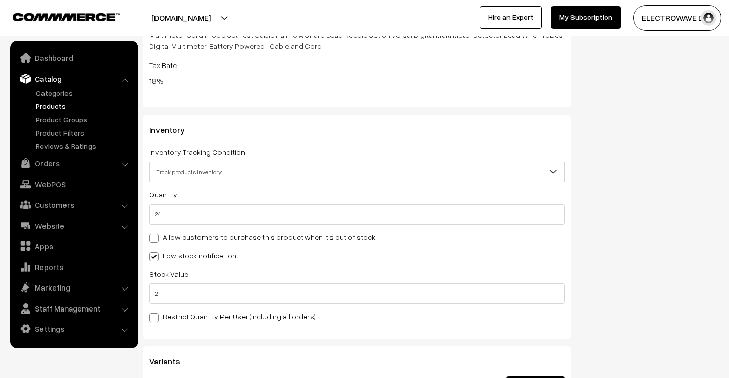
scroll to position [1431, 0]
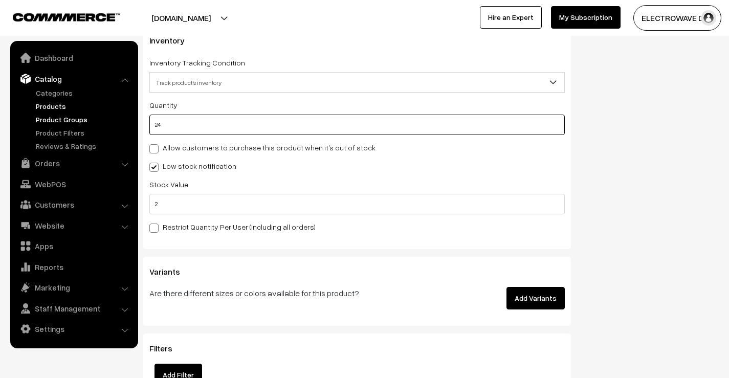
drag, startPoint x: 185, startPoint y: 116, endPoint x: 124, endPoint y: 116, distance: 60.8
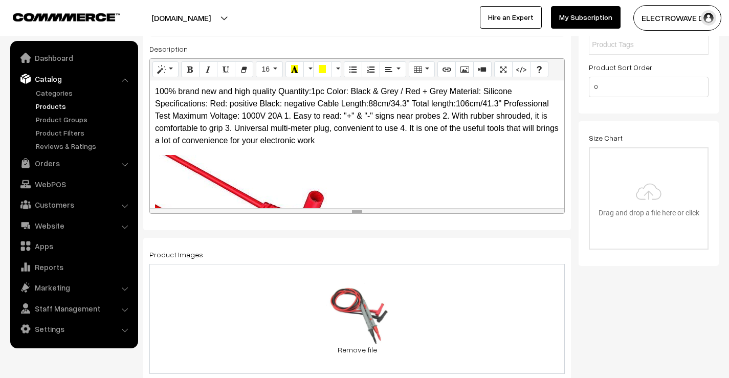
scroll to position [0, 0]
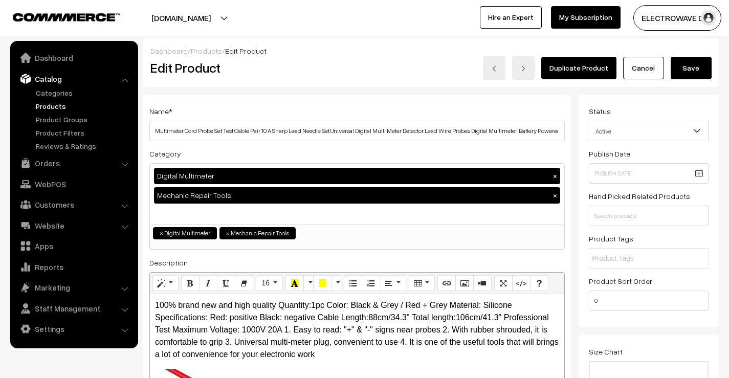
type input "115"
click at [697, 70] on button "Save" at bounding box center [690, 68] width 41 height 22
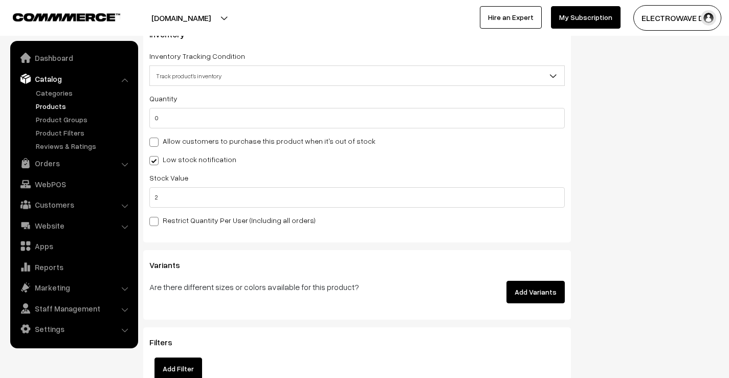
scroll to position [1483, 0]
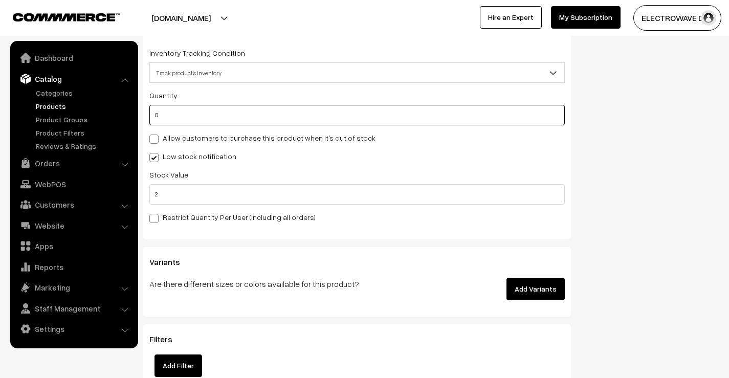
click at [152, 109] on input "0" at bounding box center [356, 115] width 415 height 20
type input "1"
type input "11"
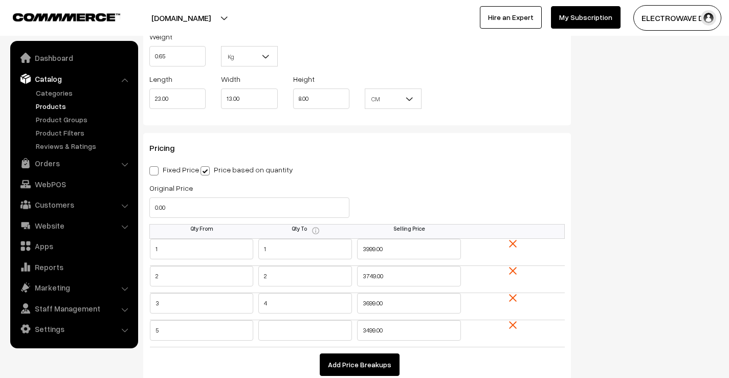
scroll to position [0, 0]
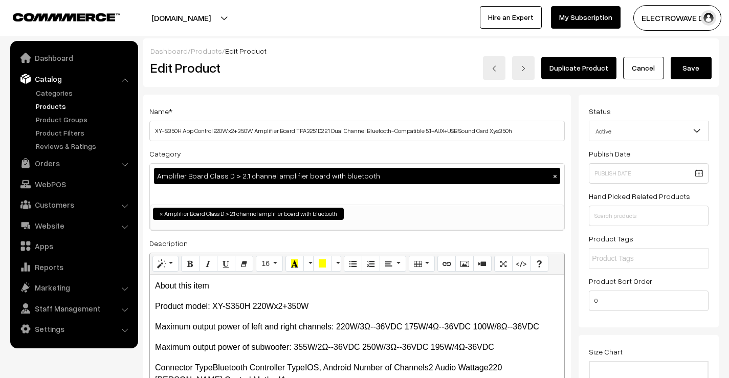
type input "11"
click at [696, 82] on div "Dashboard / Products / Edit Product Edit Product Duplicate Product Cancel Save" at bounding box center [430, 62] width 575 height 49
click at [694, 69] on button "Save" at bounding box center [690, 68] width 41 height 22
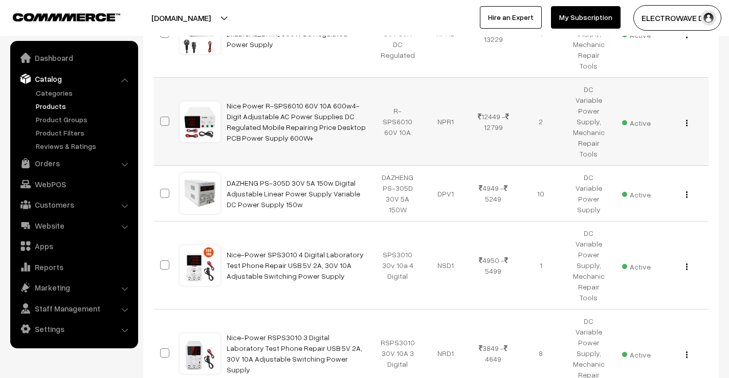
scroll to position [358, 0]
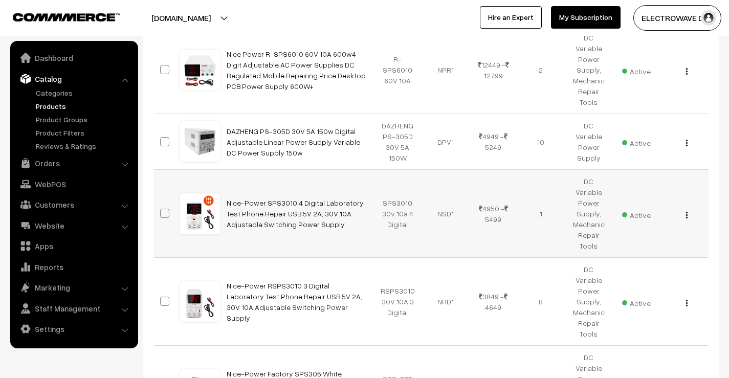
click at [685, 208] on div "View Edit Delete" at bounding box center [683, 213] width 35 height 11
click at [686, 212] on img "button" at bounding box center [687, 215] width 2 height 7
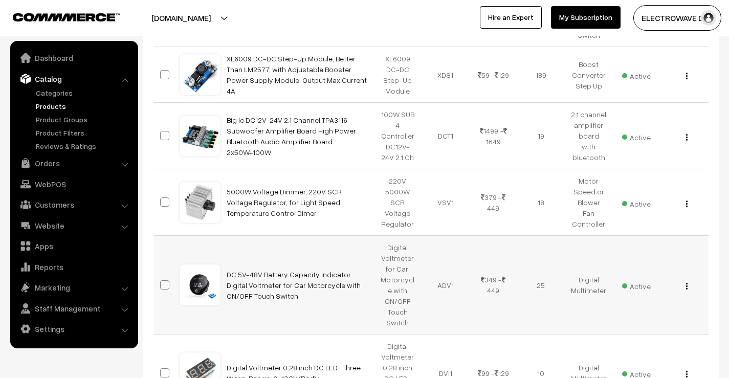
scroll to position [2096, 0]
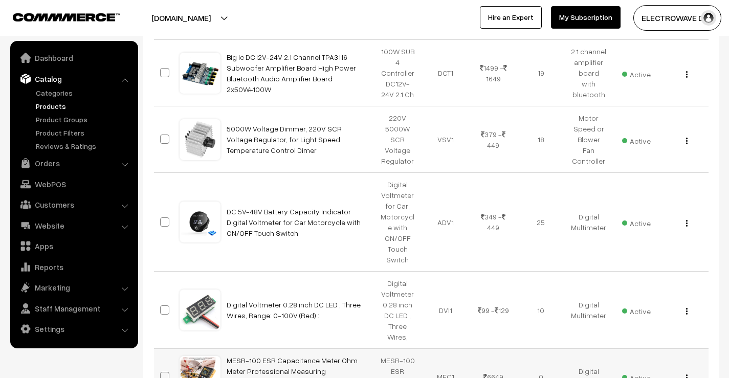
click at [686, 374] on img "button" at bounding box center [687, 377] width 2 height 7
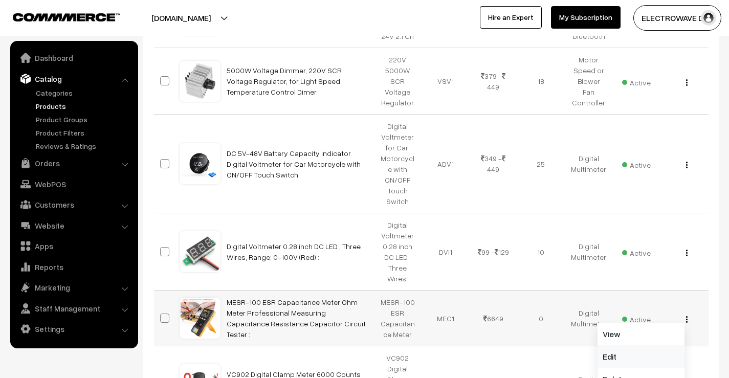
scroll to position [2198, 0]
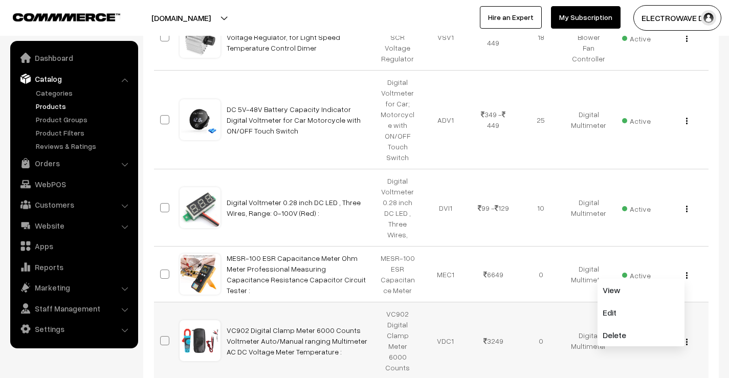
click at [535, 302] on td "0" at bounding box center [541, 340] width 48 height 77
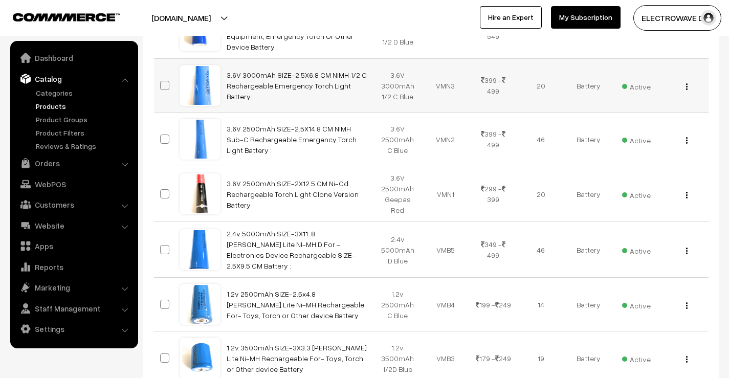
scroll to position [5933, 0]
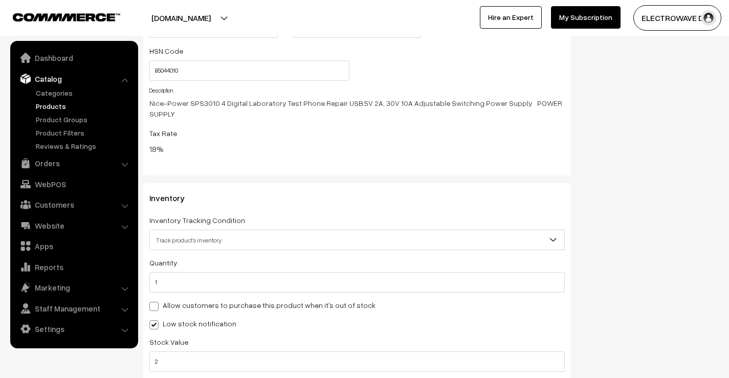
scroll to position [1431, 0]
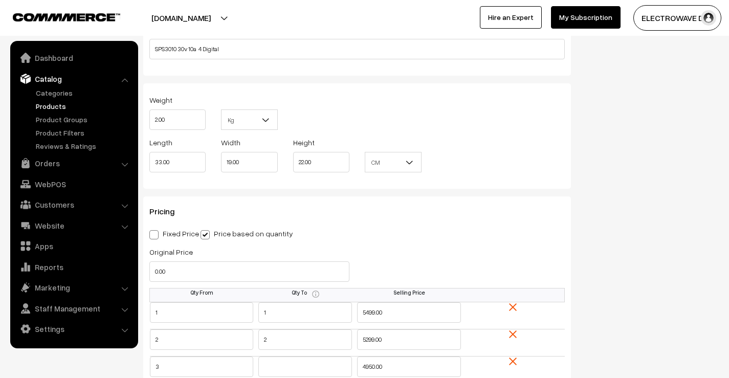
scroll to position [0, 0]
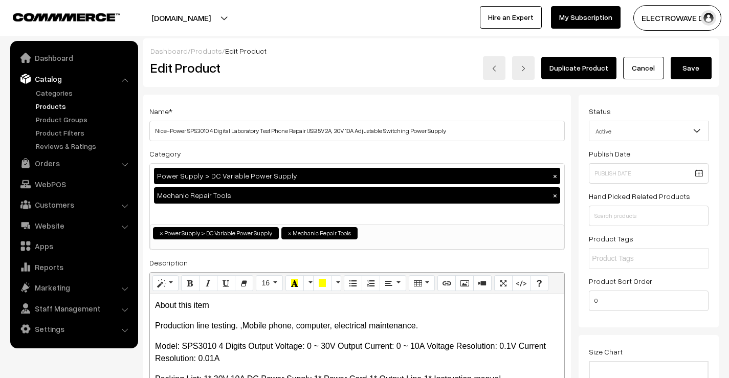
type input "11"
click at [682, 69] on button "Save" at bounding box center [690, 68] width 41 height 22
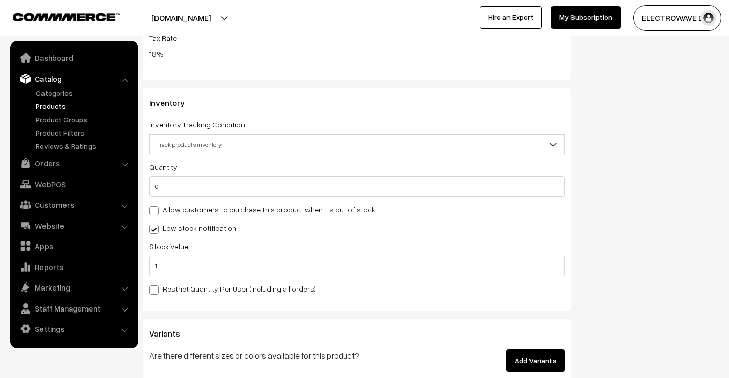
scroll to position [1329, 0]
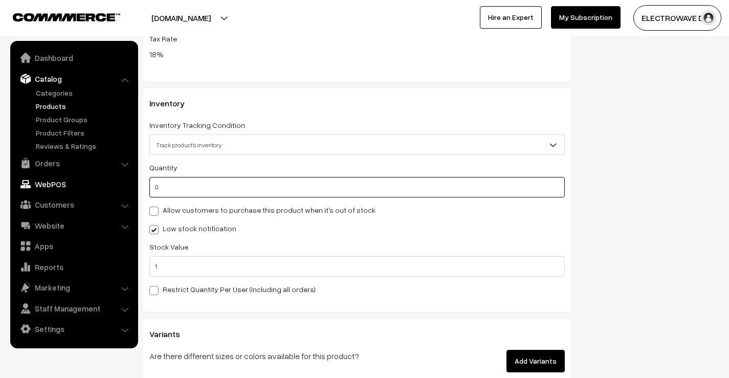
drag, startPoint x: 189, startPoint y: 172, endPoint x: 110, endPoint y: 181, distance: 79.3
type input "2"
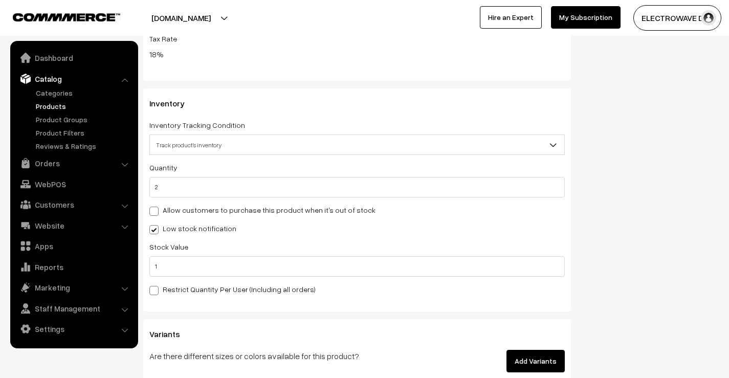
drag, startPoint x: 655, startPoint y: 179, endPoint x: 680, endPoint y: 188, distance: 26.7
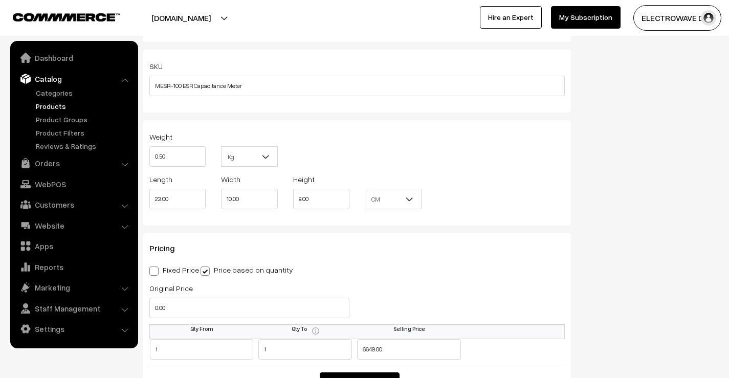
scroll to position [0, 0]
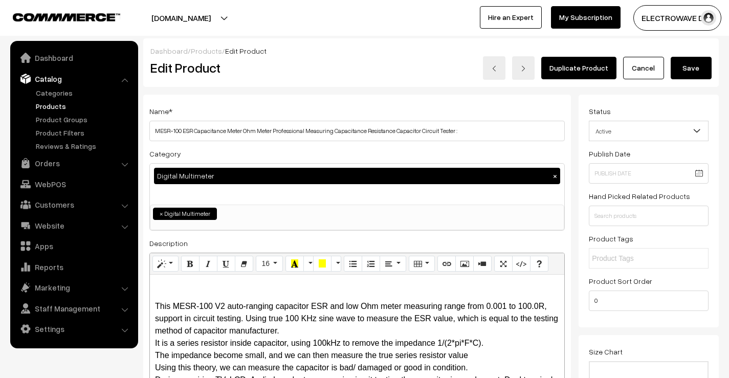
click at [699, 65] on button "Save" at bounding box center [690, 68] width 41 height 22
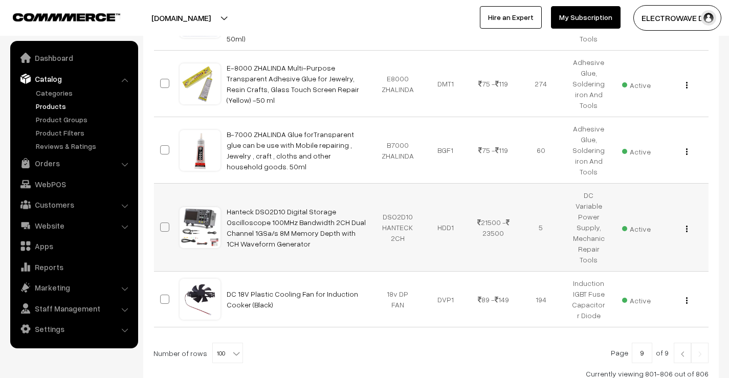
scroll to position [213, 0]
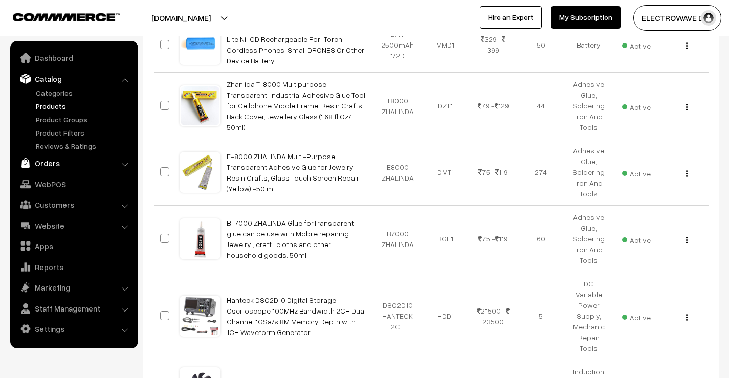
click at [42, 164] on link "Orders" at bounding box center [74, 163] width 122 height 18
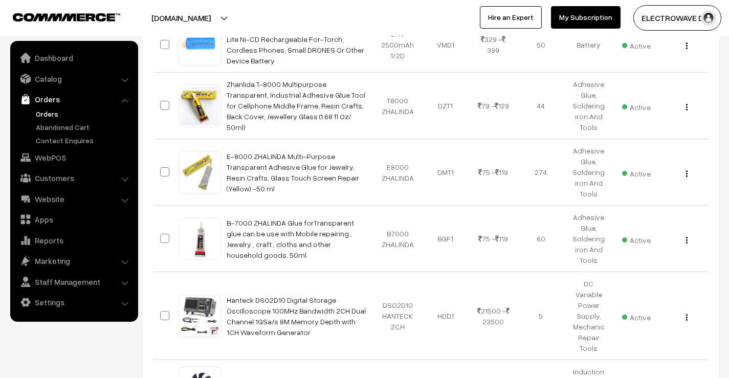
click at [46, 108] on link "Orders" at bounding box center [83, 113] width 101 height 11
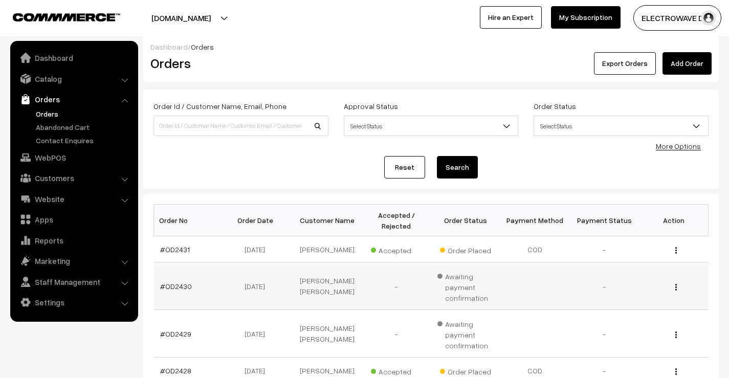
scroll to position [153, 0]
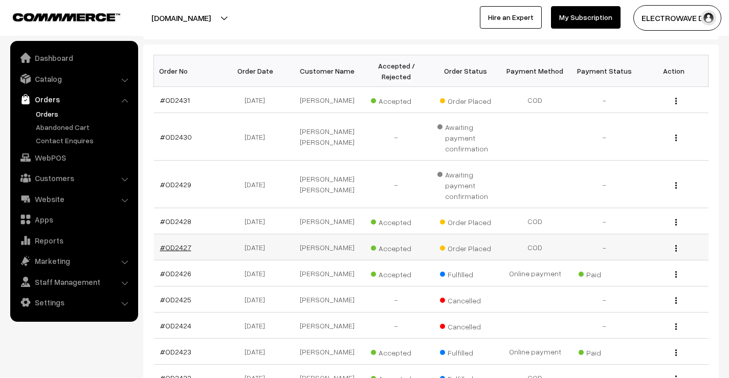
click at [173, 249] on link "#OD2427" at bounding box center [175, 247] width 31 height 9
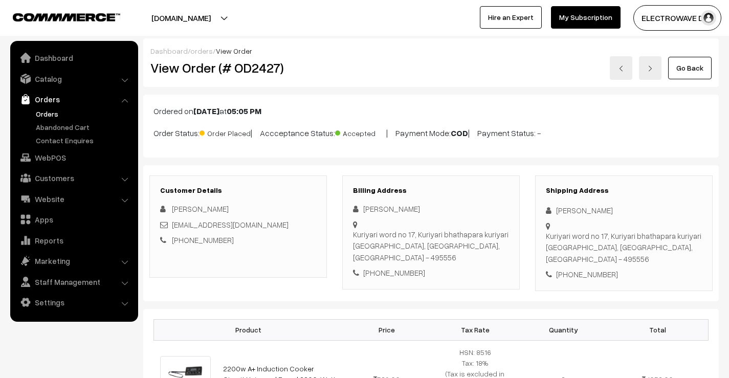
click at [262, 74] on h2 "View Order (# OD2427)" at bounding box center [238, 68] width 177 height 16
copy h2 "OD2427"
click at [564, 211] on div "[PERSON_NAME]" at bounding box center [623, 210] width 156 height 12
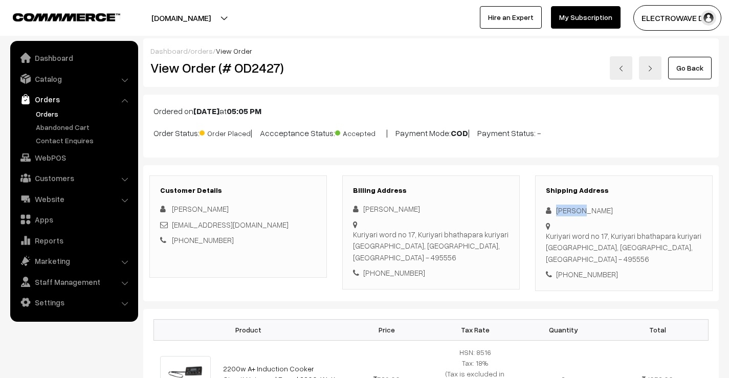
copy div "Shivam"
click at [584, 270] on div "Shipping Address Shivam Kumar Kuriyari word no 17, Kuriyari bhathapara kuriyari…" at bounding box center [623, 233] width 177 height 116
copy div "7694099461"
drag, startPoint x: 355, startPoint y: 228, endPoint x: 366, endPoint y: 283, distance: 56.2
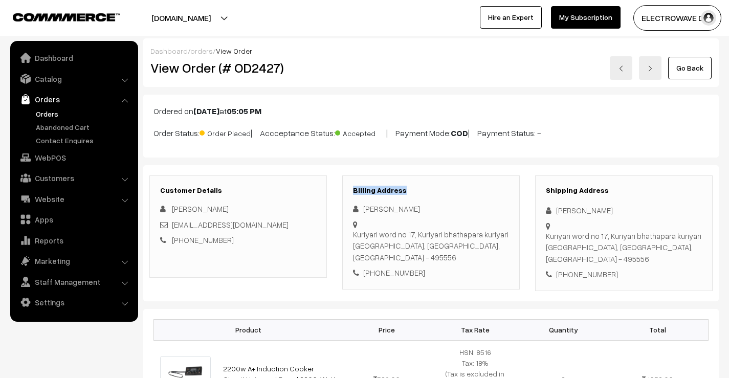
click at [363, 257] on div "Customer Details Shivam Kumar shivamk42877@gmail.com +91 7694099461 Billing Add…" at bounding box center [430, 233] width 575 height 136
drag, startPoint x: 618, startPoint y: 258, endPoint x: 558, endPoint y: 265, distance: 60.2
click at [558, 268] on div "+91 7694099461" at bounding box center [623, 274] width 156 height 12
copy div "91 7694099461"
click at [558, 209] on div "Shivam Kumar" at bounding box center [623, 210] width 156 height 12
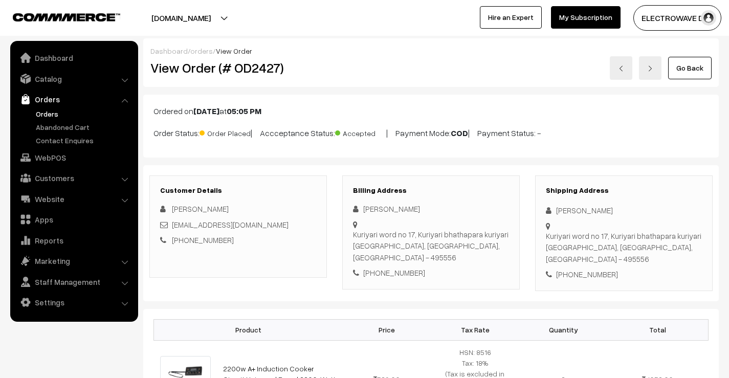
click at [558, 209] on div "Shivam Kumar" at bounding box center [623, 210] width 156 height 12
copy div "Shivam"
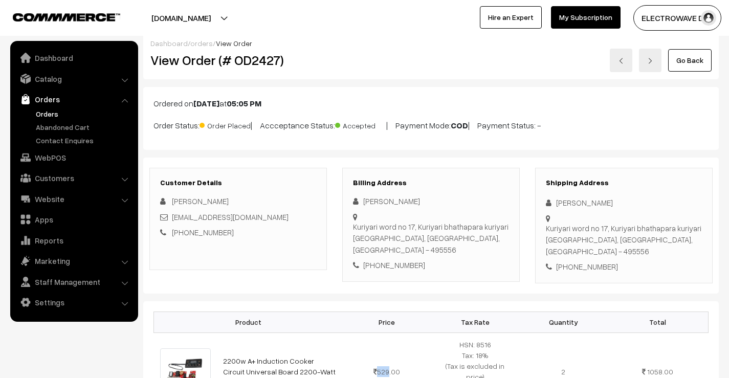
drag, startPoint x: 371, startPoint y: 368, endPoint x: 361, endPoint y: 382, distance: 17.7
click at [361, 370] on html "Thank you for showing interest. Our team will call you shortly. Close dhruvpro.…" at bounding box center [364, 181] width 729 height 378
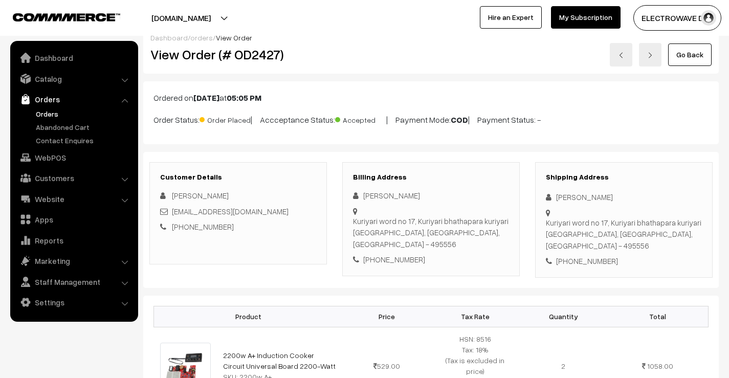
click at [598, 196] on div "Shivam Kumar" at bounding box center [623, 197] width 156 height 12
copy div "Kumar"
drag, startPoint x: 254, startPoint y: 218, endPoint x: 172, endPoint y: 214, distance: 81.9
click at [172, 214] on div "Shivam Kumar shivamk42877@gmail.com +91 7694099461" at bounding box center [238, 211] width 156 height 43
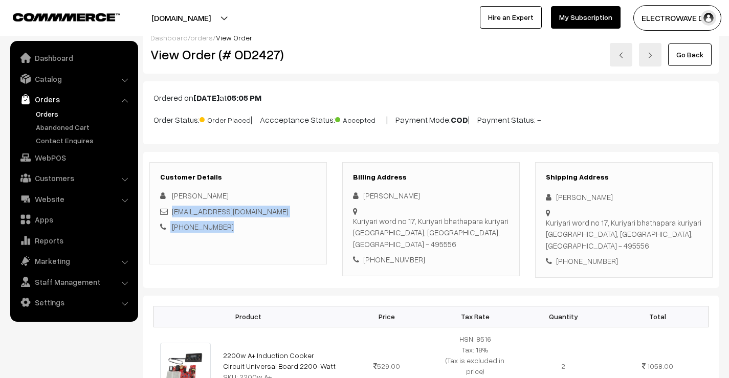
drag, startPoint x: 231, startPoint y: 235, endPoint x: 244, endPoint y: 223, distance: 17.8
click at [231, 234] on div "Customer Details Shivam Kumar shivamk42877@gmail.com +91 7694099461" at bounding box center [237, 213] width 177 height 102
click at [278, 211] on div "shivamk42877@gmail.com" at bounding box center [238, 212] width 156 height 12
click at [245, 225] on div "+91 7694099461" at bounding box center [238, 227] width 156 height 12
drag, startPoint x: 271, startPoint y: 211, endPoint x: 172, endPoint y: 214, distance: 99.8
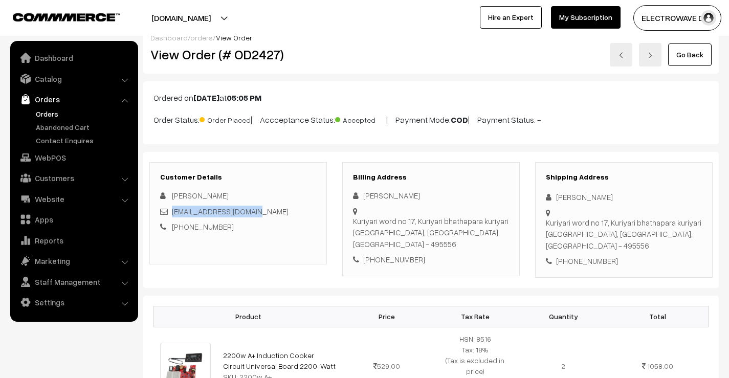
click at [172, 214] on div "shivamk42877@gmail.com" at bounding box center [238, 212] width 156 height 12
copy link "shivamk42877@gmail.com"
click at [588, 255] on div "+91 7694099461" at bounding box center [623, 261] width 156 height 12
copy div "7694099461"
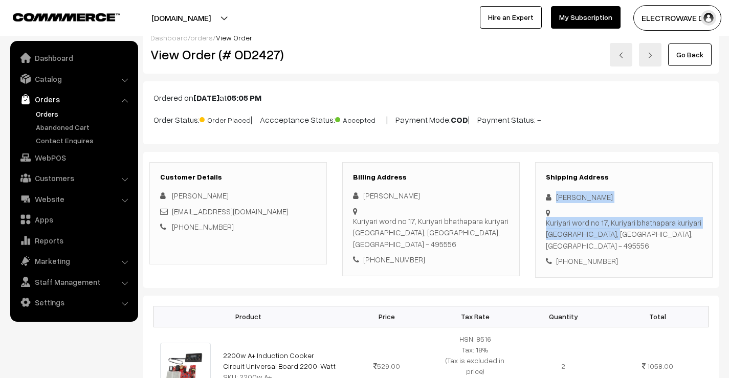
drag, startPoint x: 552, startPoint y: 196, endPoint x: 588, endPoint y: 234, distance: 52.8
click at [588, 234] on div "Shipping Address Shivam Kumar Kuriyari word no 17, Kuriyari bhathapara kuriyari…" at bounding box center [623, 220] width 177 height 116
copy div "Shivam Kumar Kuriyari word no 17, Kuriyari bhathapara kuriyari Shivarinrayan"
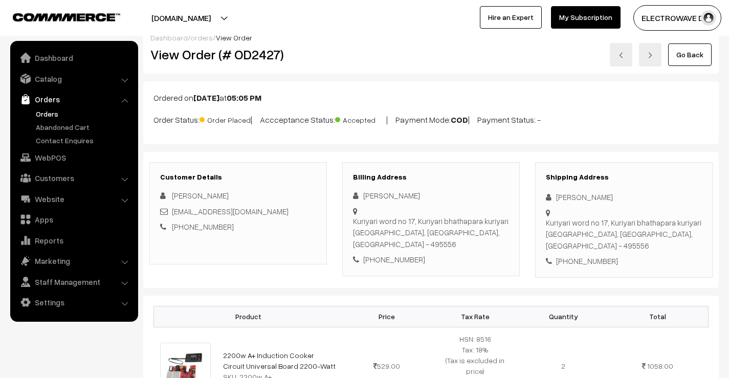
click at [609, 255] on div "+91 7694099461" at bounding box center [623, 261] width 156 height 12
drag, startPoint x: 593, startPoint y: 233, endPoint x: 613, endPoint y: 255, distance: 30.1
click at [613, 255] on div "Shipping Address Shivam Kumar Kuriyari word no 17, Kuriyari bhathapara kuriyari…" at bounding box center [623, 220] width 177 height 116
copy div "Chattisgarh, India - 495556 +91 7694099461"
click at [666, 237] on div "Kuriyari word no 17, Kuriyari bhathapara kuriyari Shivarinrayan, Chattisgarh, I…" at bounding box center [623, 234] width 156 height 35
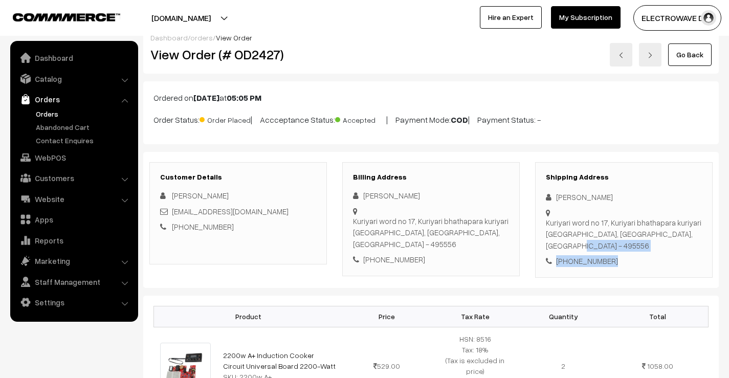
click at [666, 237] on div "Kuriyari word no 17, Kuriyari bhathapara kuriyari Shivarinrayan, Chattisgarh, I…" at bounding box center [623, 234] width 156 height 35
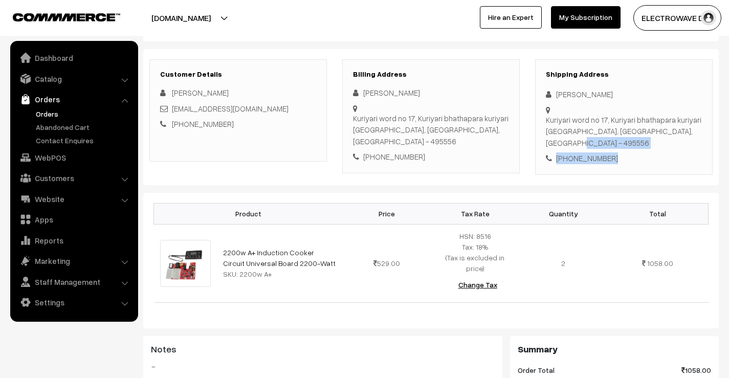
scroll to position [167, 0]
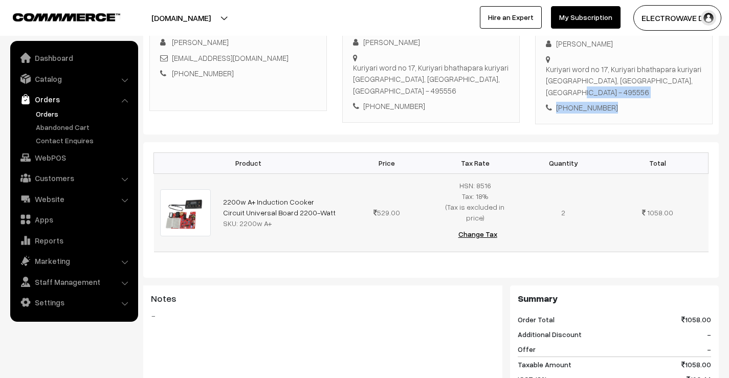
drag, startPoint x: 312, startPoint y: 197, endPoint x: 221, endPoint y: 185, distance: 91.3
click at [222, 185] on td "2200w A+ Induction Cooker Circuit Universal Board 2200-Watt SKU: 2200w A+" at bounding box center [280, 212] width 126 height 78
click at [221, 185] on td "2200w A+ Induction Cooker Circuit Universal Board 2200-Watt SKU: 2200w A+" at bounding box center [280, 212] width 126 height 78
drag, startPoint x: 238, startPoint y: 207, endPoint x: 280, endPoint y: 208, distance: 42.0
click at [280, 218] on div "SKU: 2200w A+" at bounding box center [279, 223] width 113 height 11
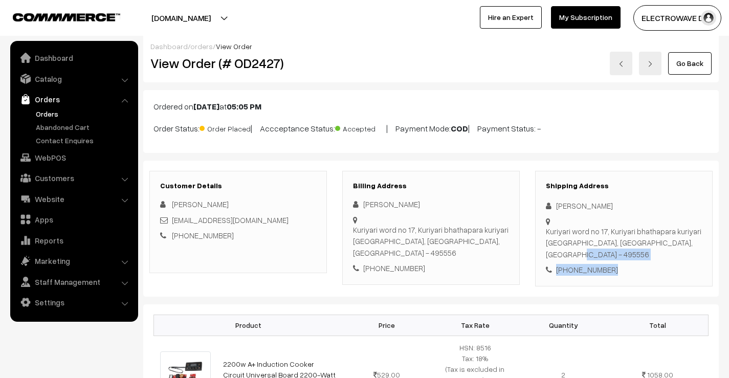
scroll to position [0, 0]
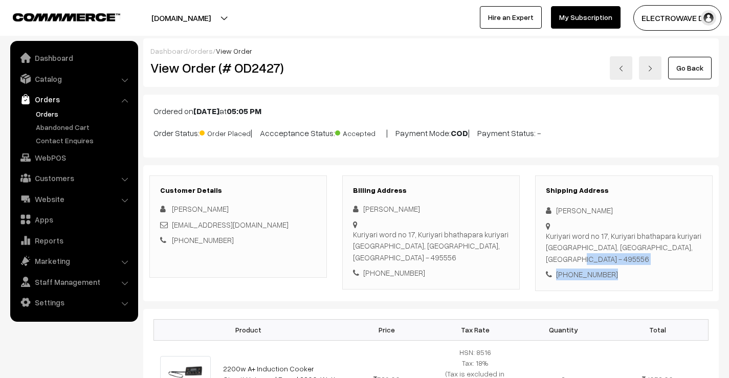
click at [263, 75] on h2 "View Order (# OD2427)" at bounding box center [238, 68] width 177 height 16
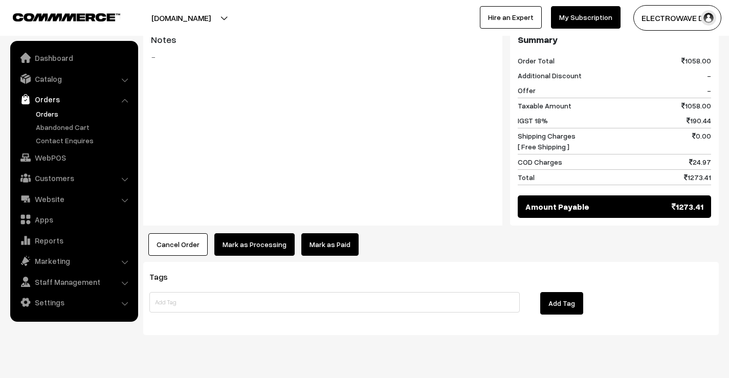
click at [250, 233] on button "Mark as Processing" at bounding box center [254, 244] width 80 height 22
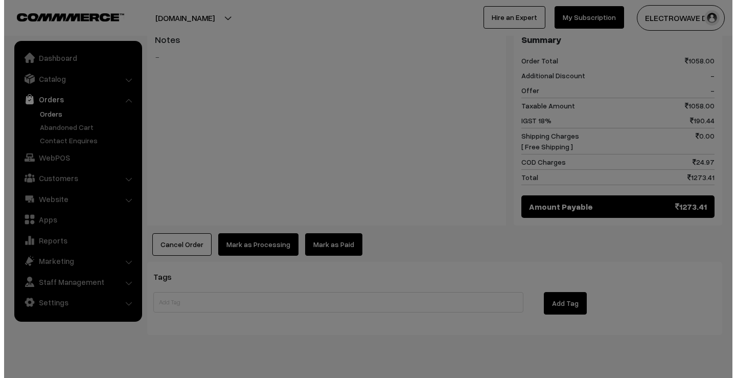
scroll to position [423, 0]
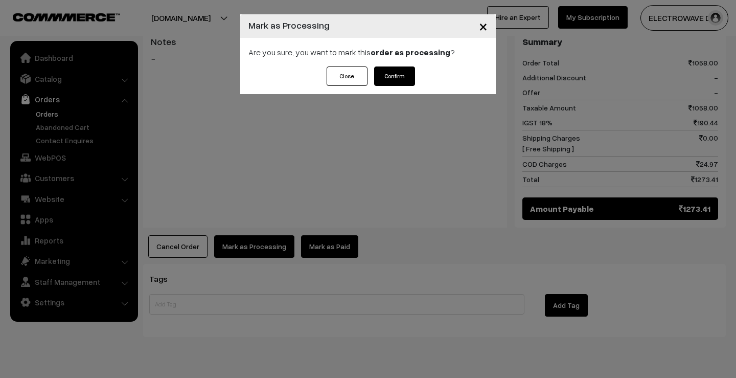
click at [405, 70] on button "Confirm" at bounding box center [394, 75] width 41 height 19
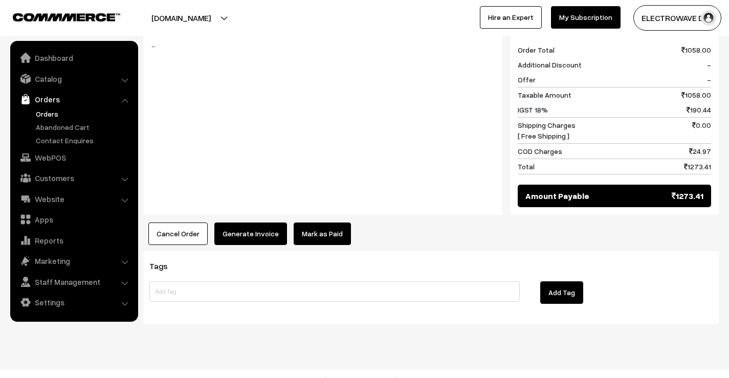
click at [254, 222] on button "Generate Invoice" at bounding box center [250, 233] width 73 height 22
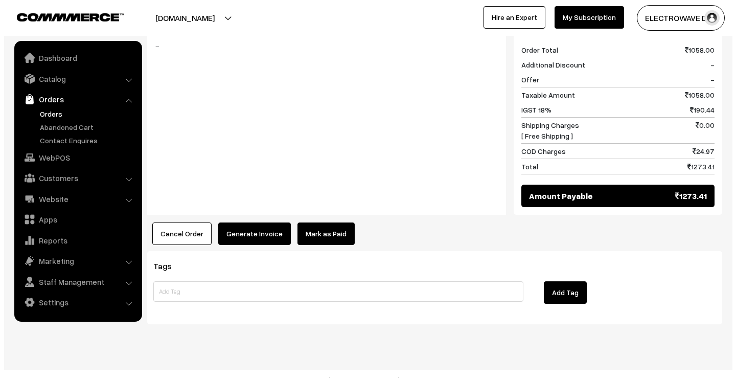
scroll to position [416, 0]
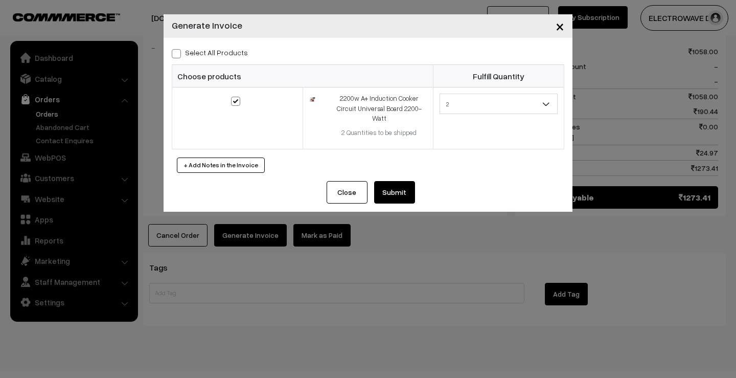
click at [394, 183] on button "Submit" at bounding box center [394, 192] width 41 height 22
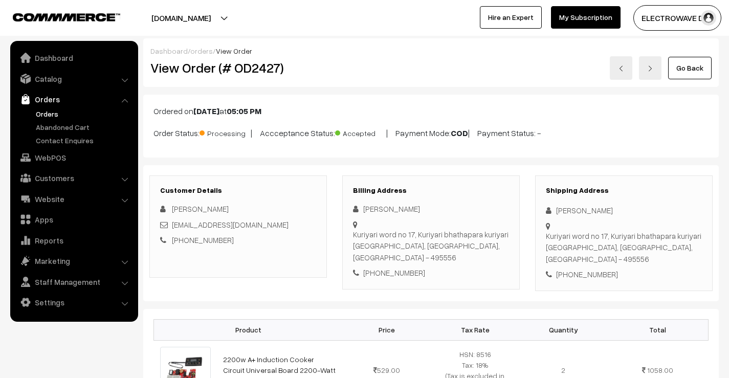
click at [54, 110] on link "Orders" at bounding box center [83, 113] width 101 height 11
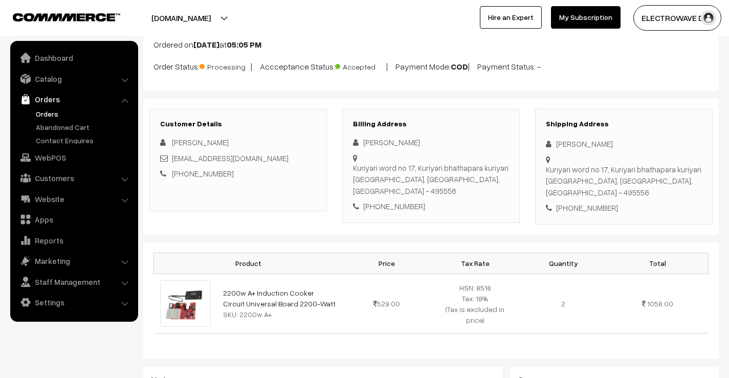
scroll to position [102, 0]
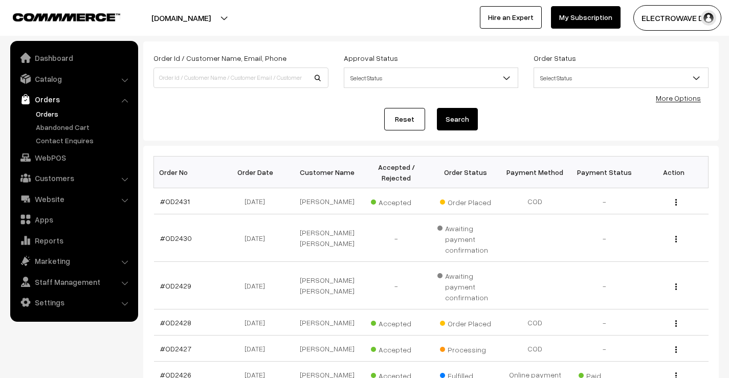
scroll to position [102, 0]
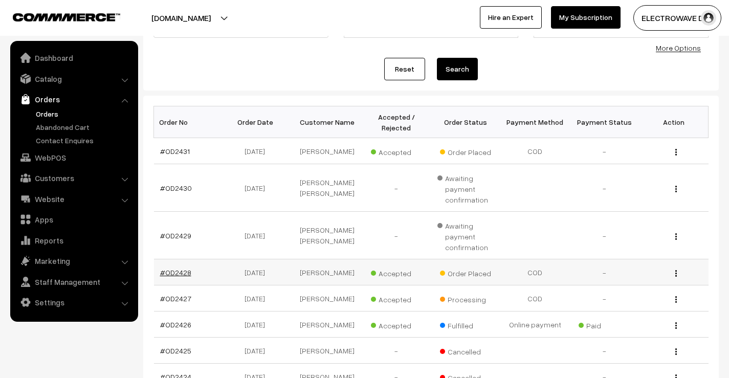
click at [185, 271] on link "#OD2428" at bounding box center [175, 272] width 31 height 9
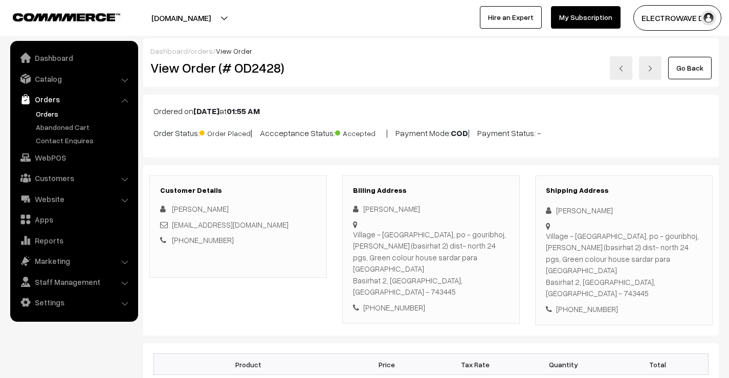
click at [565, 212] on div "[PERSON_NAME]" at bounding box center [623, 210] width 156 height 12
copy div "[PERSON_NAME]"
click at [584, 212] on div "[PERSON_NAME]" at bounding box center [623, 210] width 156 height 12
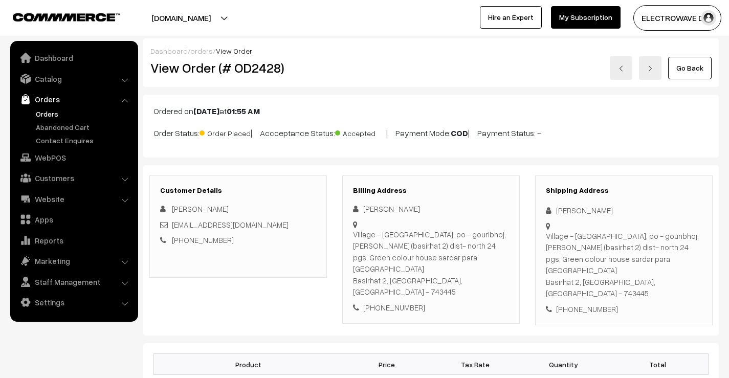
copy div "Mondal"
drag, startPoint x: 305, startPoint y: 223, endPoint x: 172, endPoint y: 229, distance: 133.6
click at [172, 229] on div "[EMAIL_ADDRESS][DOMAIN_NAME]" at bounding box center [238, 225] width 156 height 12
copy link "[EMAIL_ADDRESS][DOMAIN_NAME]"
click at [599, 303] on div "[PHONE_NUMBER]" at bounding box center [623, 309] width 156 height 12
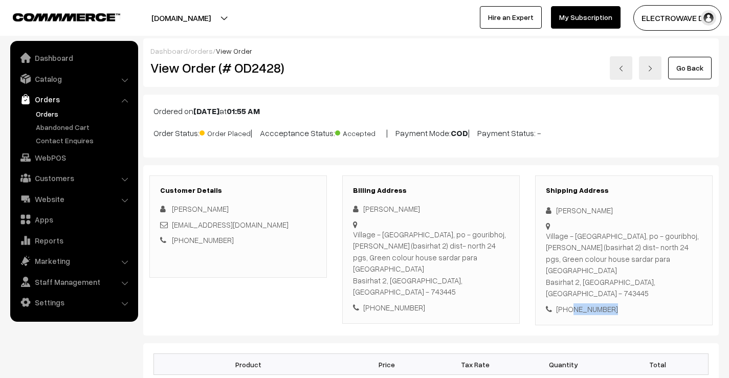
click at [599, 303] on div "[PHONE_NUMBER]" at bounding box center [623, 309] width 156 height 12
copy div "9331209358"
drag, startPoint x: 554, startPoint y: 204, endPoint x: 677, endPoint y: 258, distance: 134.2
click at [677, 258] on div "Shipping Address [PERSON_NAME] Village - amtona, [GEOGRAPHIC_DATA], [PERSON_NAM…" at bounding box center [623, 250] width 177 height 150
copy div "[PERSON_NAME][GEOGRAPHIC_DATA] - [GEOGRAPHIC_DATA], [GEOGRAPHIC_DATA], [PERSON_…"
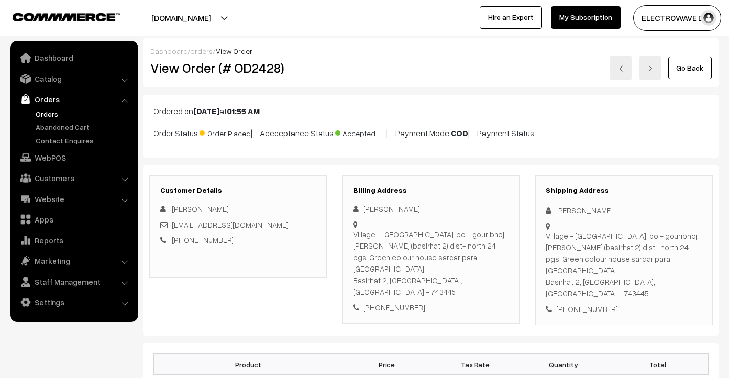
drag, startPoint x: 618, startPoint y: 272, endPoint x: 563, endPoint y: 272, distance: 54.2
click at [618, 272] on div "Village - amtona, po - [GEOGRAPHIC_DATA], [PERSON_NAME] (basirhat 2) dist- nort…" at bounding box center [623, 264] width 156 height 69
drag, startPoint x: 548, startPoint y: 271, endPoint x: 626, endPoint y: 282, distance: 79.5
click at [626, 282] on div "Shipping Address [PERSON_NAME] Village - amtona, [GEOGRAPHIC_DATA], [PERSON_NAM…" at bounding box center [623, 250] width 177 height 150
copy div "asirhat [GEOGRAPHIC_DATA] - 743445 [PHONE_NUMBER]"
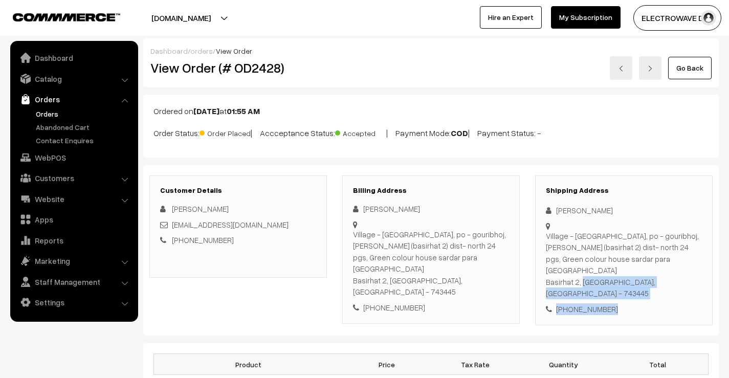
click at [660, 271] on div "Village - amtona, po - [GEOGRAPHIC_DATA], [PERSON_NAME] (basirhat 2) dist- nort…" at bounding box center [623, 264] width 156 height 69
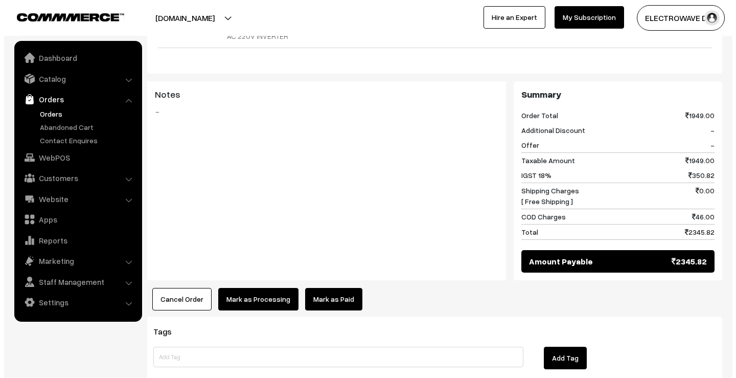
scroll to position [458, 0]
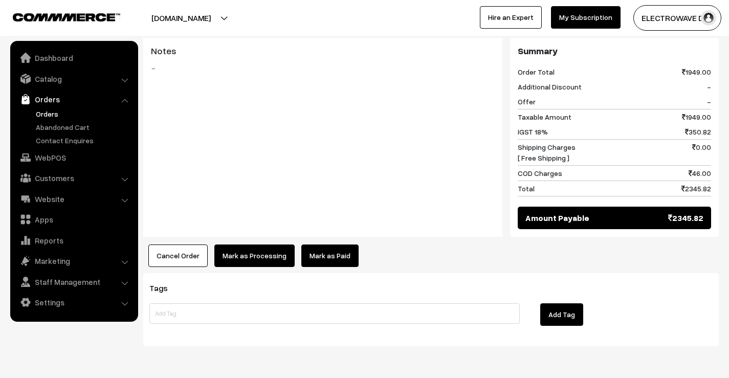
click at [255, 244] on button "Mark as Processing" at bounding box center [254, 255] width 80 height 22
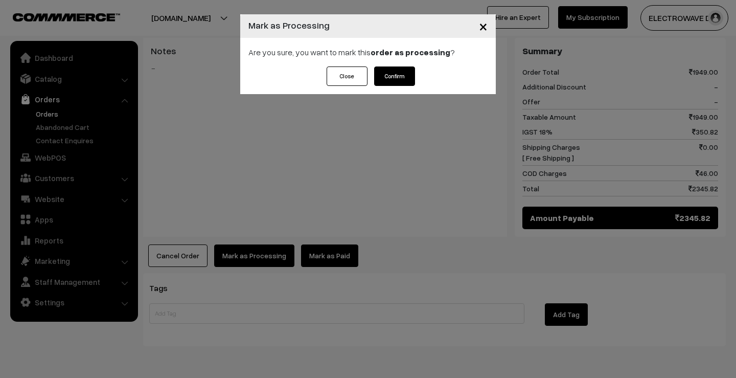
click at [389, 83] on button "Confirm" at bounding box center [394, 75] width 41 height 19
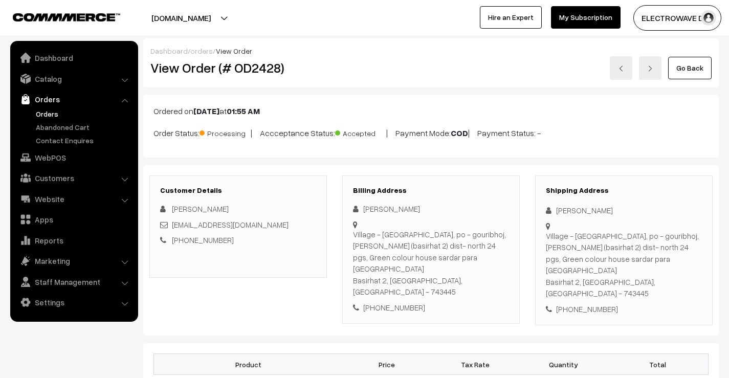
click at [249, 64] on h2 "View Order (# OD2428)" at bounding box center [238, 68] width 177 height 16
copy h2 "OD2428"
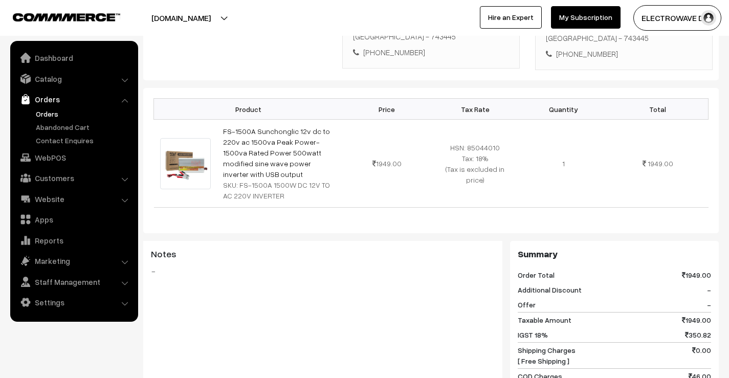
scroll to position [256, 0]
drag, startPoint x: 322, startPoint y: 137, endPoint x: 222, endPoint y: 105, distance: 104.8
click at [222, 119] on td "FS-1500A Sunchonglic 12v dc to 220v ac 1500va Peak Power-1500va Rated Power 500…" at bounding box center [280, 163] width 126 height 88
copy link "FS-1500A Sunchonglic 12v dc to 220v ac 1500va Peak Power-1500va Rated Power 500…"
drag, startPoint x: 238, startPoint y: 152, endPoint x: 270, endPoint y: 164, distance: 34.3
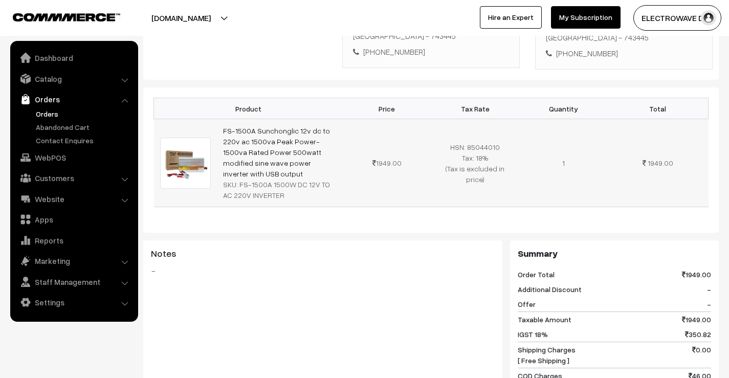
click at [270, 179] on div "SKU: FS-1500A 1500W DC 12V TO AC 220V INVERTER" at bounding box center [279, 189] width 113 height 21
copy div "FS-1500A 1500W DC 12V TO AC 220V INVERTER"
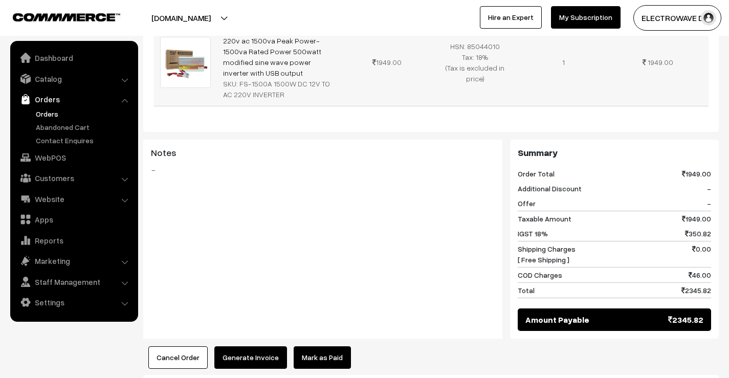
scroll to position [358, 0]
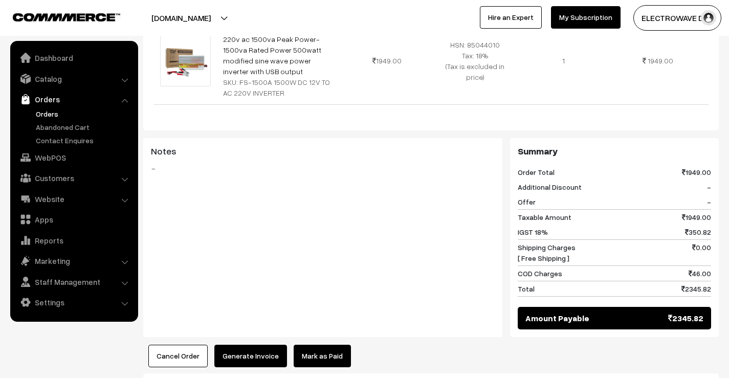
click at [242, 345] on button "Generate Invoice" at bounding box center [250, 356] width 73 height 22
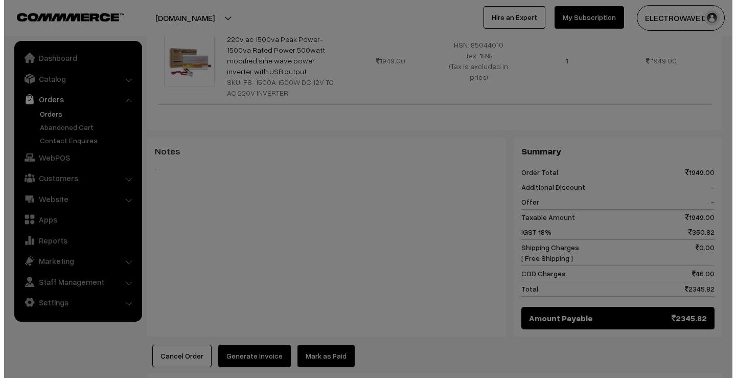
scroll to position [357, 0]
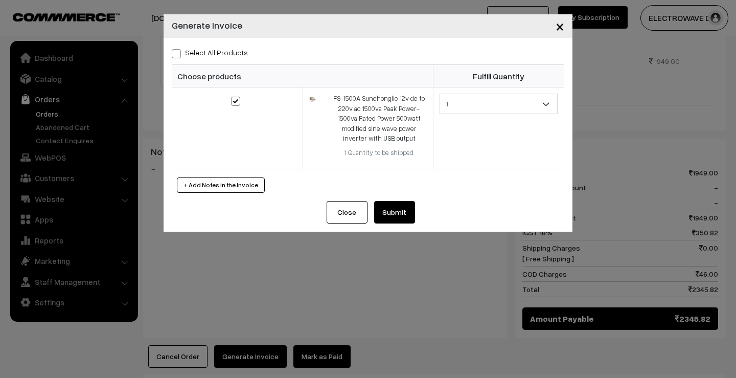
click at [403, 213] on button "Submit" at bounding box center [394, 212] width 41 height 22
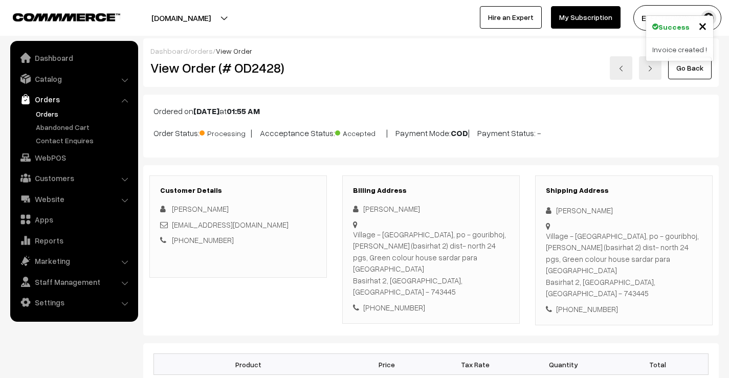
click at [246, 76] on h2 "View Order (# OD2428)" at bounding box center [238, 68] width 177 height 16
copy h2 "OD2428"
click at [623, 72] on link at bounding box center [620, 68] width 22 height 24
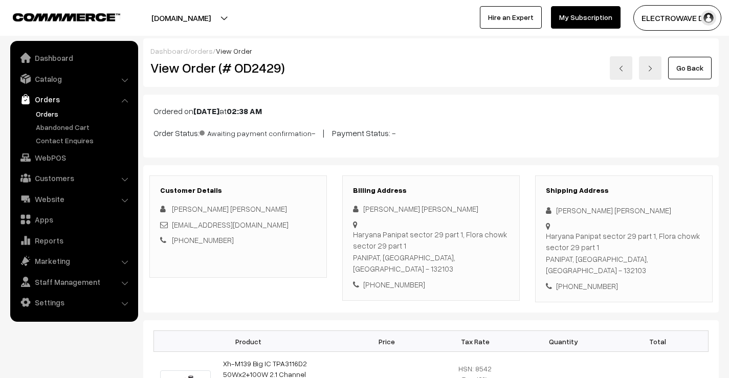
click at [623, 72] on link at bounding box center [620, 68] width 22 height 24
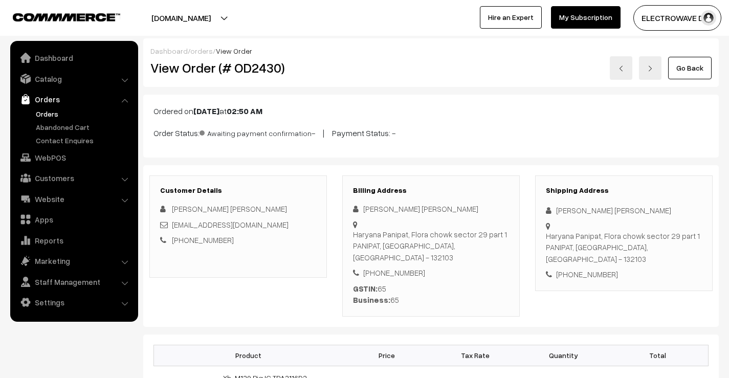
click at [623, 72] on link at bounding box center [620, 68] width 22 height 24
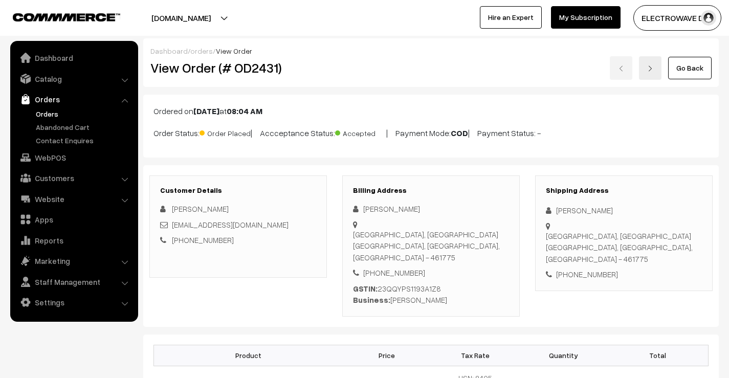
click at [656, 67] on link at bounding box center [650, 68] width 22 height 24
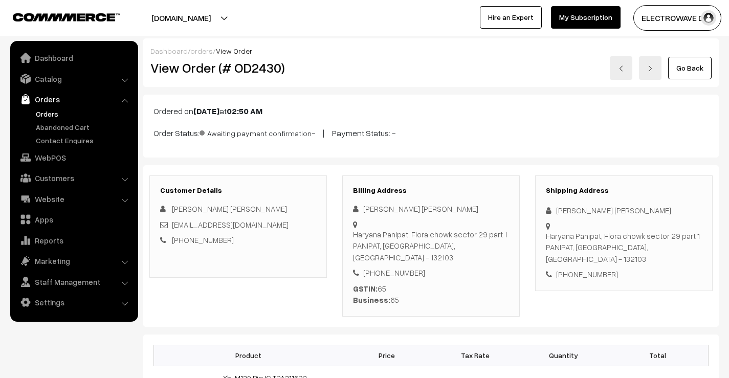
click at [627, 70] on link at bounding box center [620, 68] width 22 height 24
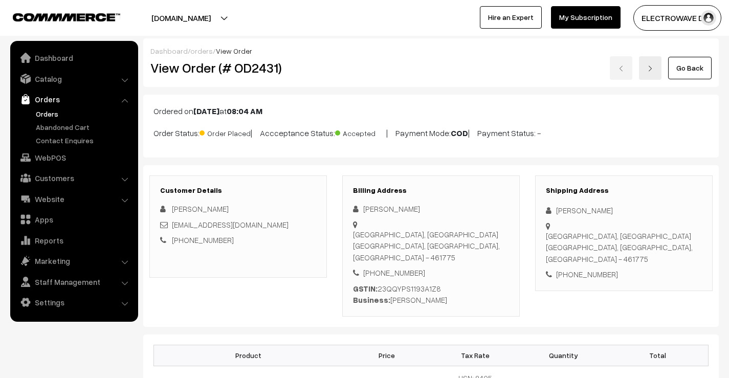
click at [247, 79] on div "View Order (# OD2431)" at bounding box center [239, 68] width 192 height 24
copy h2 "OD2431"
click at [571, 217] on div "Shipping Address Hanumant Sahu Pachamadi road, Golden city gate Pipariya, Madhy…" at bounding box center [623, 233] width 177 height 116
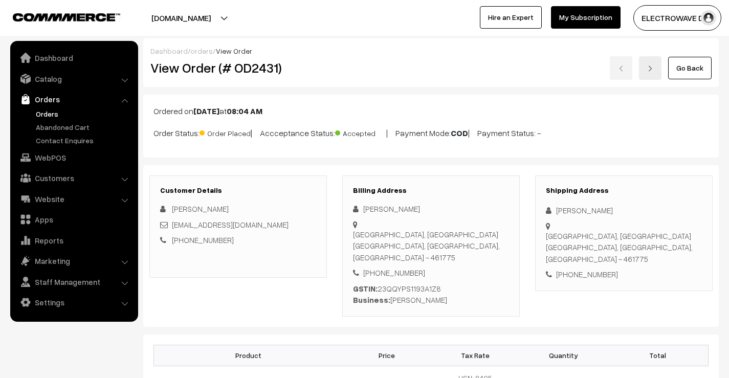
click at [573, 212] on div "Hanumant Sahu" at bounding box center [623, 210] width 156 height 12
copy div "Hanumant"
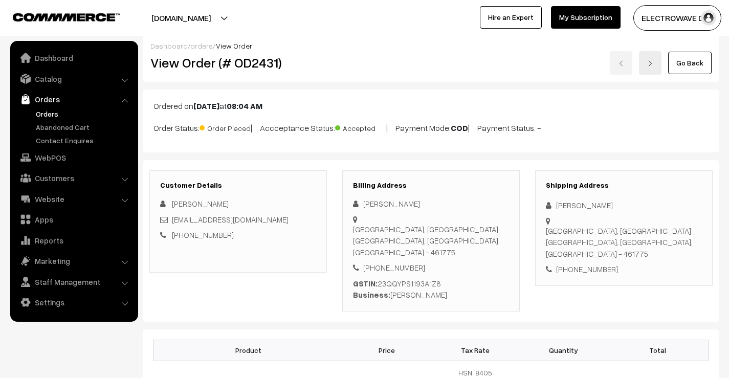
click at [597, 202] on div "Hanumant Sahu" at bounding box center [623, 205] width 156 height 12
copy div "Sahu"
drag, startPoint x: 259, startPoint y: 221, endPoint x: 172, endPoint y: 221, distance: 87.4
click at [172, 221] on div "hannu.caterses@gmail.com" at bounding box center [238, 220] width 156 height 12
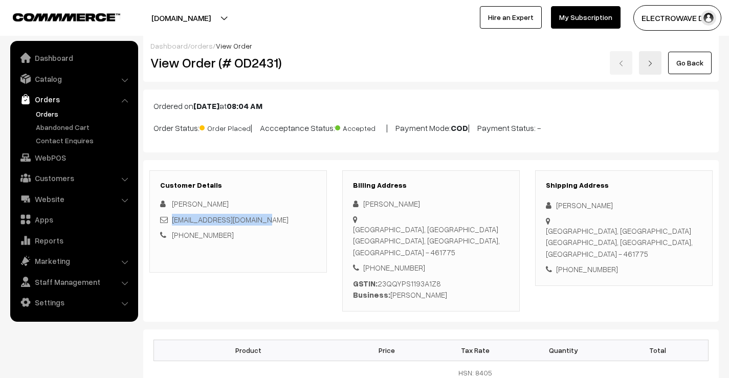
copy link "hannu.caterses@gmail.com"
click at [579, 263] on div "+91 7000406251" at bounding box center [623, 269] width 156 height 12
copy div "7000406251"
drag, startPoint x: 565, startPoint y: 205, endPoint x: 664, endPoint y: 222, distance: 100.6
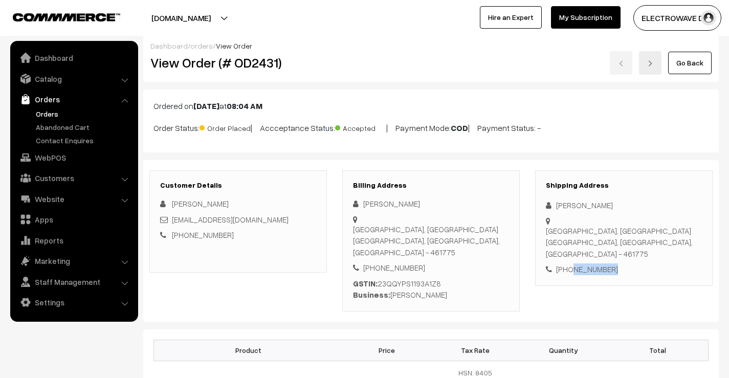
click at [664, 222] on div "Shipping Address Hanumant Sahu Pachamadi road, Golden city gate Pipariya, Madhy…" at bounding box center [623, 228] width 177 height 116
copy div "Hanumant Sahu Pachamadi road, Golden city gate"
drag, startPoint x: 580, startPoint y: 236, endPoint x: 554, endPoint y: 235, distance: 26.1
click at [578, 236] on div "Pachamadi road, Golden city gate Pipariya, Madhya Pradesh, India - 461775" at bounding box center [623, 242] width 156 height 35
drag, startPoint x: 556, startPoint y: 231, endPoint x: 636, endPoint y: 251, distance: 82.8
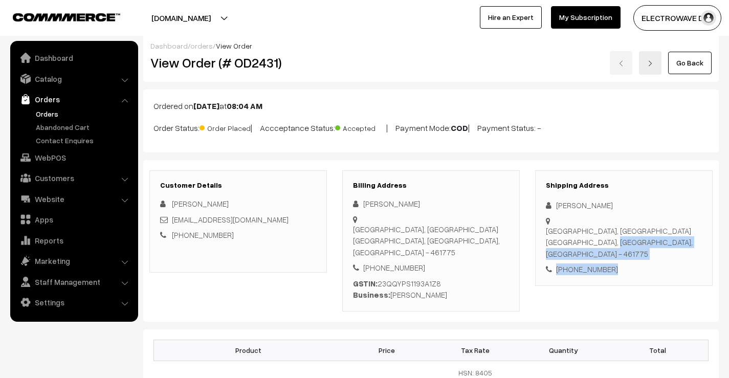
click at [636, 251] on div "Shipping Address Hanumant Sahu Pachamadi road, Golden city gate Pipariya, Madhy…" at bounding box center [623, 228] width 177 height 116
copy div "Pipariya, Madhya Pradesh, India - 461775 +91 7000406251"
click at [677, 235] on div "Pachamadi road, Golden city gate Pipariya, Madhya Pradesh, India - 461775" at bounding box center [623, 242] width 156 height 35
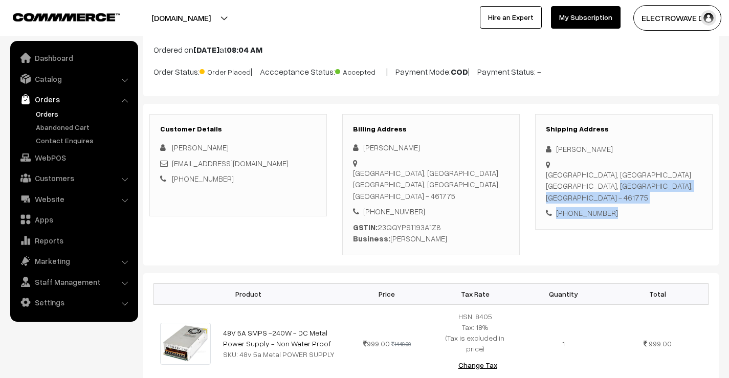
scroll to position [158, 0]
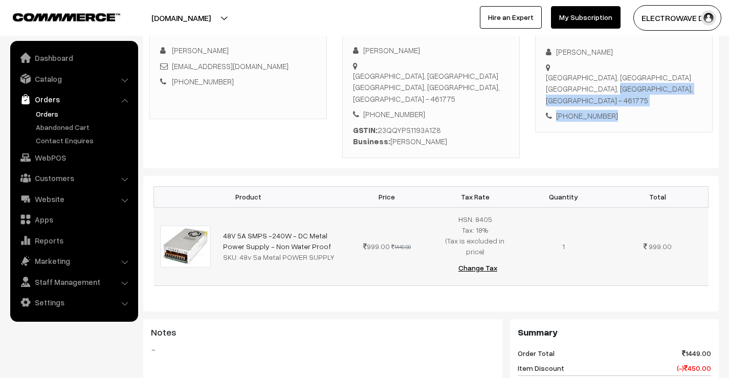
drag, startPoint x: 326, startPoint y: 221, endPoint x: 218, endPoint y: 212, distance: 108.7
click at [218, 212] on td "48V 5A SMPS -240W - DC Metal Power Supply - Non Water Proof SKU: 48v 5a Metal P…" at bounding box center [280, 246] width 126 height 78
copy link "48V 5A SMPS -240W - DC Metal Power Supply - Non Water Proof"
drag, startPoint x: 238, startPoint y: 233, endPoint x: 344, endPoint y: 233, distance: 105.8
click at [344, 233] on tr "48V 5A SMPS -240W - DC Metal Power Supply - Non Water Proof SKU: 48v 5a Metal P…" at bounding box center [431, 246] width 554 height 78
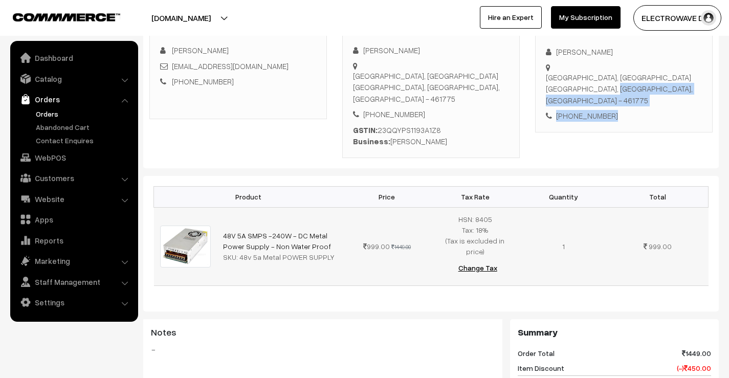
copy tr "48v 5a Metal POWER SUPPLY"
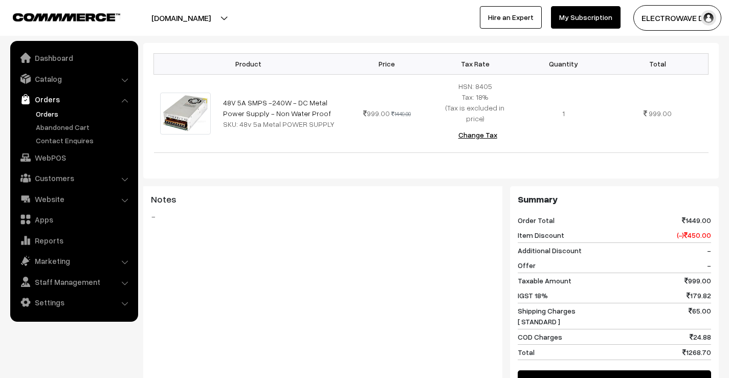
scroll to position [363, 0]
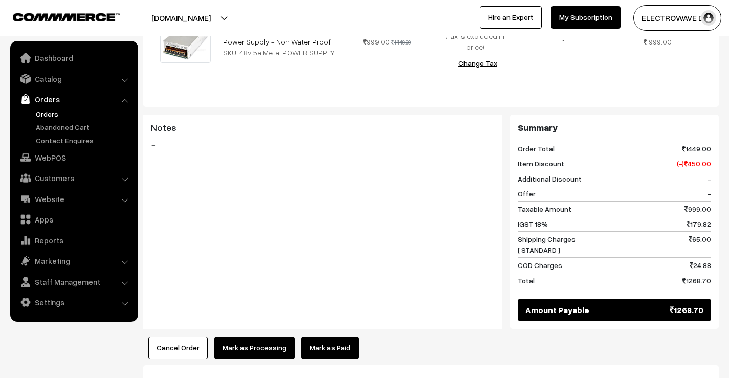
click at [251, 336] on button "Mark as Processing" at bounding box center [254, 347] width 80 height 22
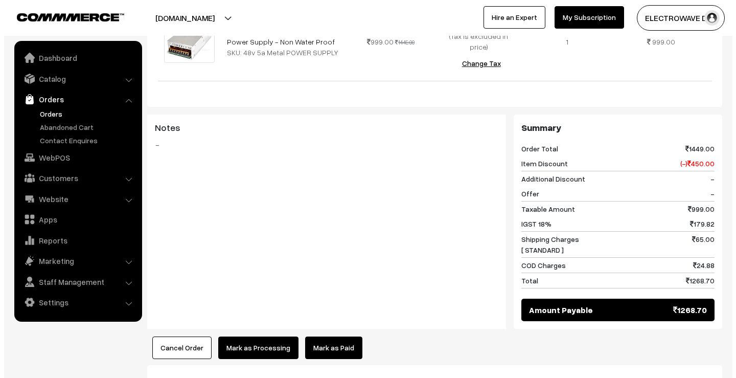
scroll to position [362, 0]
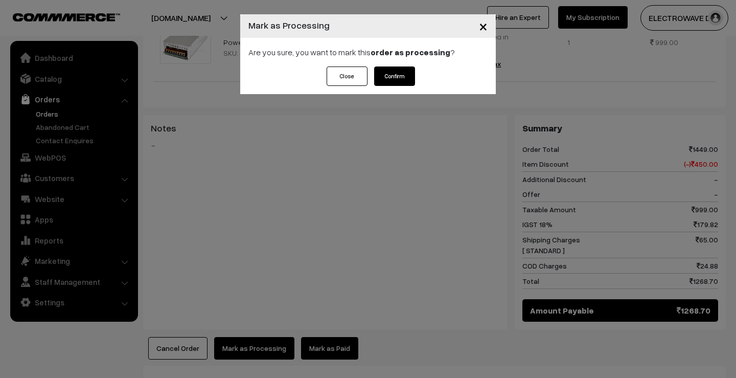
click at [399, 68] on button "Confirm" at bounding box center [394, 75] width 41 height 19
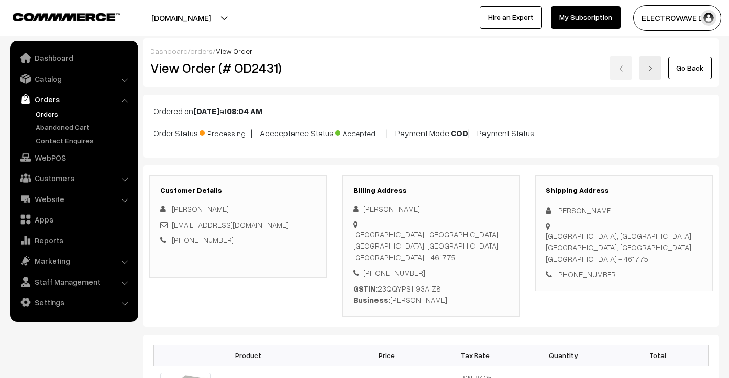
click at [263, 71] on h2 "View Order (# OD2431)" at bounding box center [238, 68] width 177 height 16
click at [264, 71] on h2 "View Order (# OD2431)" at bounding box center [238, 68] width 177 height 16
copy h2 "OD2431"
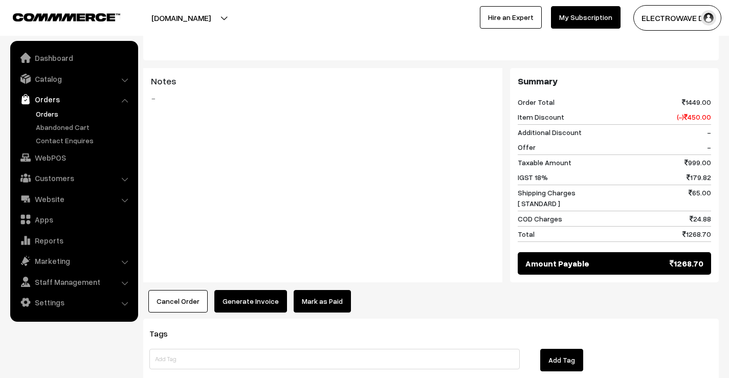
scroll to position [444, 0]
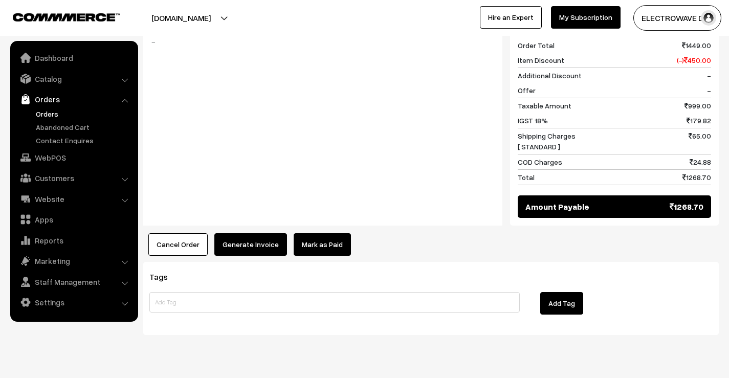
click at [254, 233] on button "Generate Invoice" at bounding box center [250, 244] width 73 height 22
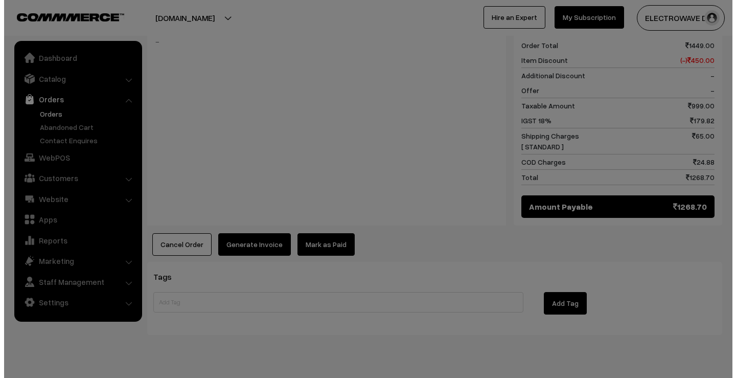
scroll to position [444, 0]
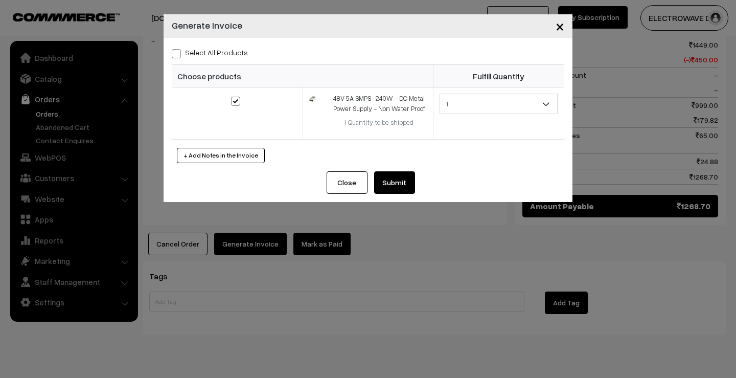
click at [402, 176] on button "Submit" at bounding box center [394, 182] width 41 height 22
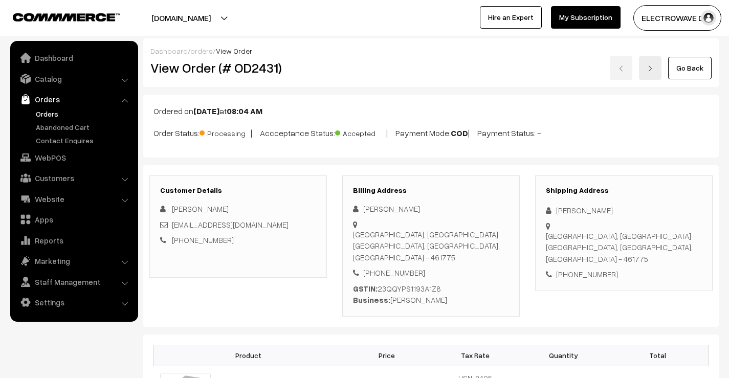
click at [44, 112] on link "Orders" at bounding box center [83, 113] width 101 height 11
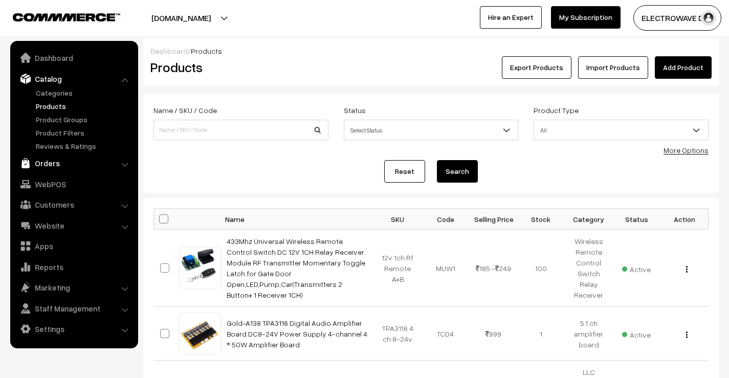
scroll to position [6609, 0]
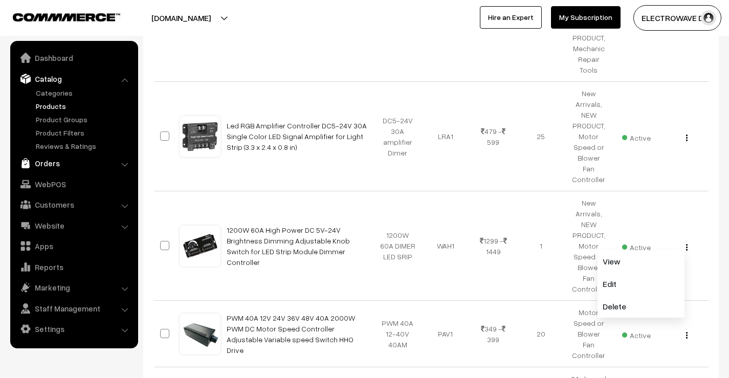
click at [42, 169] on link "Orders" at bounding box center [74, 163] width 122 height 18
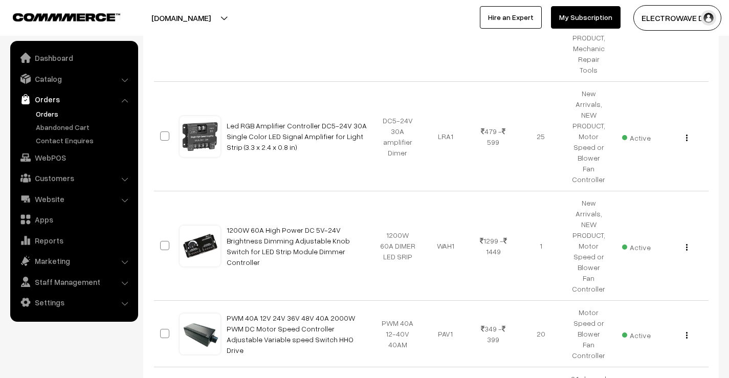
click at [48, 112] on link "Orders" at bounding box center [83, 113] width 101 height 11
